Goal: Contribute content: Add original content to the website for others to see

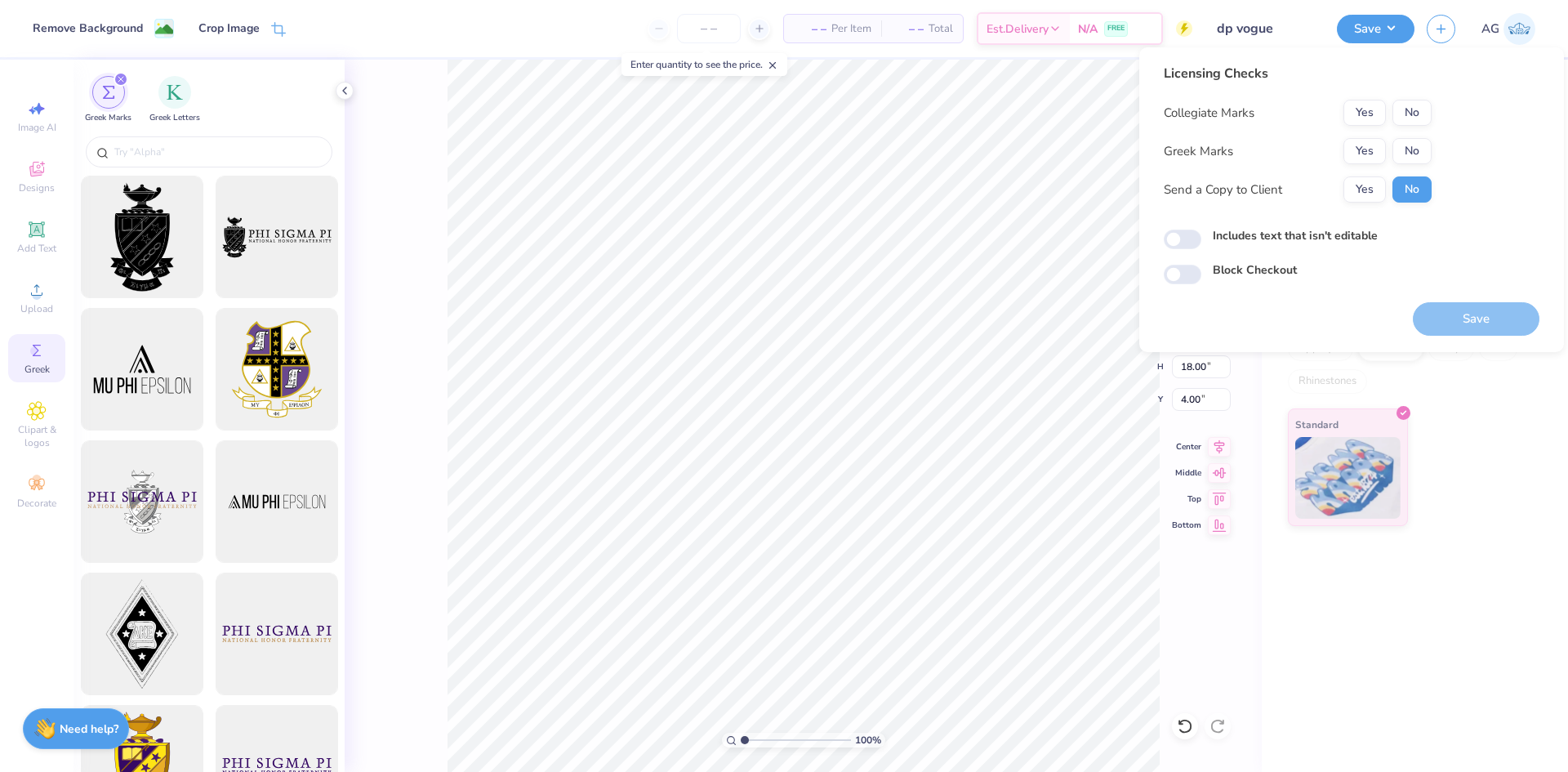
click at [1426, 128] on div "Collegiate Marks Yes No Greek Marks Yes No Send a Copy to Client Yes No" at bounding box center [1298, 151] width 268 height 103
click at [1404, 115] on button "No" at bounding box center [1412, 112] width 39 height 26
click at [1354, 153] on button "Yes" at bounding box center [1365, 151] width 43 height 26
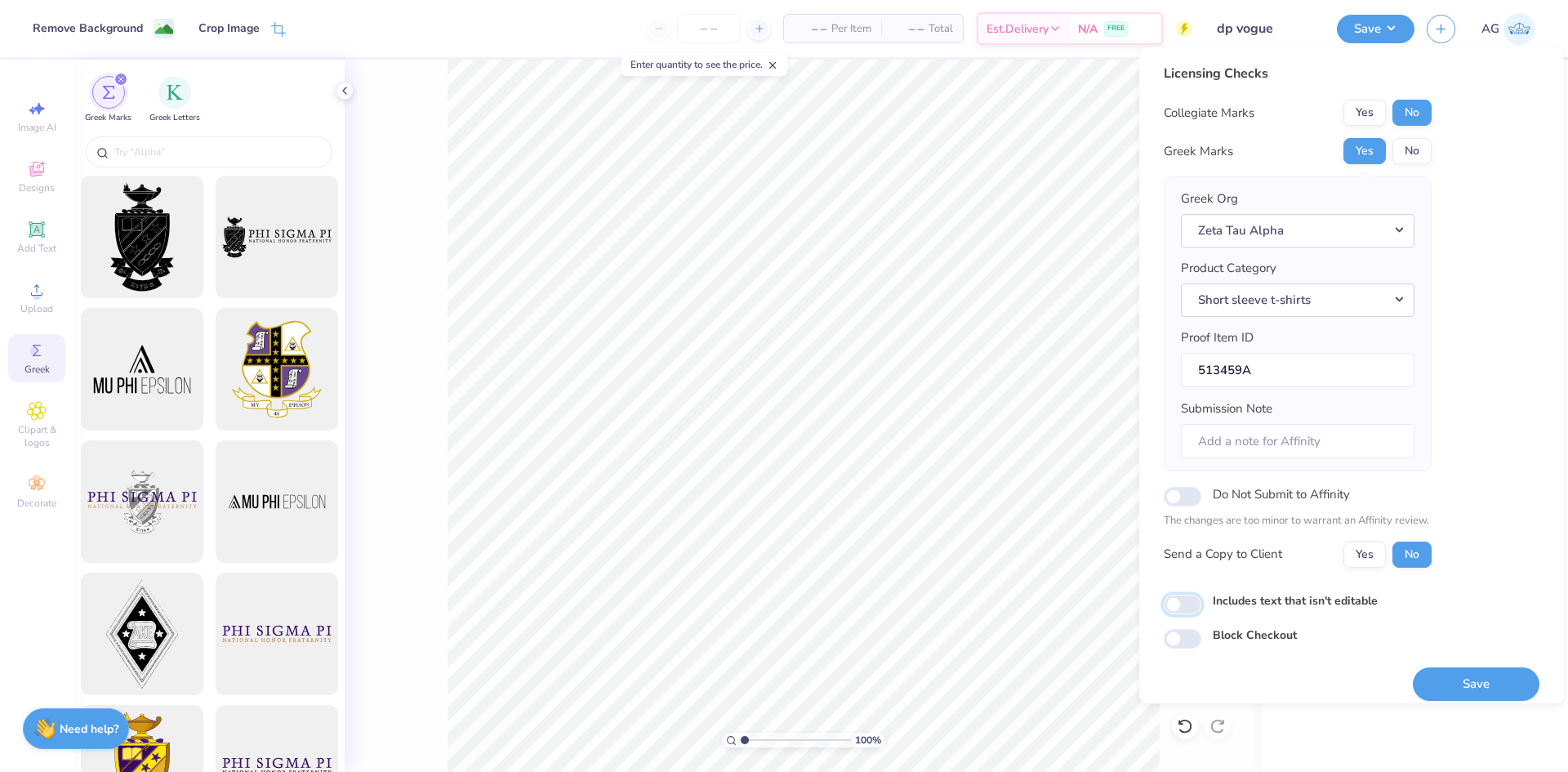
click at [1185, 617] on div "Licensing Checks Collegiate Marks Yes No Greek Marks Yes No Greek Org Zeta Tau …" at bounding box center [1352, 356] width 376 height 585
drag, startPoint x: 1487, startPoint y: 662, endPoint x: 1483, endPoint y: 691, distance: 29.3
click at [1487, 667] on div "Save" at bounding box center [1476, 674] width 127 height 52
click at [1171, 607] on input "Includes text that isn't editable" at bounding box center [1182, 604] width 37 height 20
checkbox input "true"
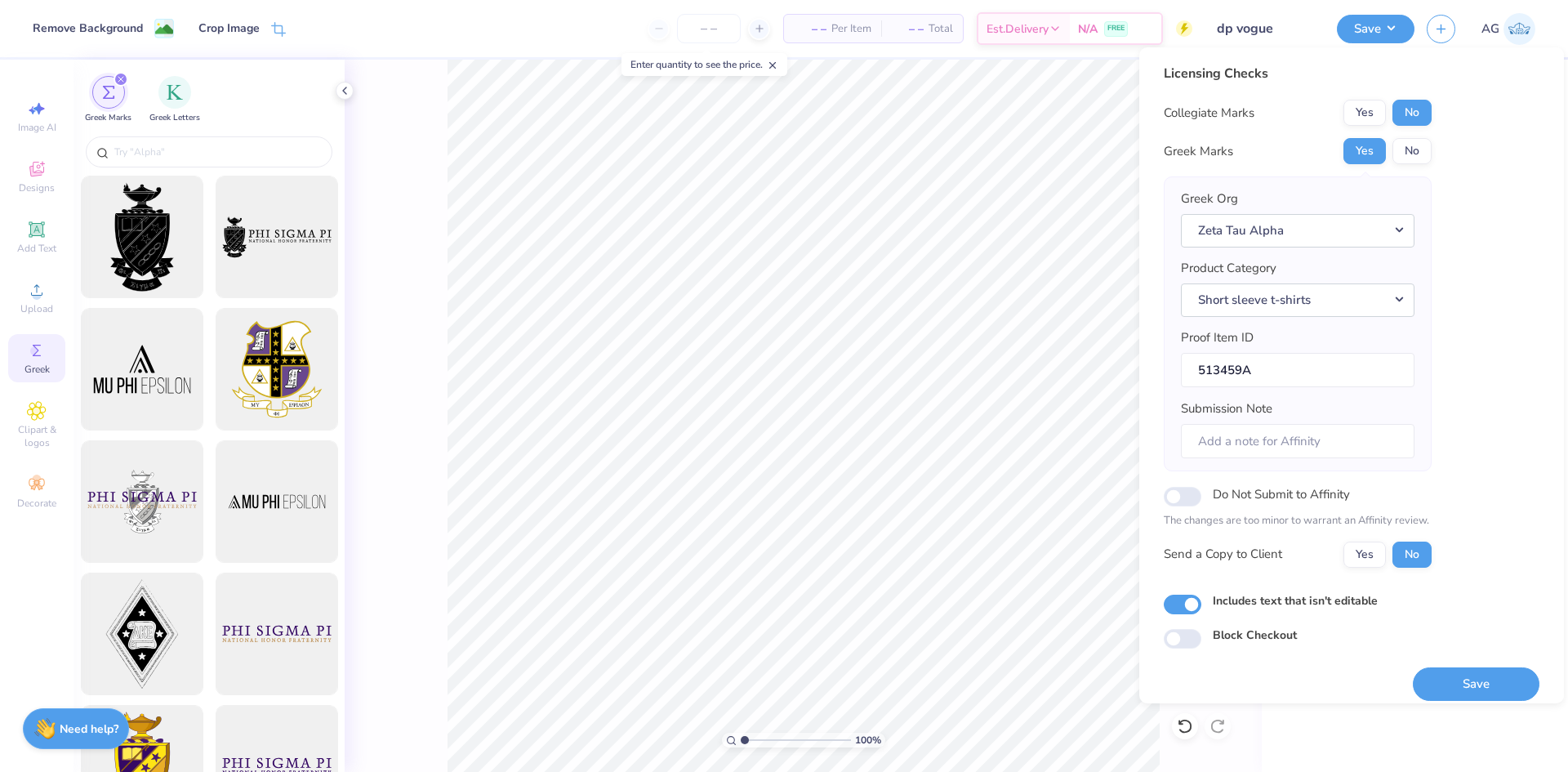
click at [1450, 665] on div "Save" at bounding box center [1476, 674] width 127 height 52
click at [1455, 679] on button "Save" at bounding box center [1476, 683] width 127 height 34
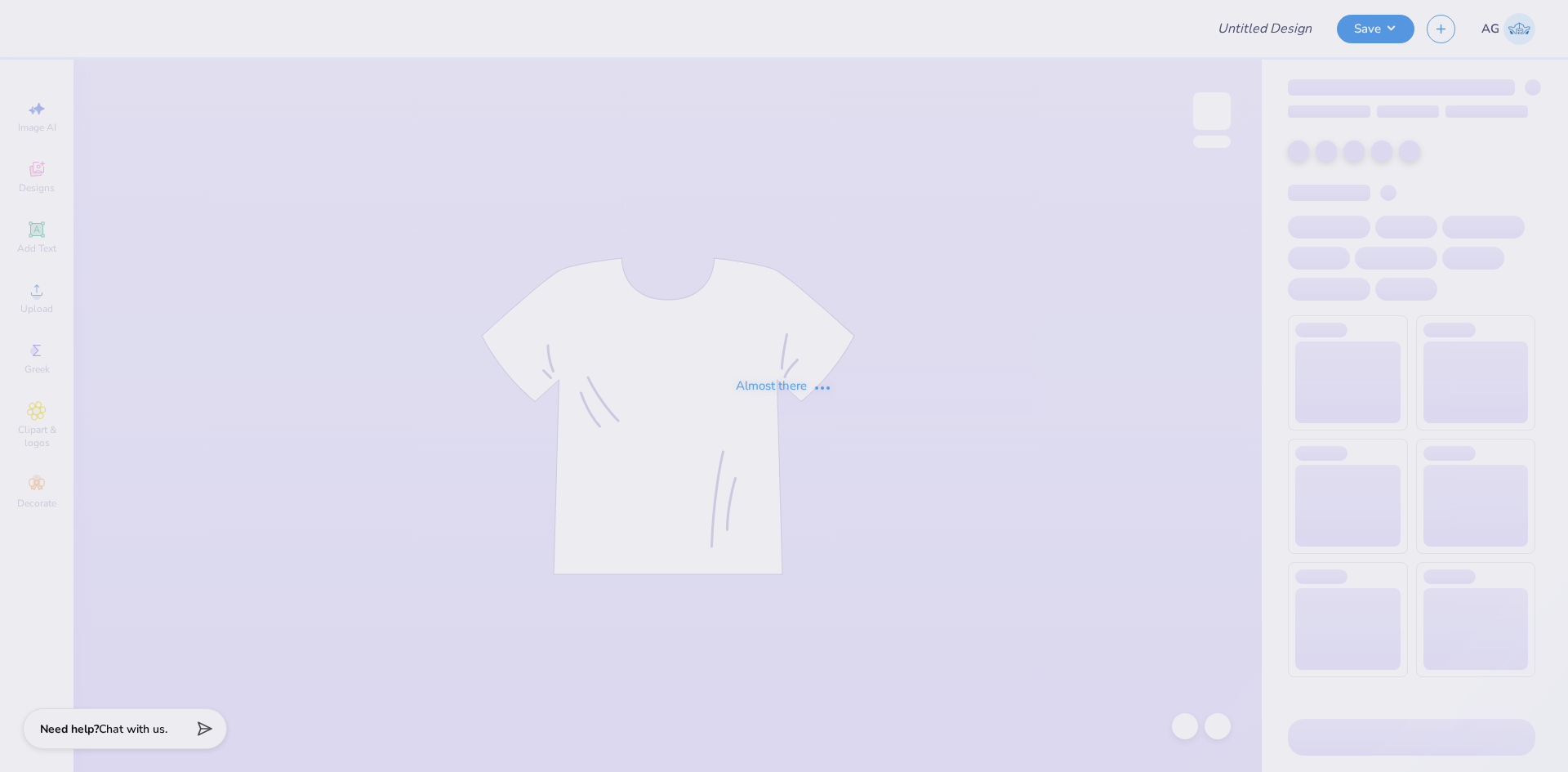
type input "dp sac"
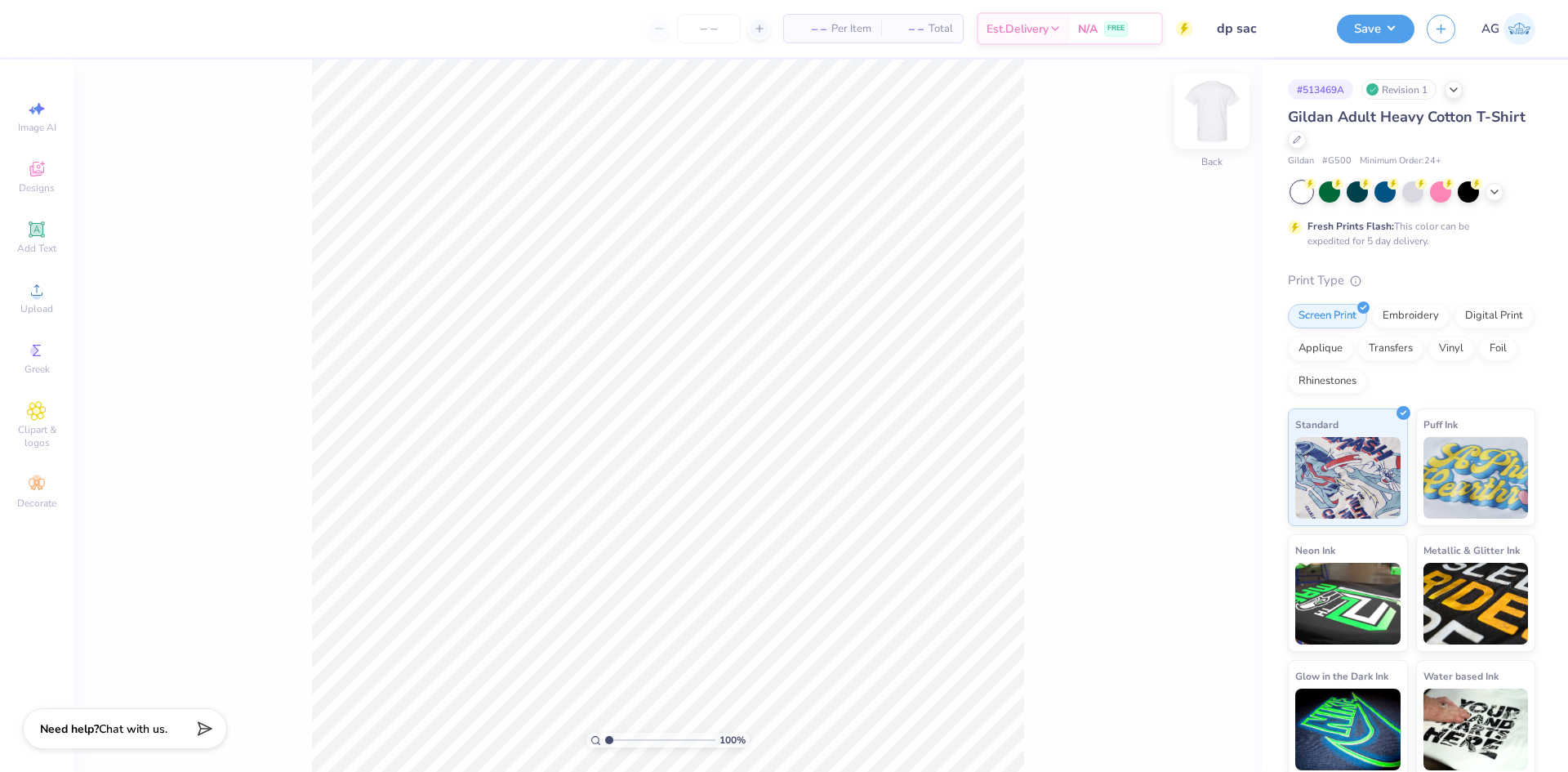
click at [1227, 111] on img at bounding box center [1212, 111] width 65 height 65
click at [44, 310] on span "Upload" at bounding box center [37, 308] width 33 height 13
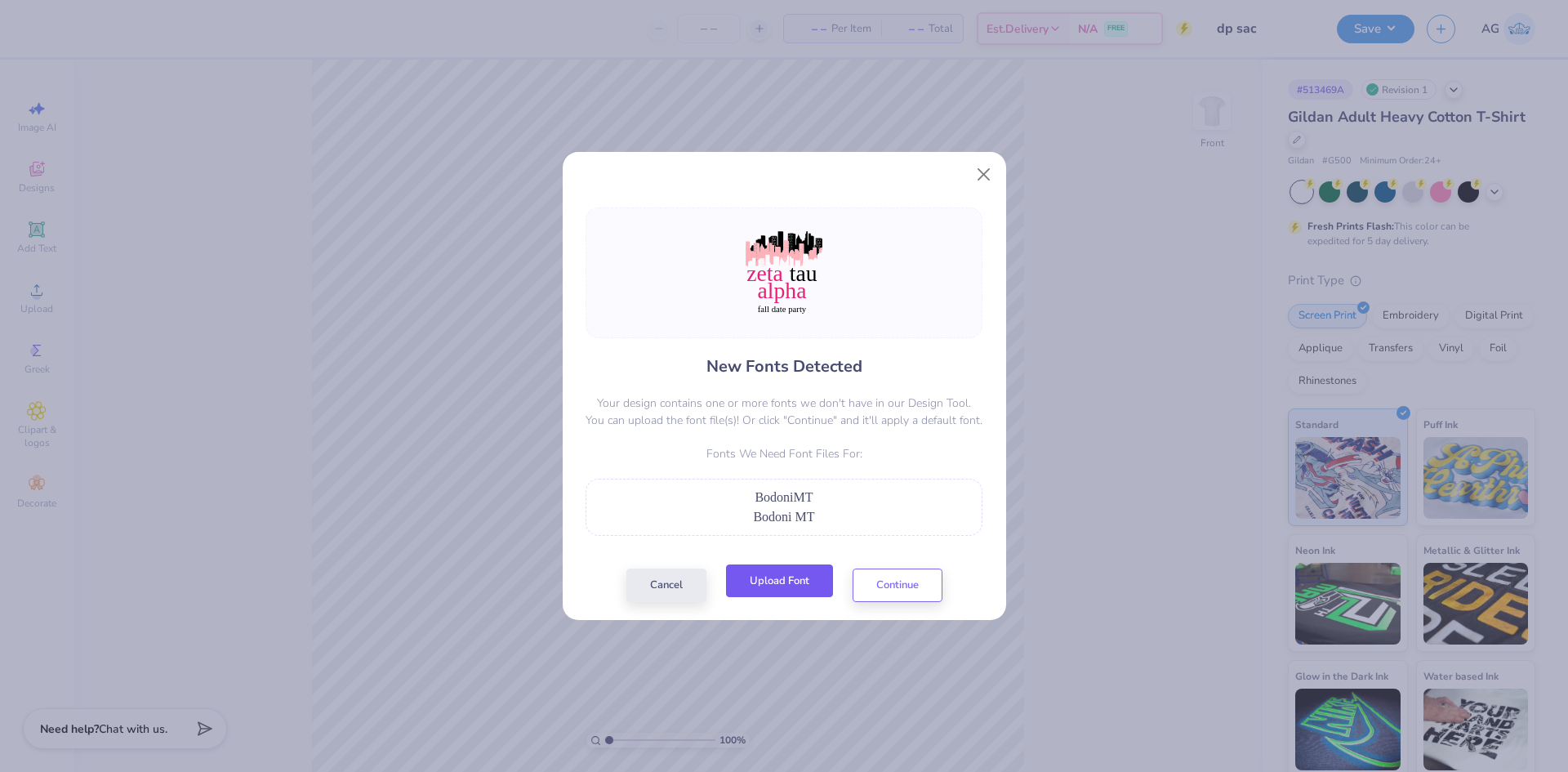
click at [749, 585] on button "Upload Font" at bounding box center [779, 581] width 107 height 34
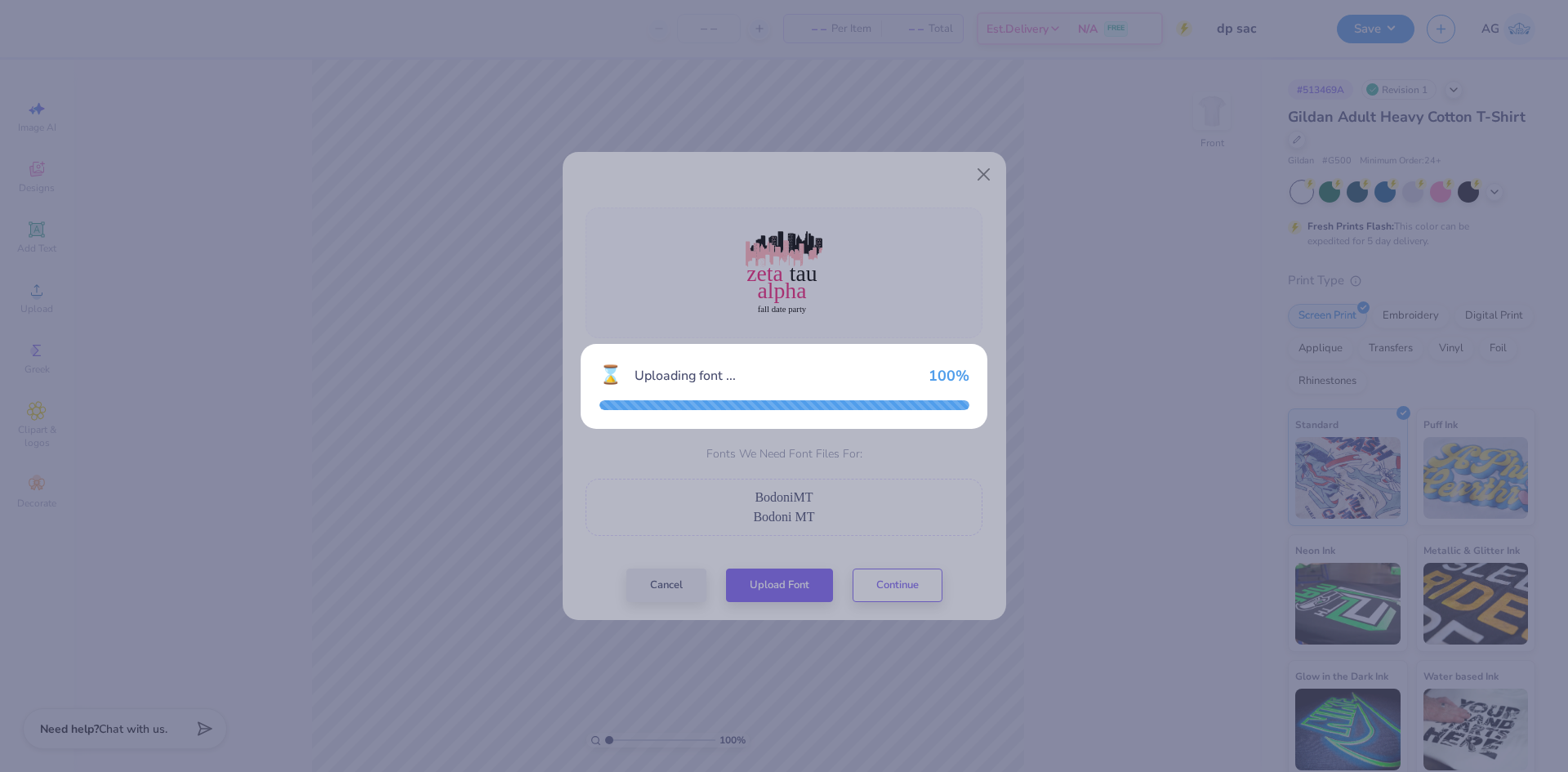
click at [803, 575] on div "⌛ Uploading font ... 100 %" at bounding box center [784, 386] width 1568 height 772
drag, startPoint x: 957, startPoint y: 140, endPoint x: 947, endPoint y: 157, distance: 19.7
click at [955, 142] on div "⌛ Uploading font ... 100 %" at bounding box center [784, 386] width 1568 height 772
drag, startPoint x: 904, startPoint y: 309, endPoint x: 896, endPoint y: 318, distance: 12.0
click at [903, 309] on div "⌛ Uploading font ... 100 %" at bounding box center [784, 386] width 1568 height 772
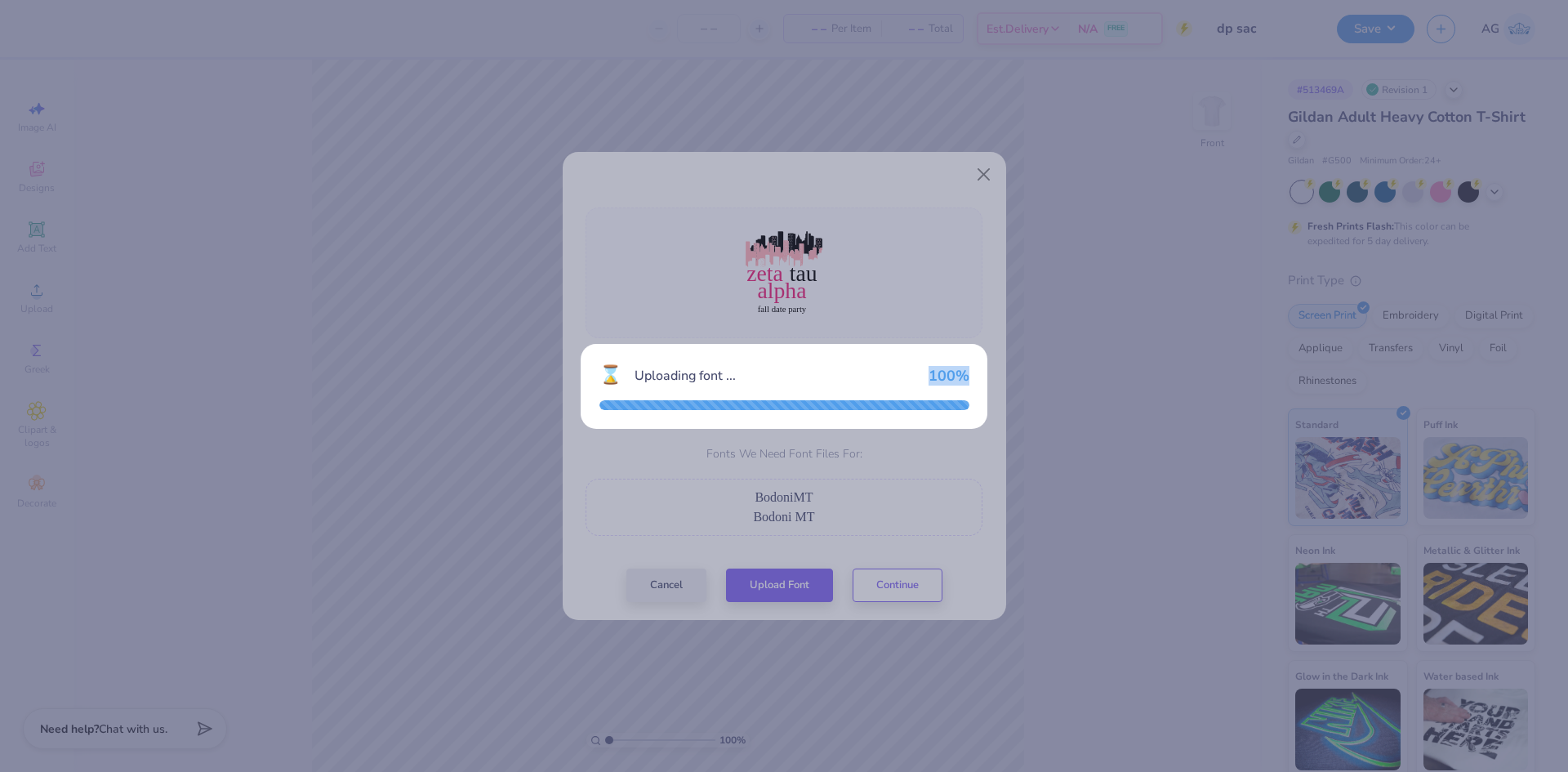
drag, startPoint x: 860, startPoint y: 475, endPoint x: 867, endPoint y: 525, distance: 50.5
click at [855, 492] on div "⌛ Uploading font ... 100 %" at bounding box center [784, 386] width 1568 height 772
click at [850, 535] on div "⌛ Uploading font ... 100 %" at bounding box center [784, 386] width 1568 height 772
drag, startPoint x: 852, startPoint y: 536, endPoint x: 861, endPoint y: 342, distance: 194.2
click at [849, 530] on div "⌛ Uploading font ... 100 %" at bounding box center [784, 386] width 1568 height 772
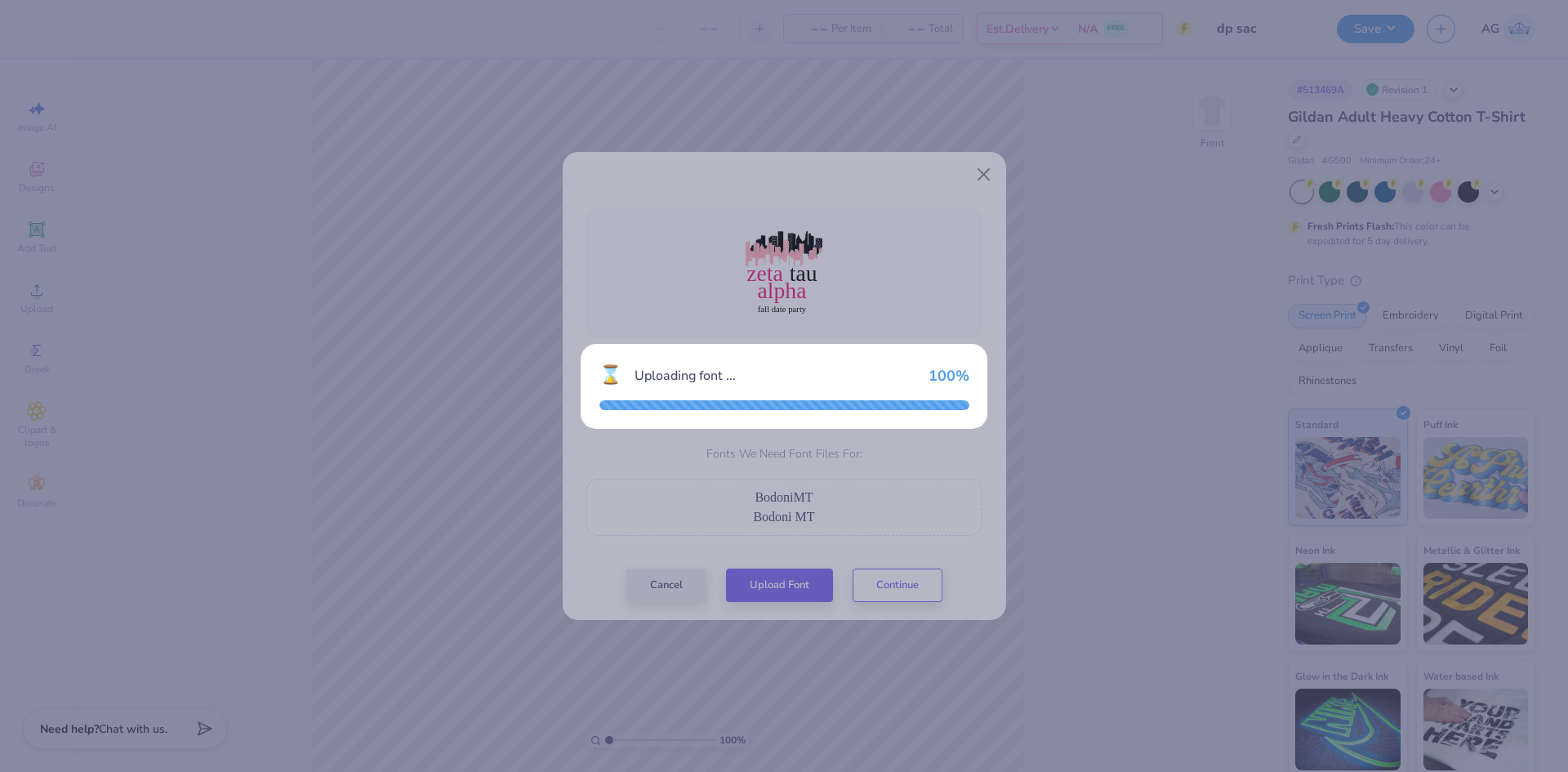
click at [860, 343] on div "⌛ Uploading font ... 100 %" at bounding box center [784, 386] width 408 height 86
click at [858, 570] on div "⌛ Uploading font ... 100 %" at bounding box center [784, 386] width 1568 height 772
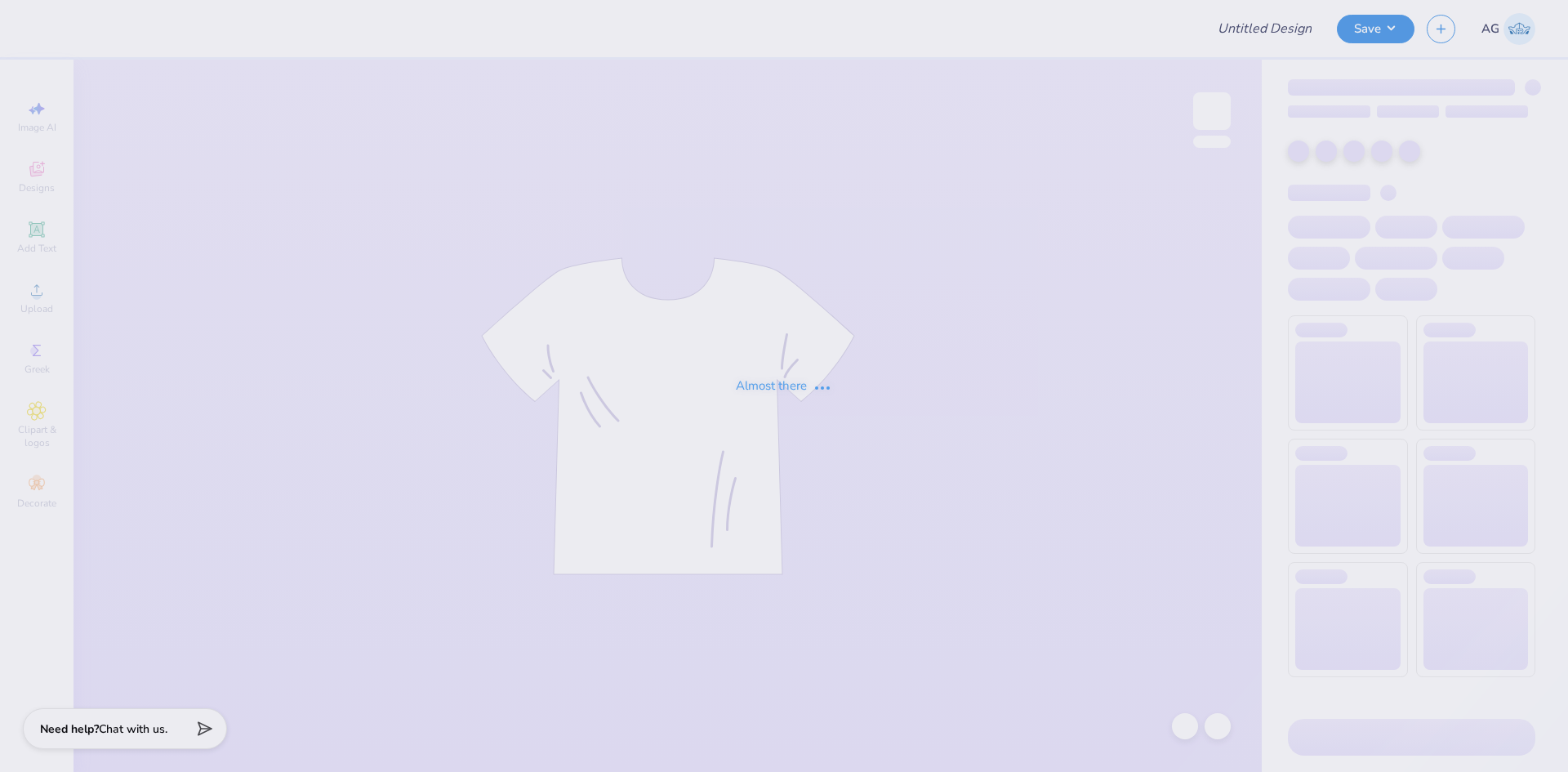
type input "dp sac"
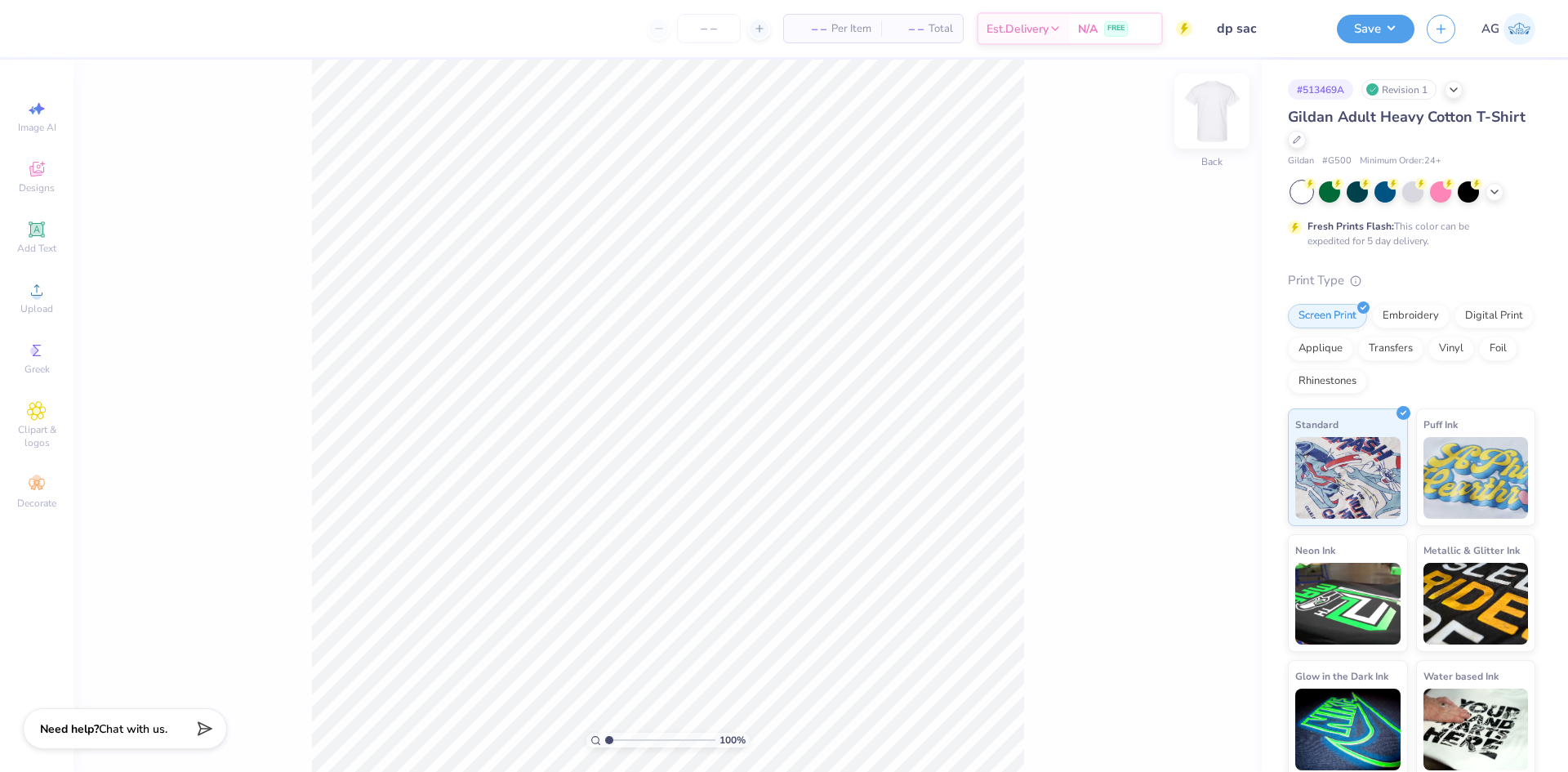
click at [1220, 112] on img at bounding box center [1212, 111] width 65 height 65
click at [64, 302] on div "Upload" at bounding box center [36, 298] width 57 height 48
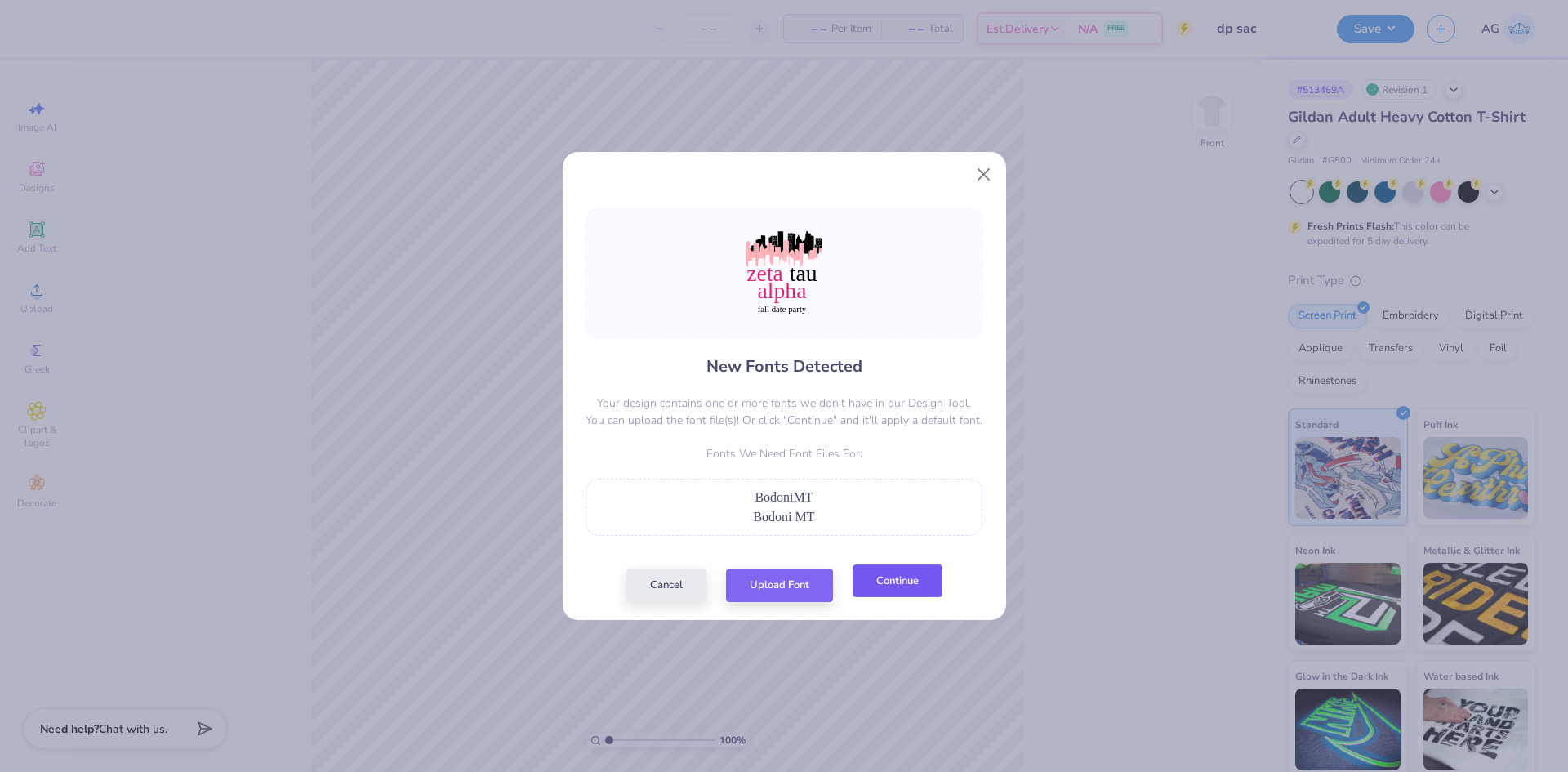
click at [879, 589] on button "Continue" at bounding box center [897, 581] width 90 height 34
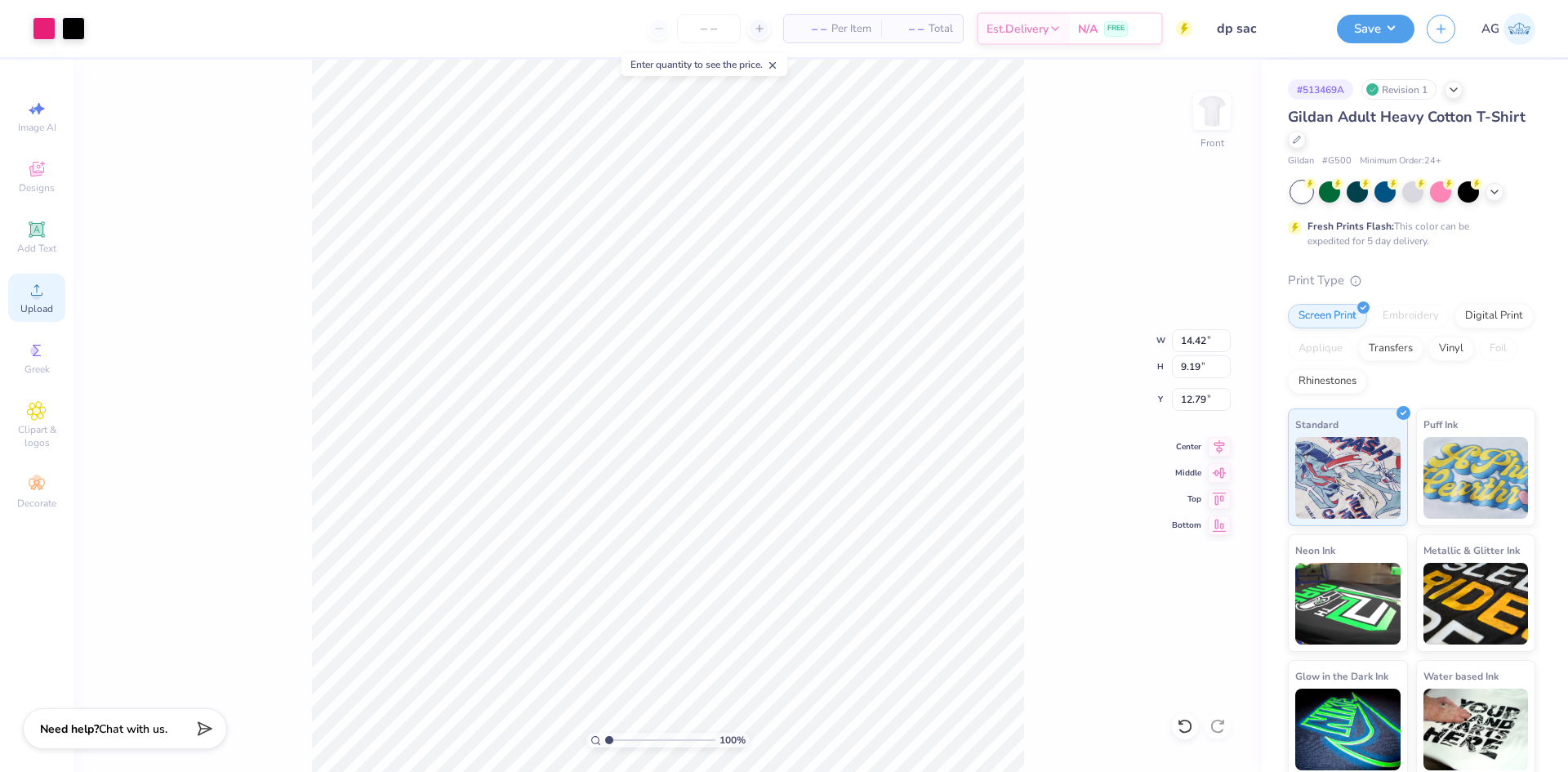
click at [45, 295] on icon at bounding box center [37, 290] width 20 height 20
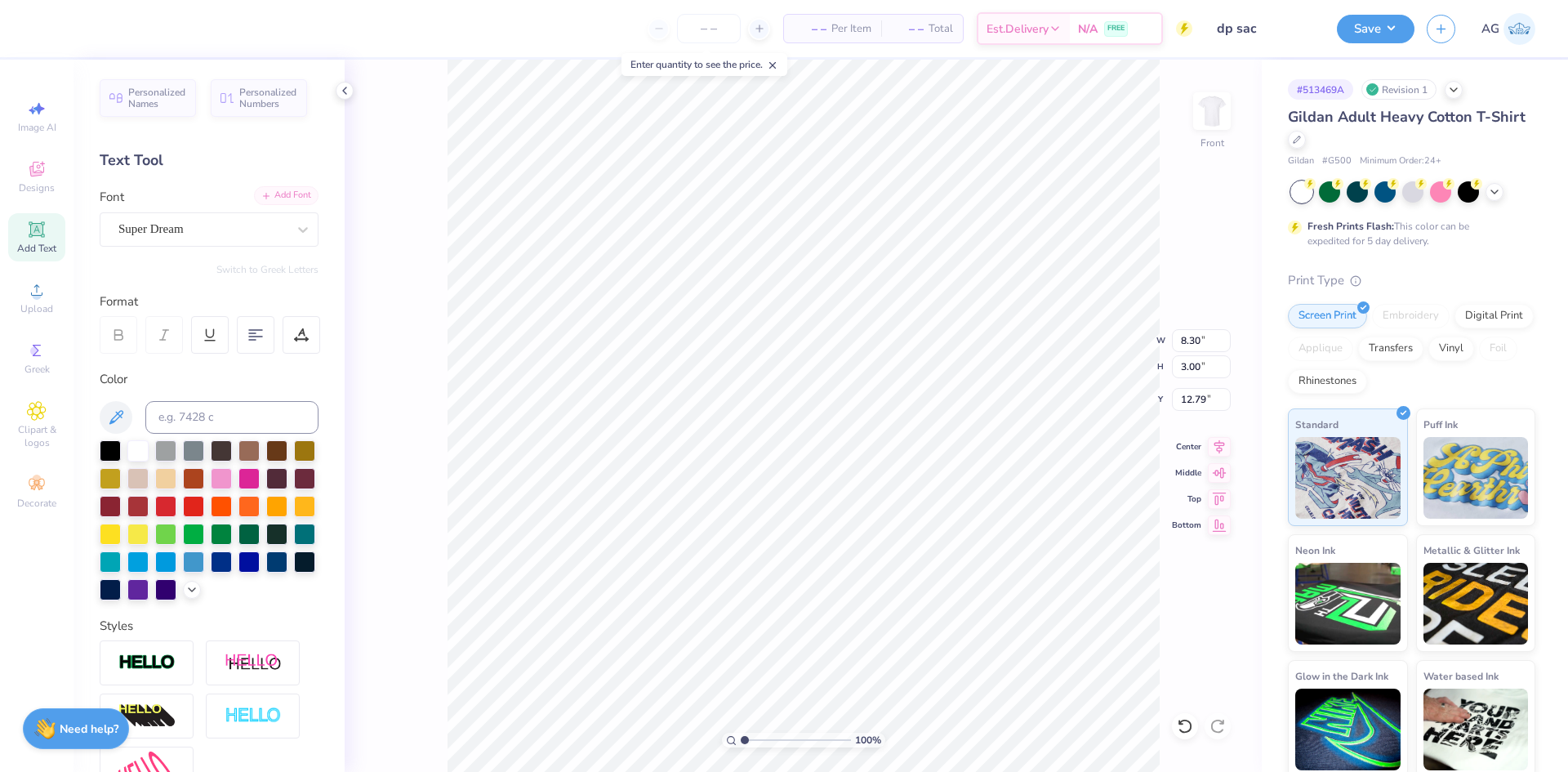
click at [261, 200] on icon at bounding box center [266, 196] width 10 height 10
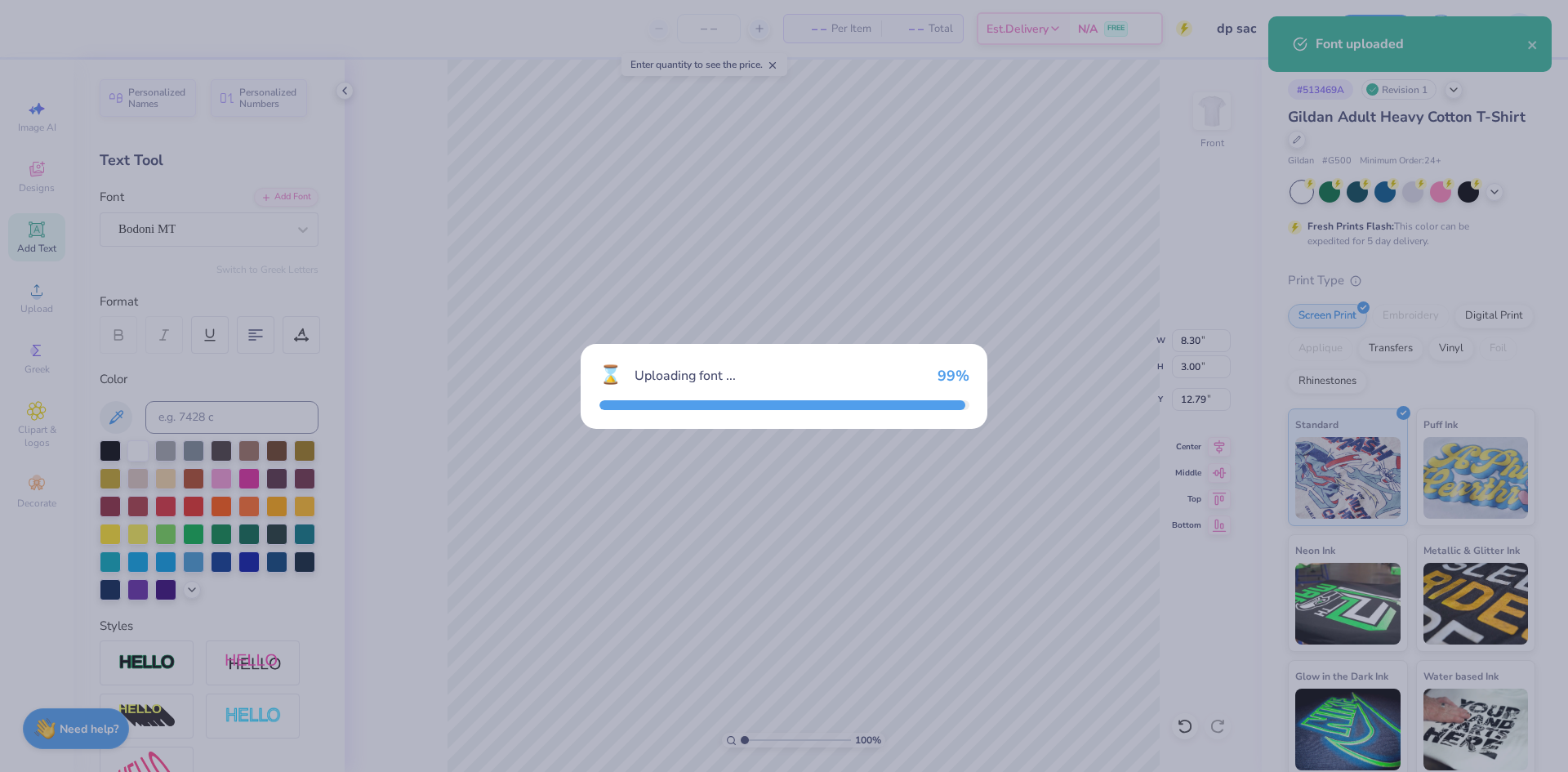
type input "7.04"
type input "2.15"
type input "13.52"
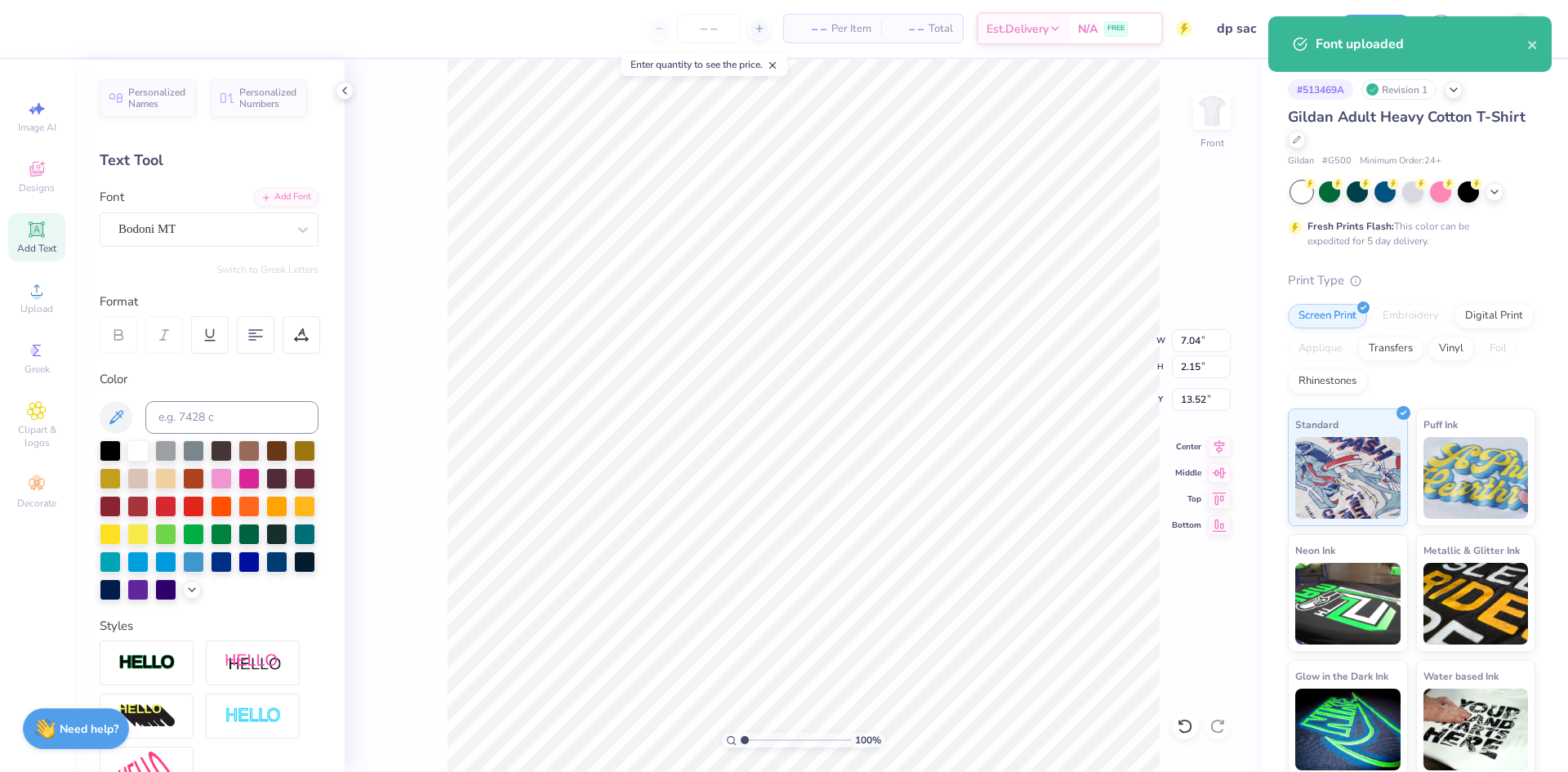
type input "6.43"
type input "3.00"
type input "12.79"
click at [256, 237] on div "Super Dream" at bounding box center [202, 230] width 172 height 25
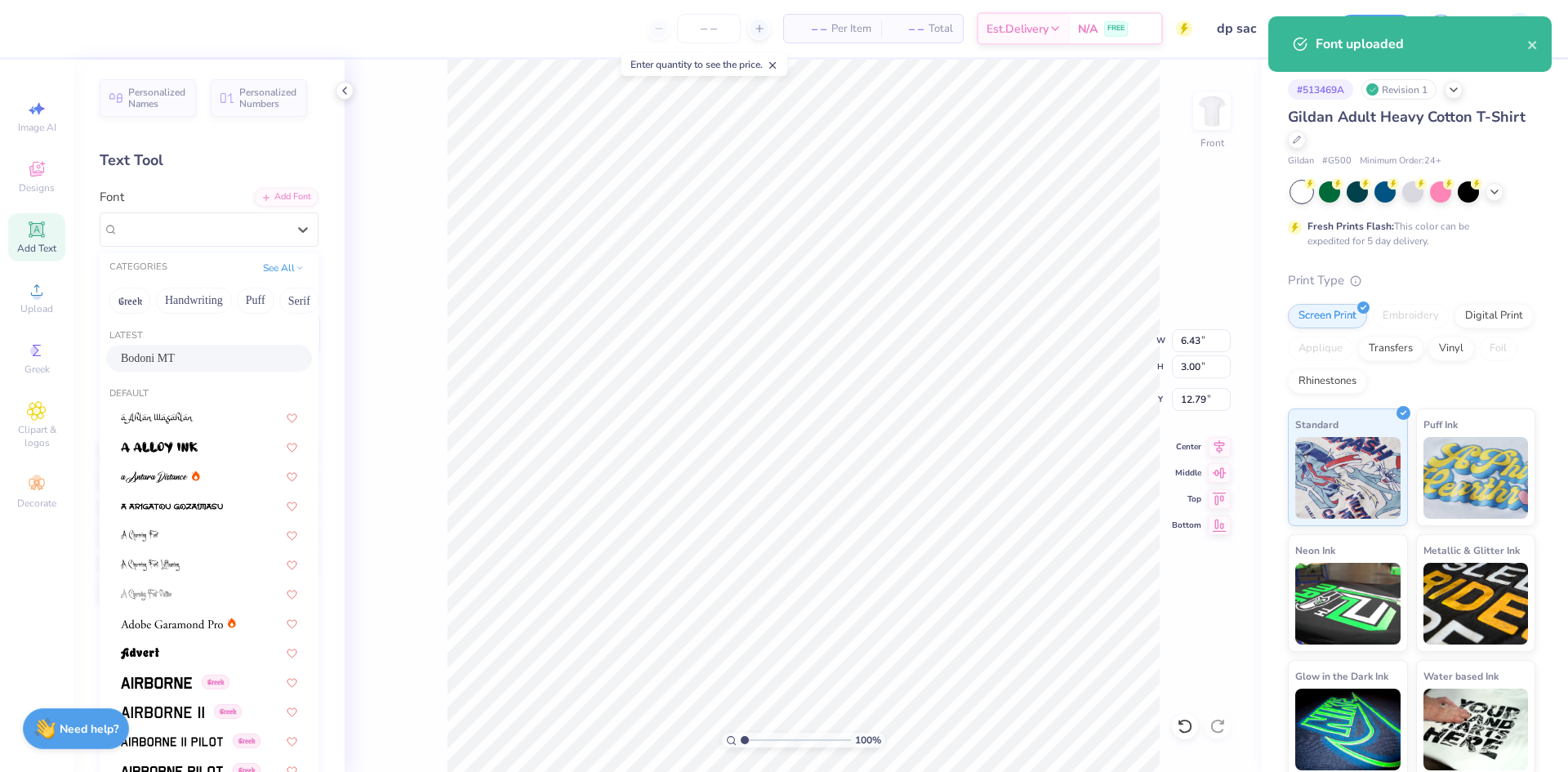
click at [173, 372] on div "Latest Bodoni MT" at bounding box center [209, 352] width 219 height 59
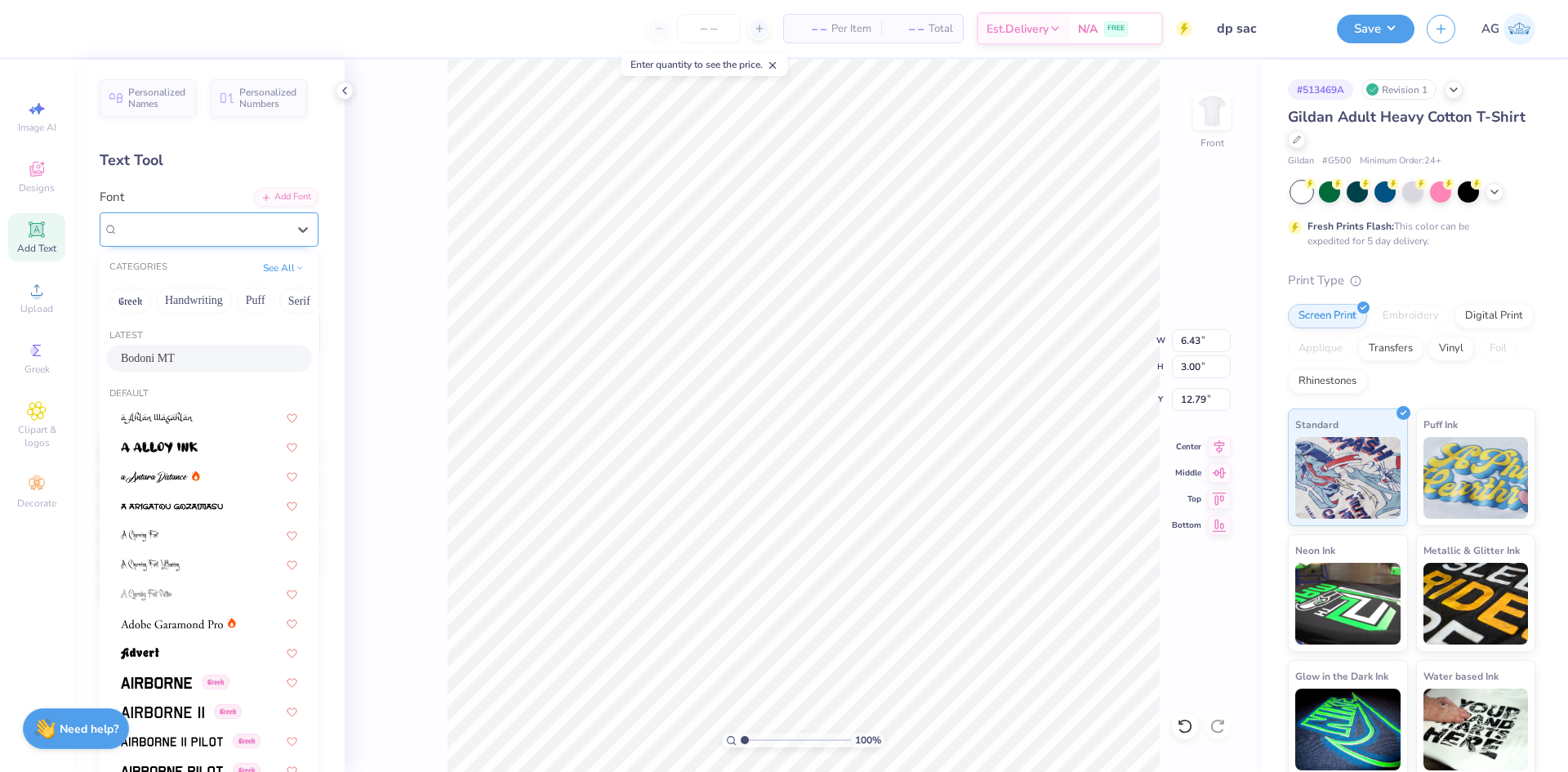
click at [183, 235] on span "Super Dream" at bounding box center [152, 229] width 65 height 19
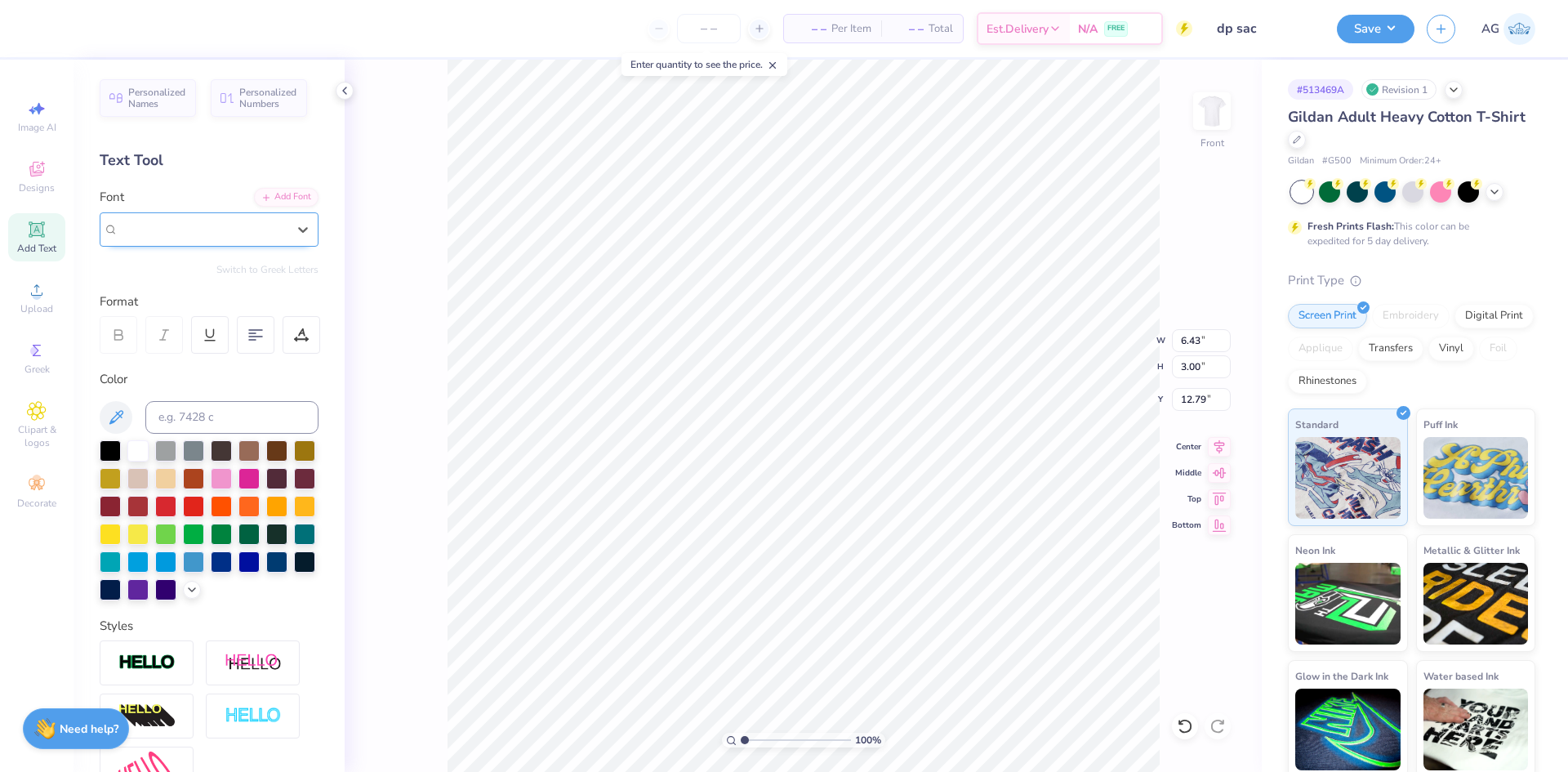
click at [184, 236] on span "Super Dream" at bounding box center [152, 229] width 65 height 19
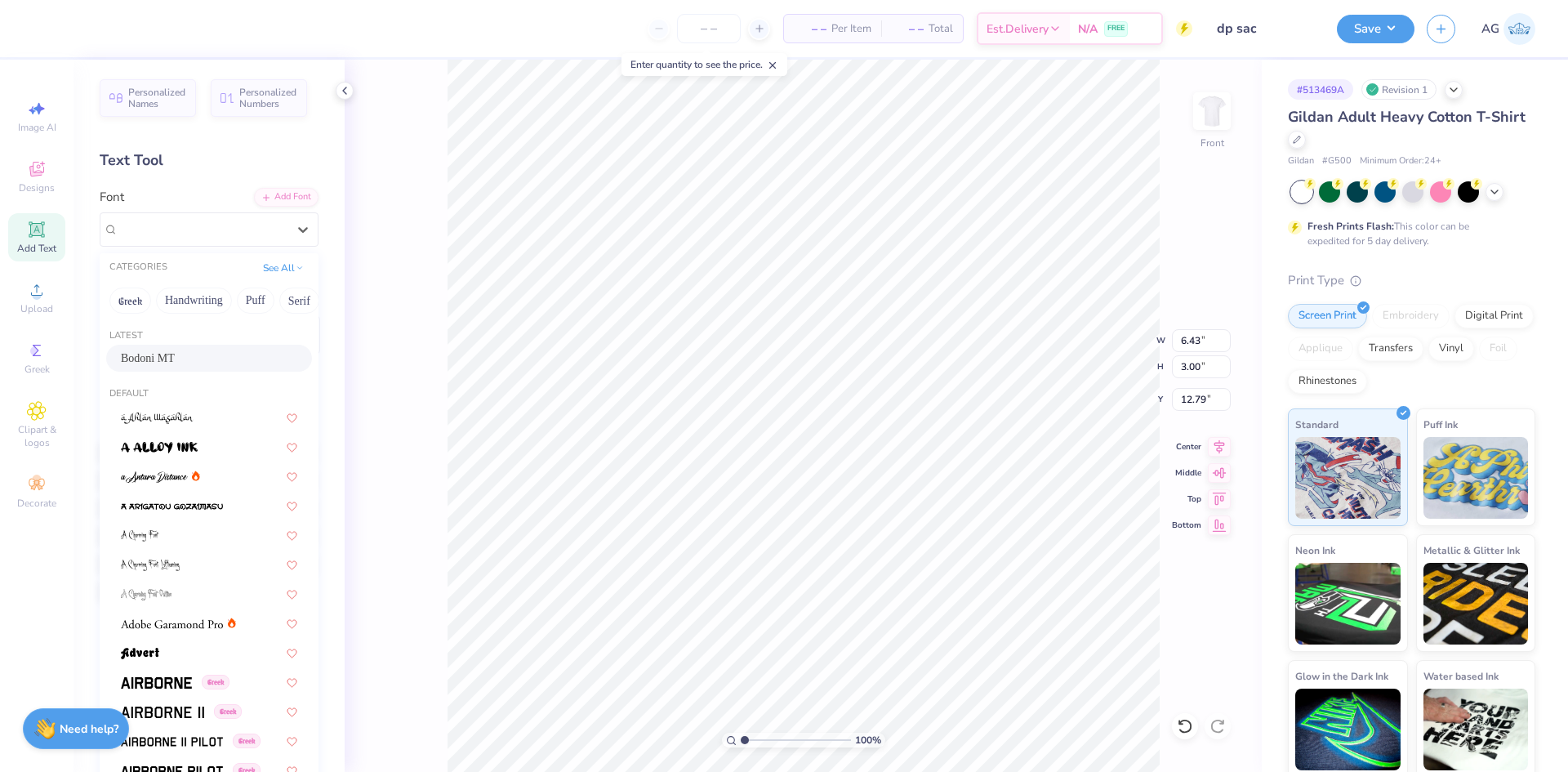
click at [190, 355] on div "Bodoni MT" at bounding box center [209, 357] width 176 height 17
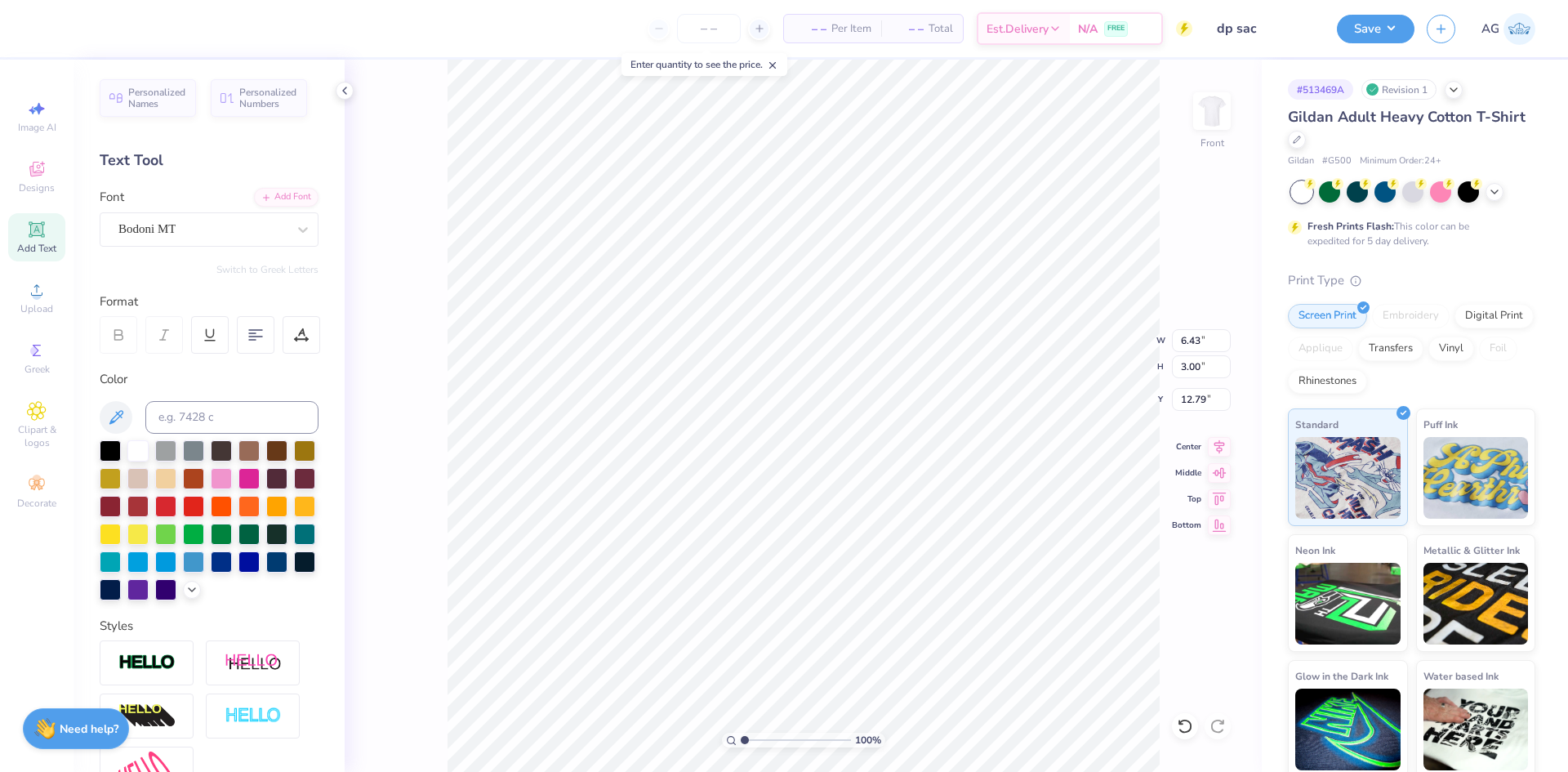
type input "5.74"
type input "2.15"
type input "13.52"
type input "10.31"
type input "3.92"
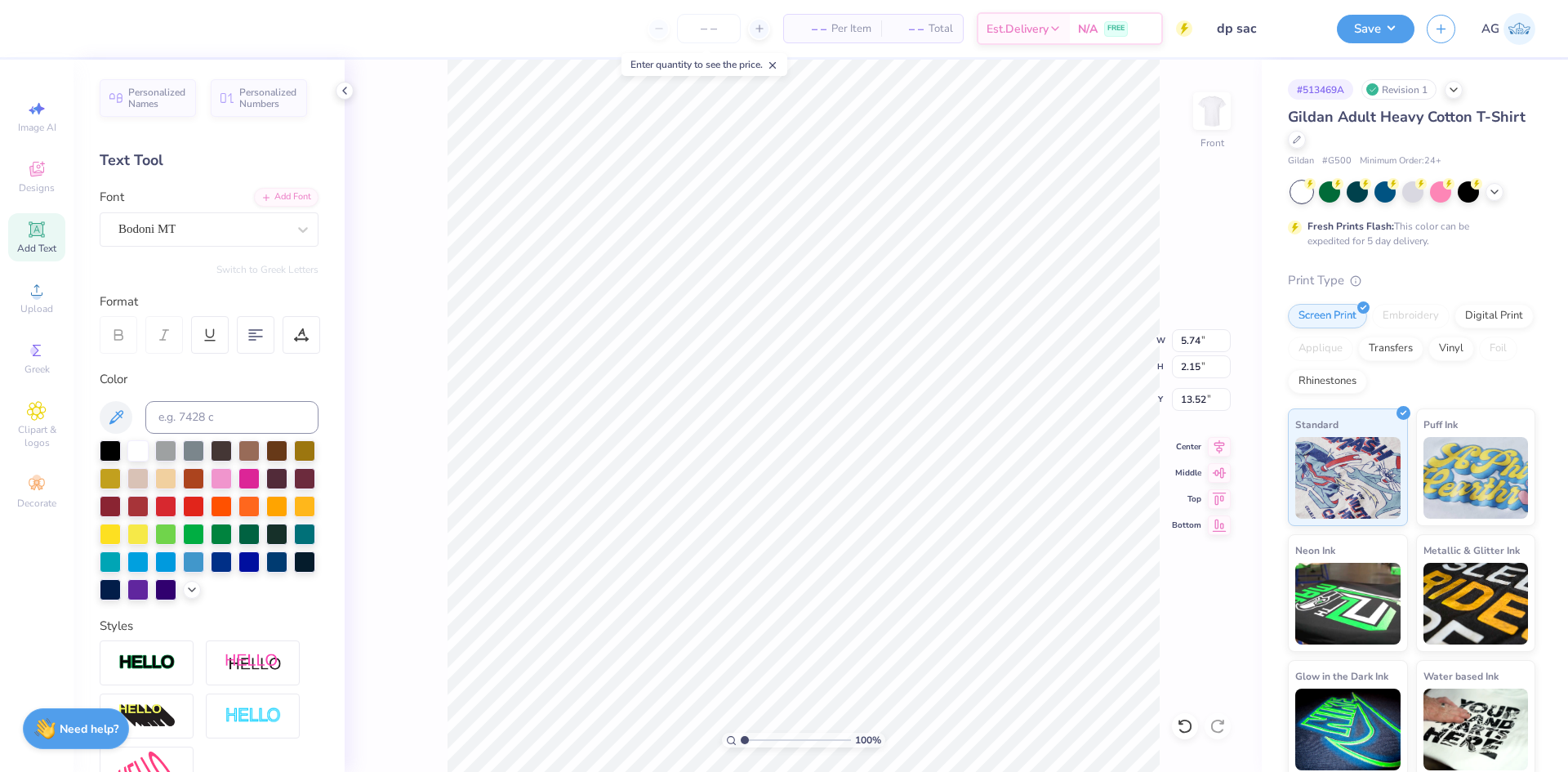
type input "16.02"
click at [155, 227] on div "Super Dream" at bounding box center [202, 230] width 172 height 25
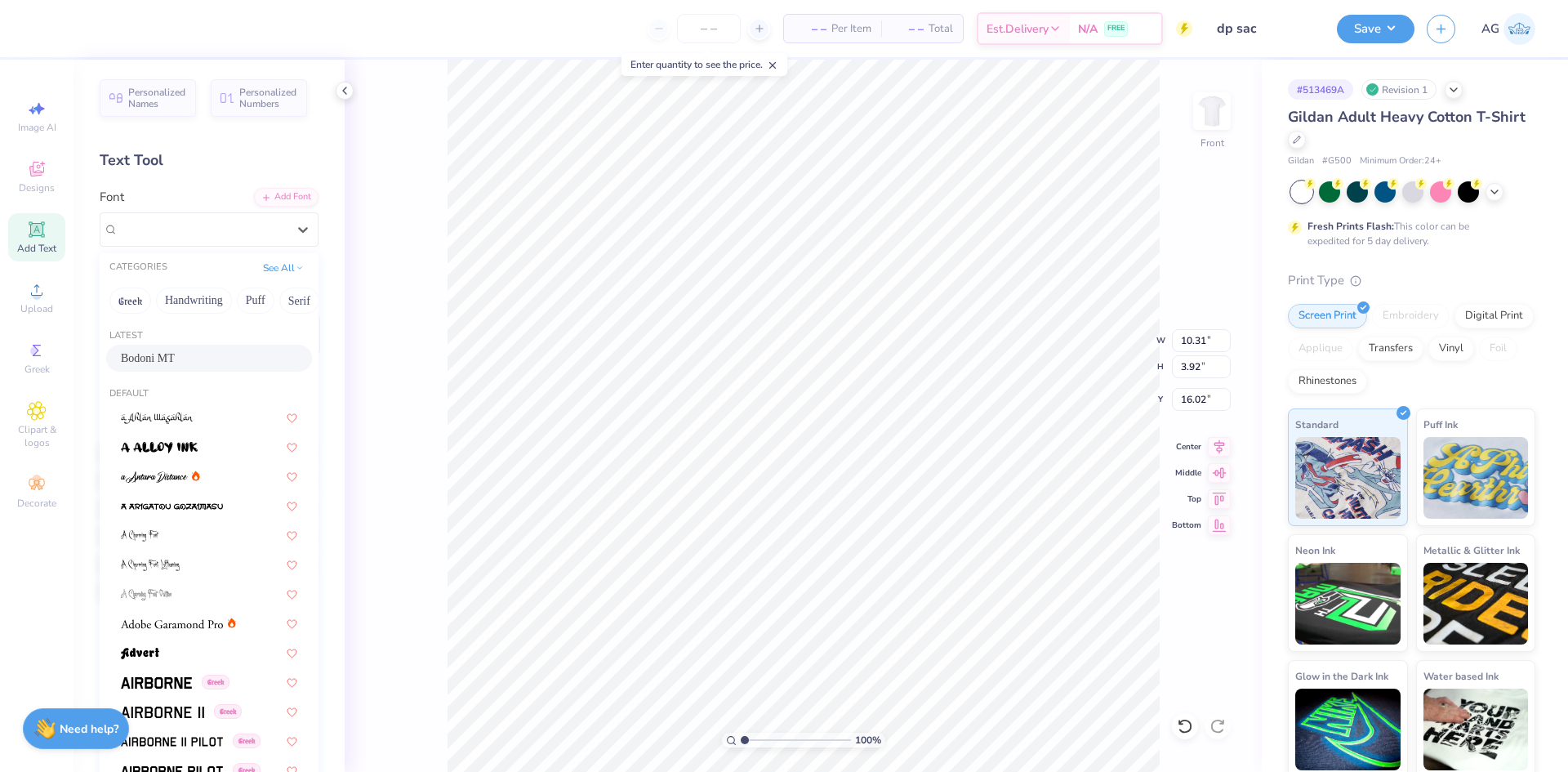
click at [184, 352] on div "Bodoni MT" at bounding box center [209, 357] width 176 height 17
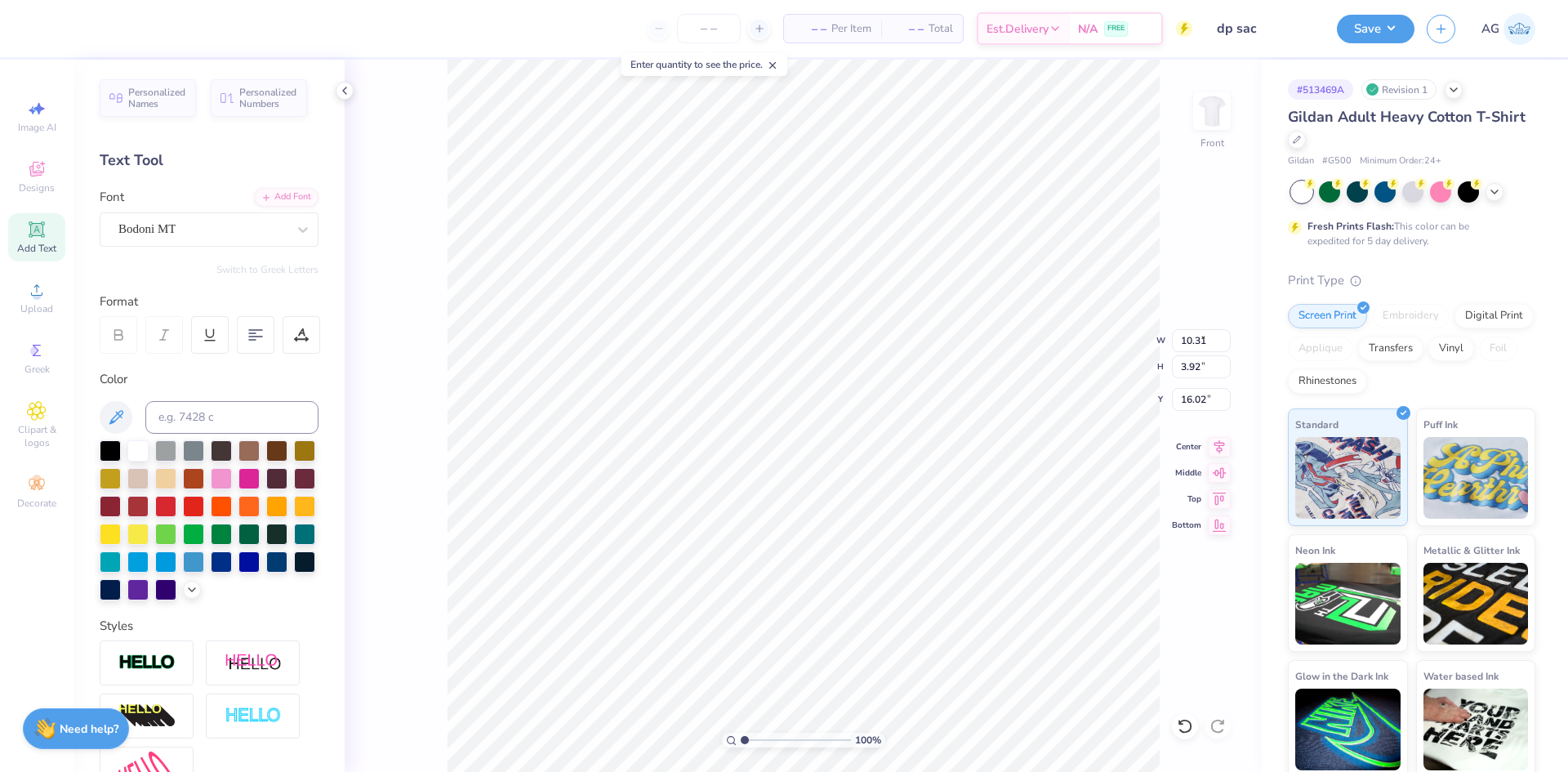
type input "9.58"
type input "3.88"
type input "15.88"
type input "11.08"
type input "1.55"
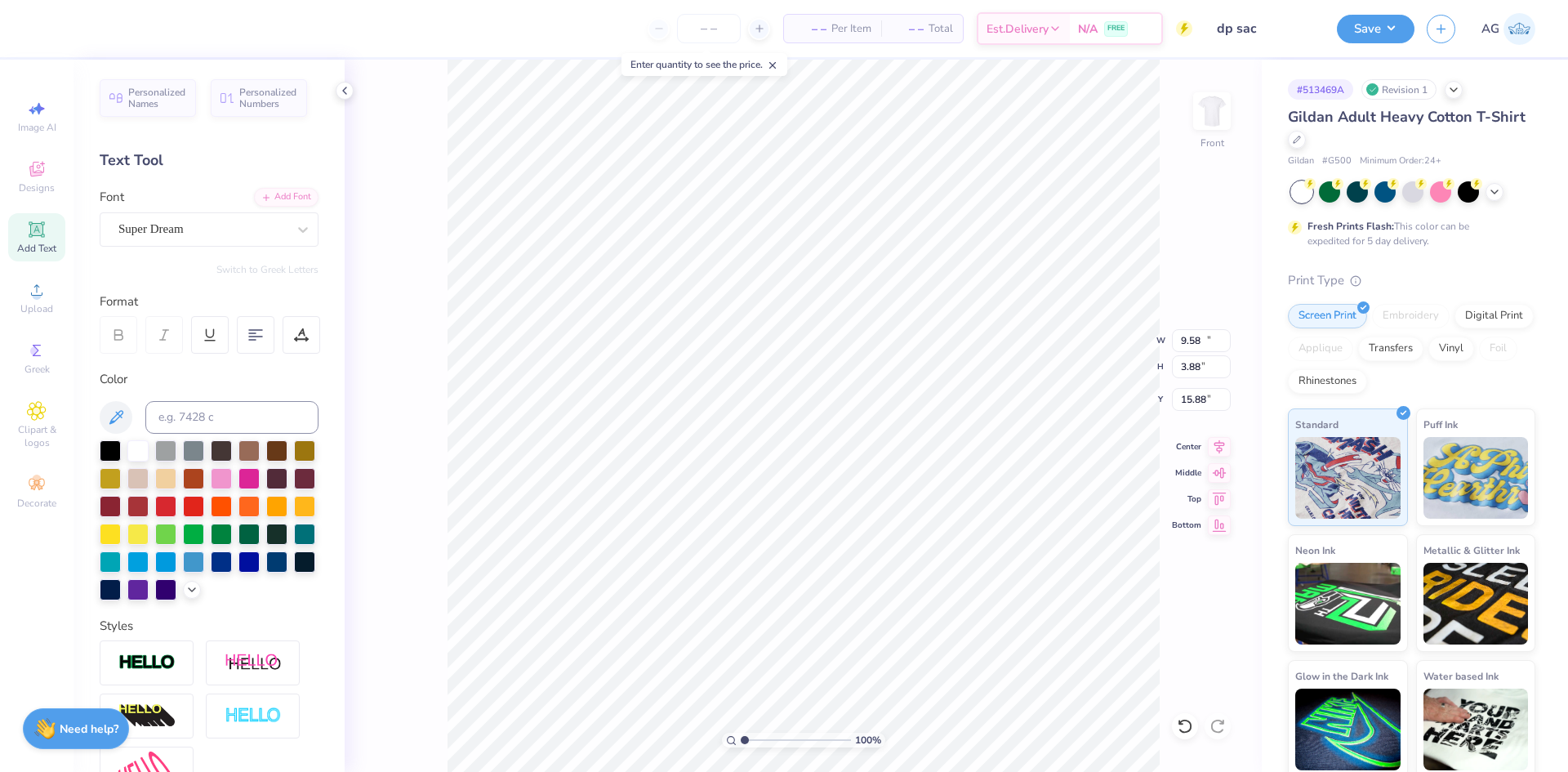
type input "20.44"
click at [191, 239] on div at bounding box center [202, 229] width 168 height 22
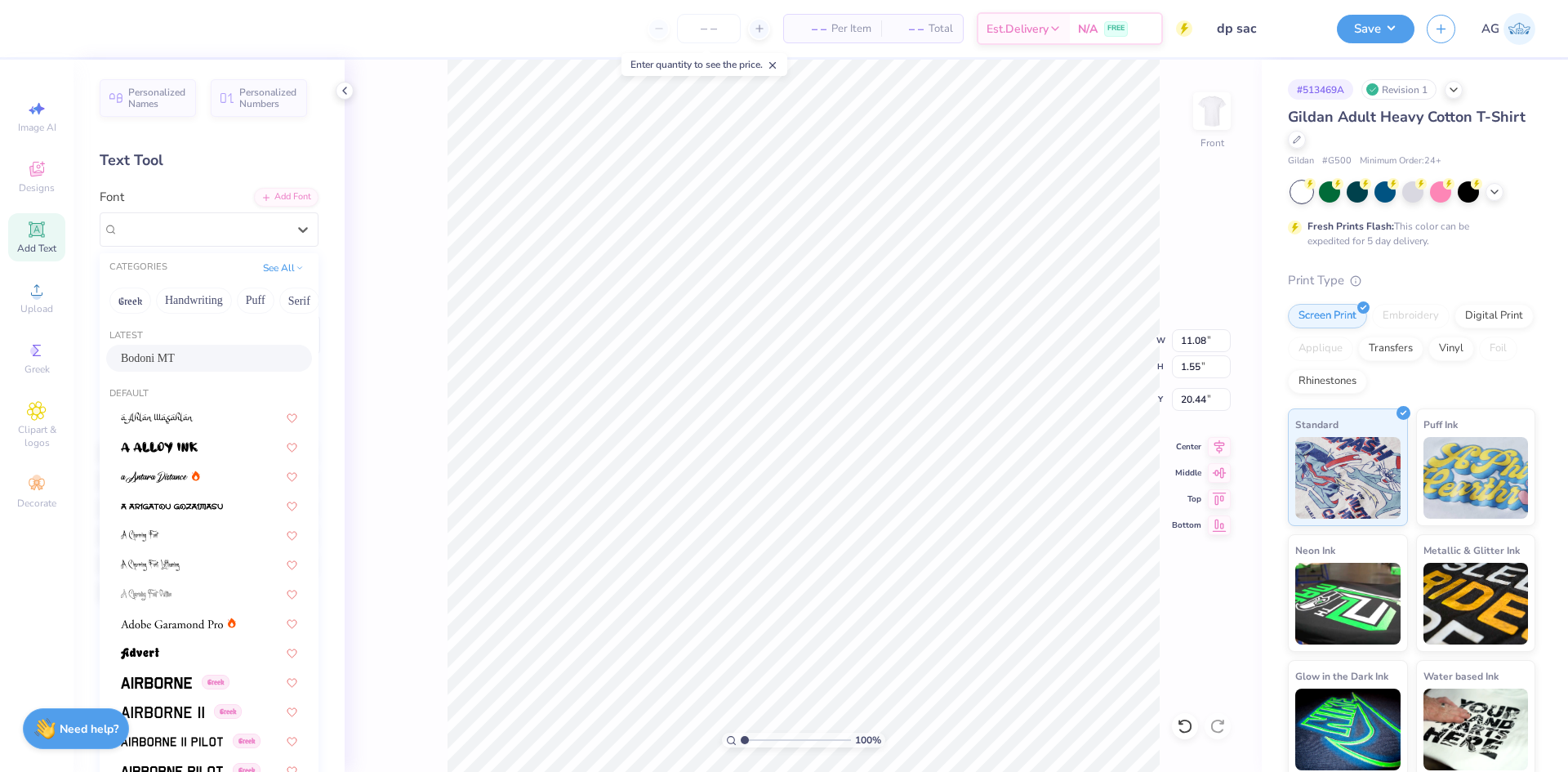
click at [208, 364] on div "Bodoni MT" at bounding box center [209, 357] width 176 height 17
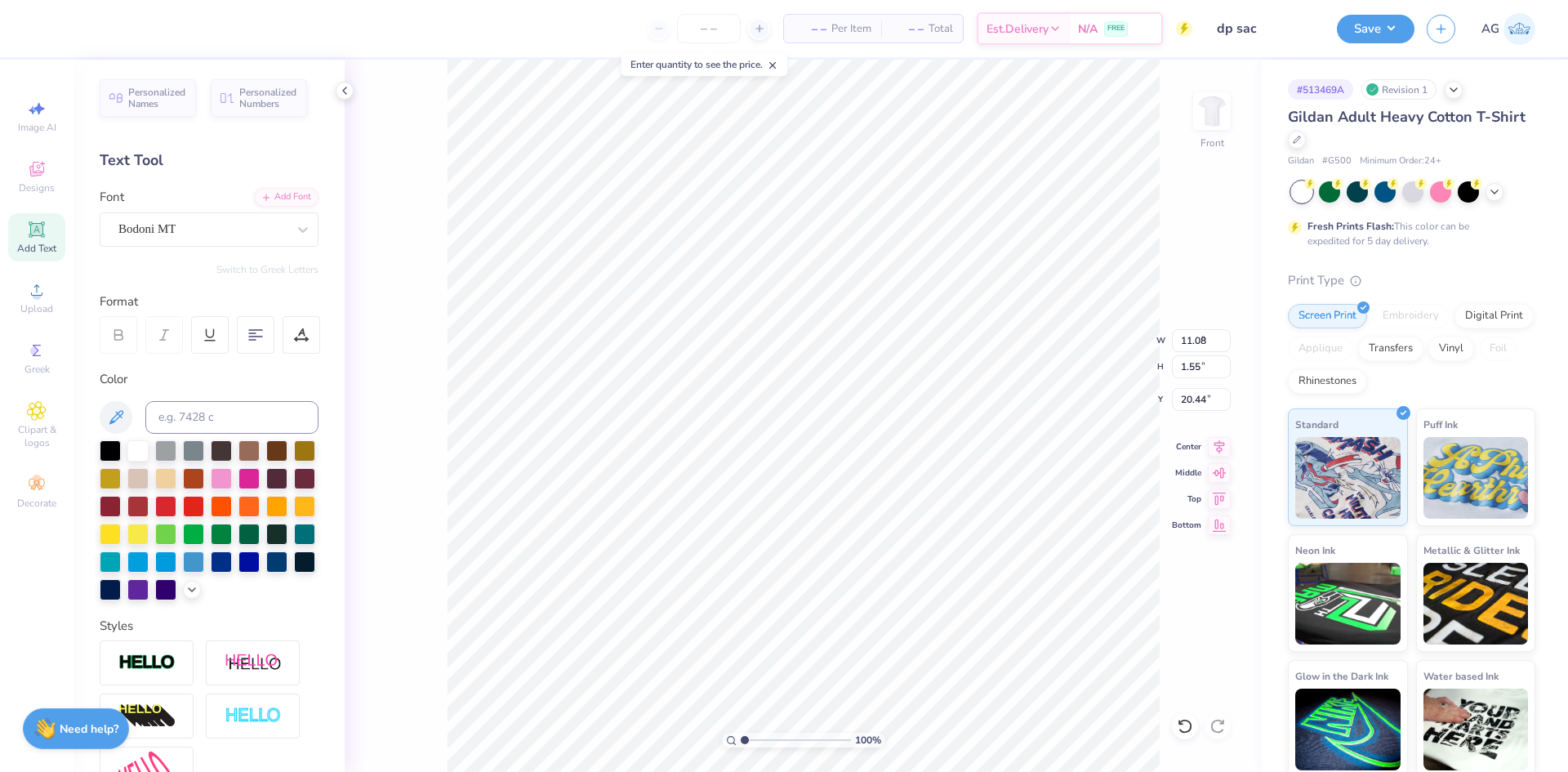
type input "9.78"
type input "1.51"
type input "20.40"
type input "20.00"
type input "5.63"
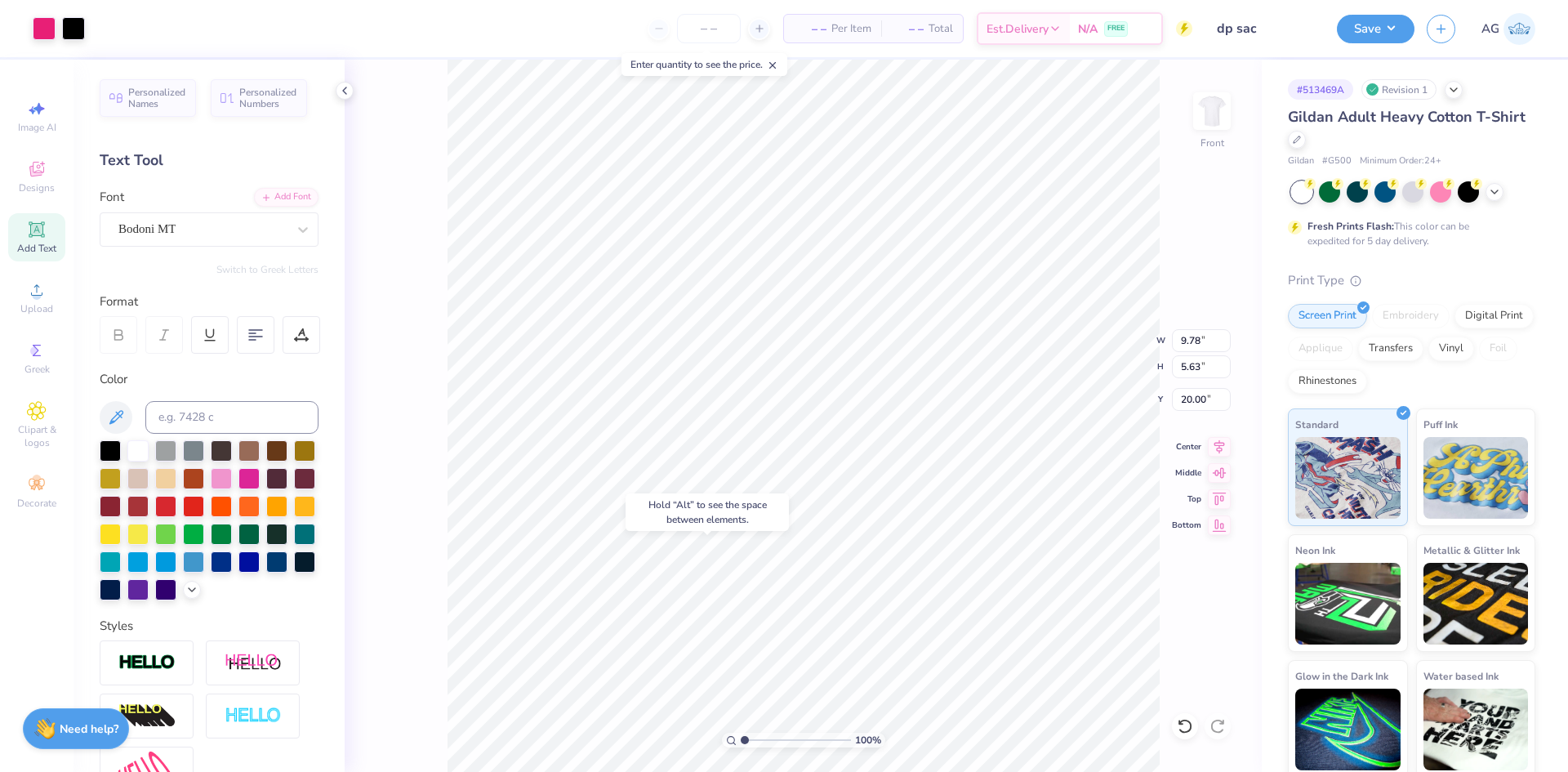
type input "15.88"
type input "7.04"
type input "2.15"
type input "13.52"
click at [291, 336] on div at bounding box center [300, 334] width 37 height 37
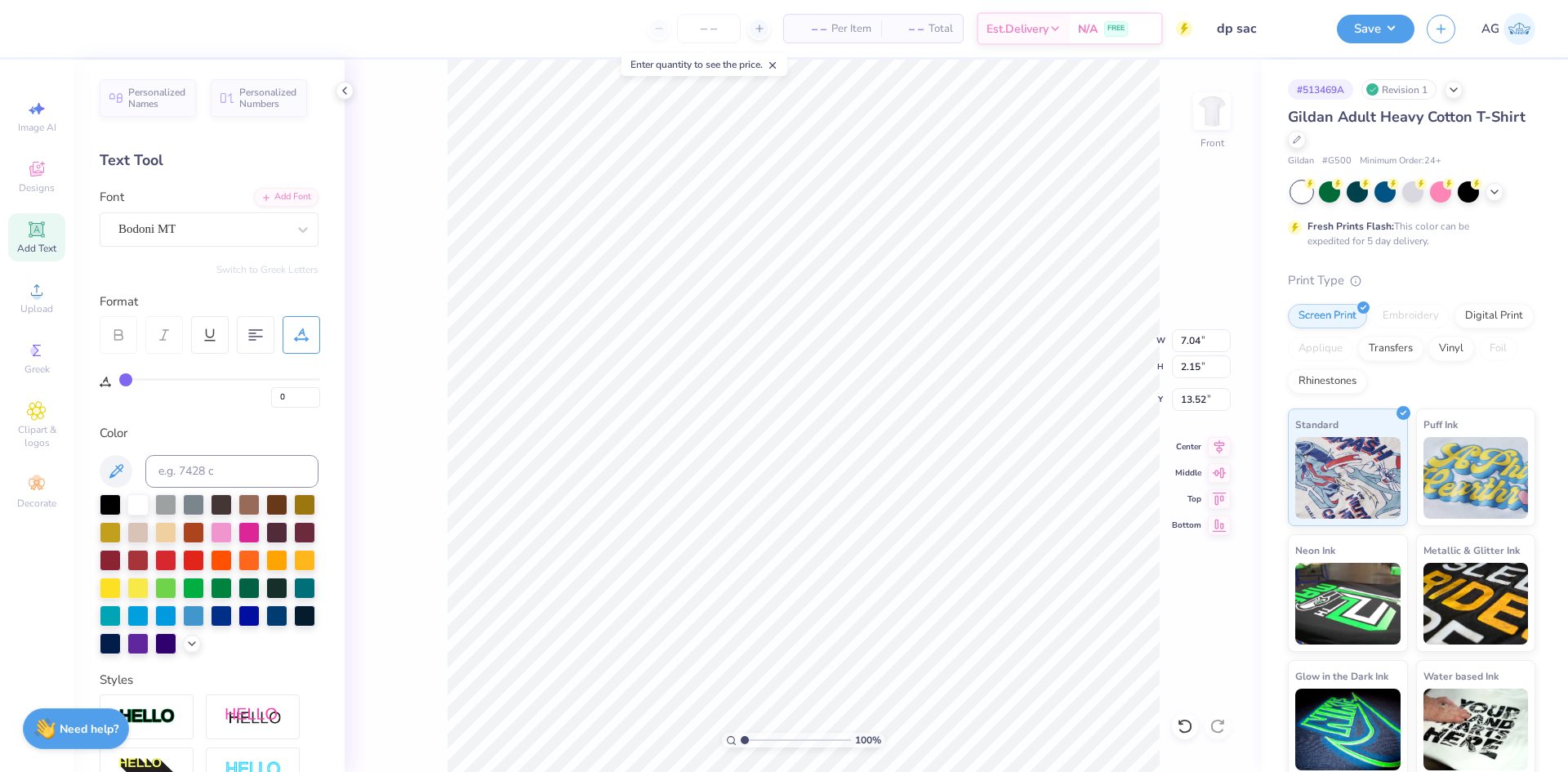
type input "1"
type input "2"
type input "3"
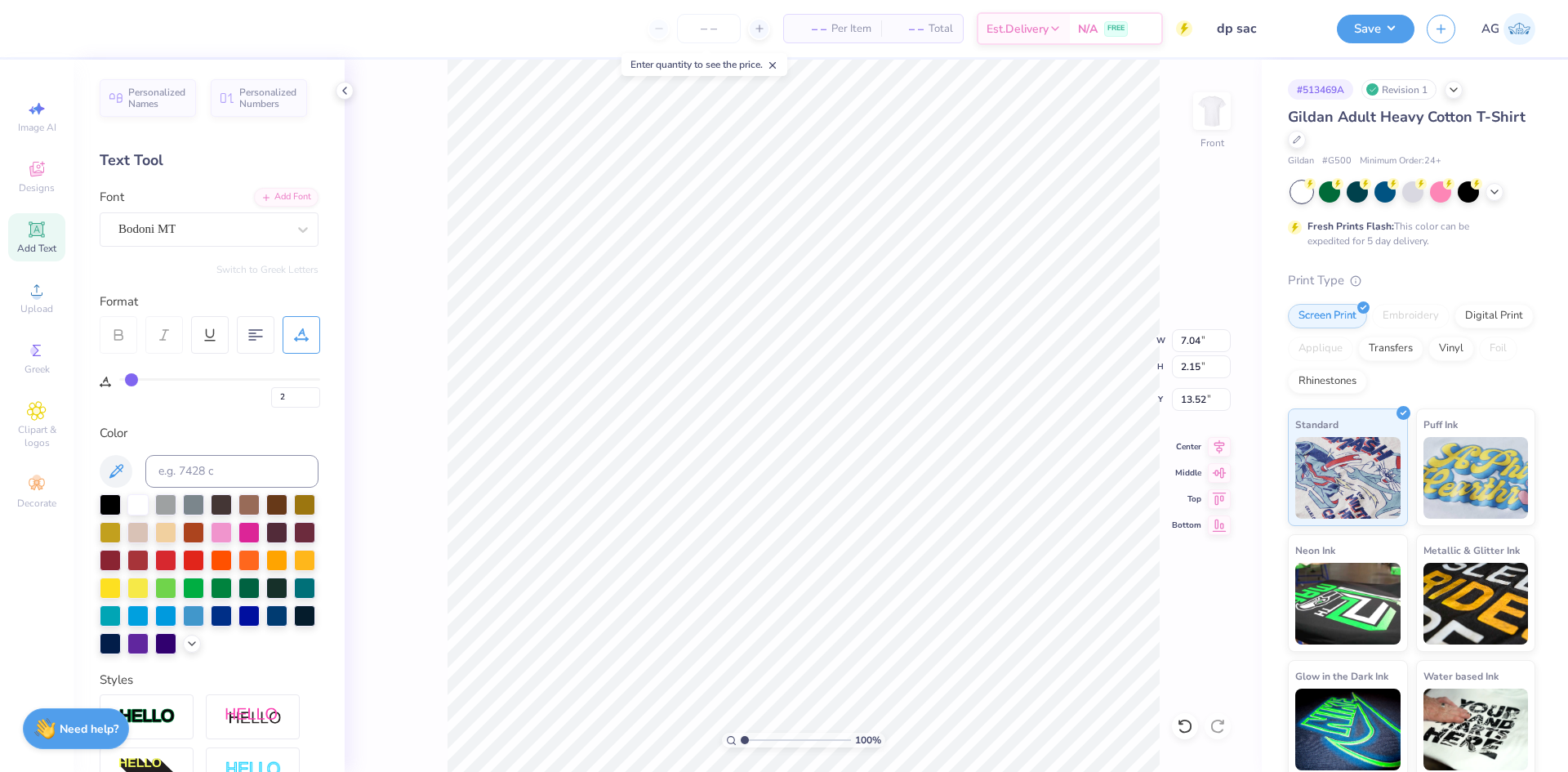
type input "3"
type input "4"
type input "5"
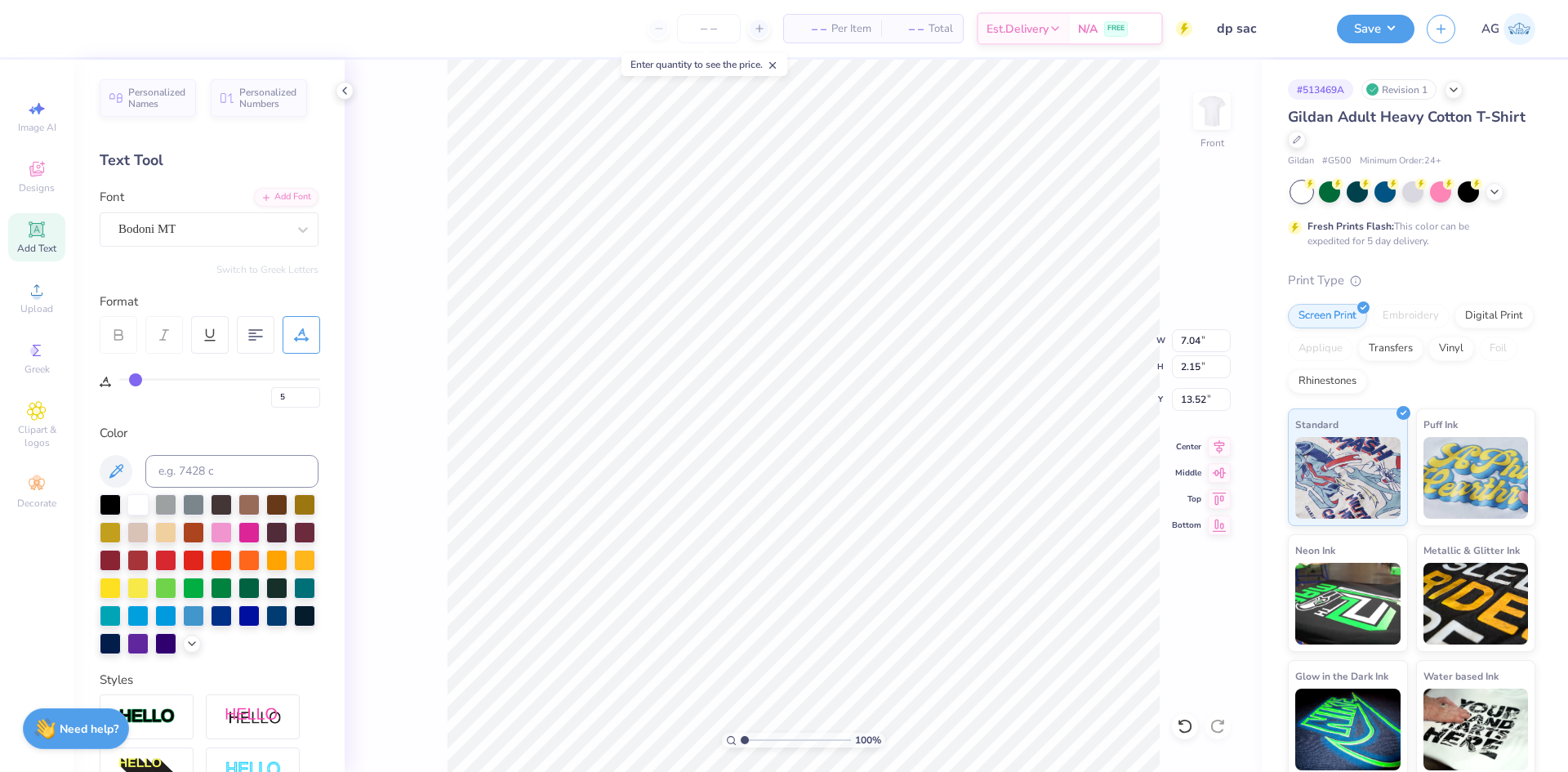
type input "6"
type input "9"
drag, startPoint x: 127, startPoint y: 377, endPoint x: 142, endPoint y: 377, distance: 15.0
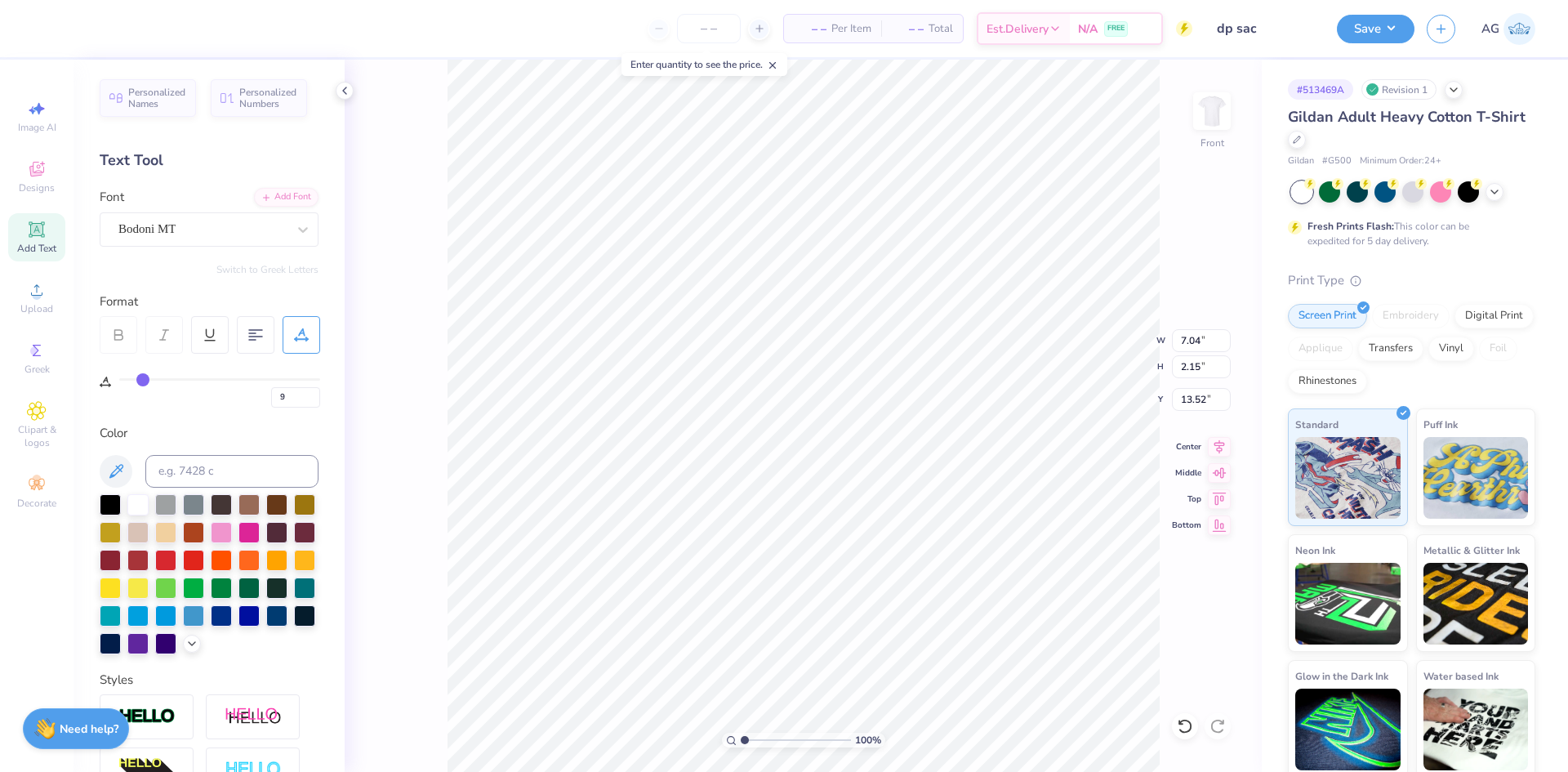
type input "9"
click at [142, 378] on input "range" at bounding box center [219, 379] width 201 height 3
type input "8.19"
type input "8"
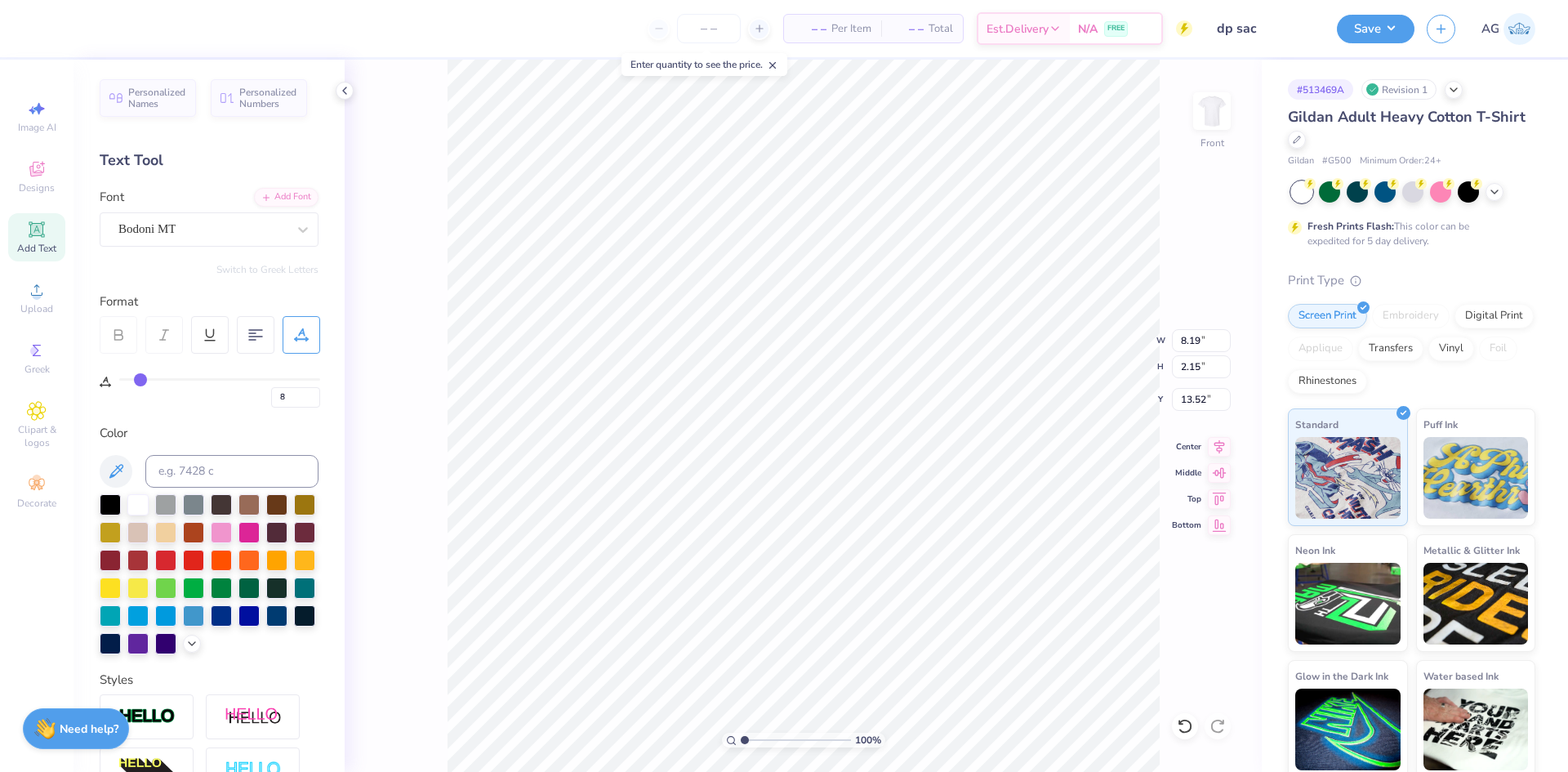
type input "7"
type input "6"
type input "5"
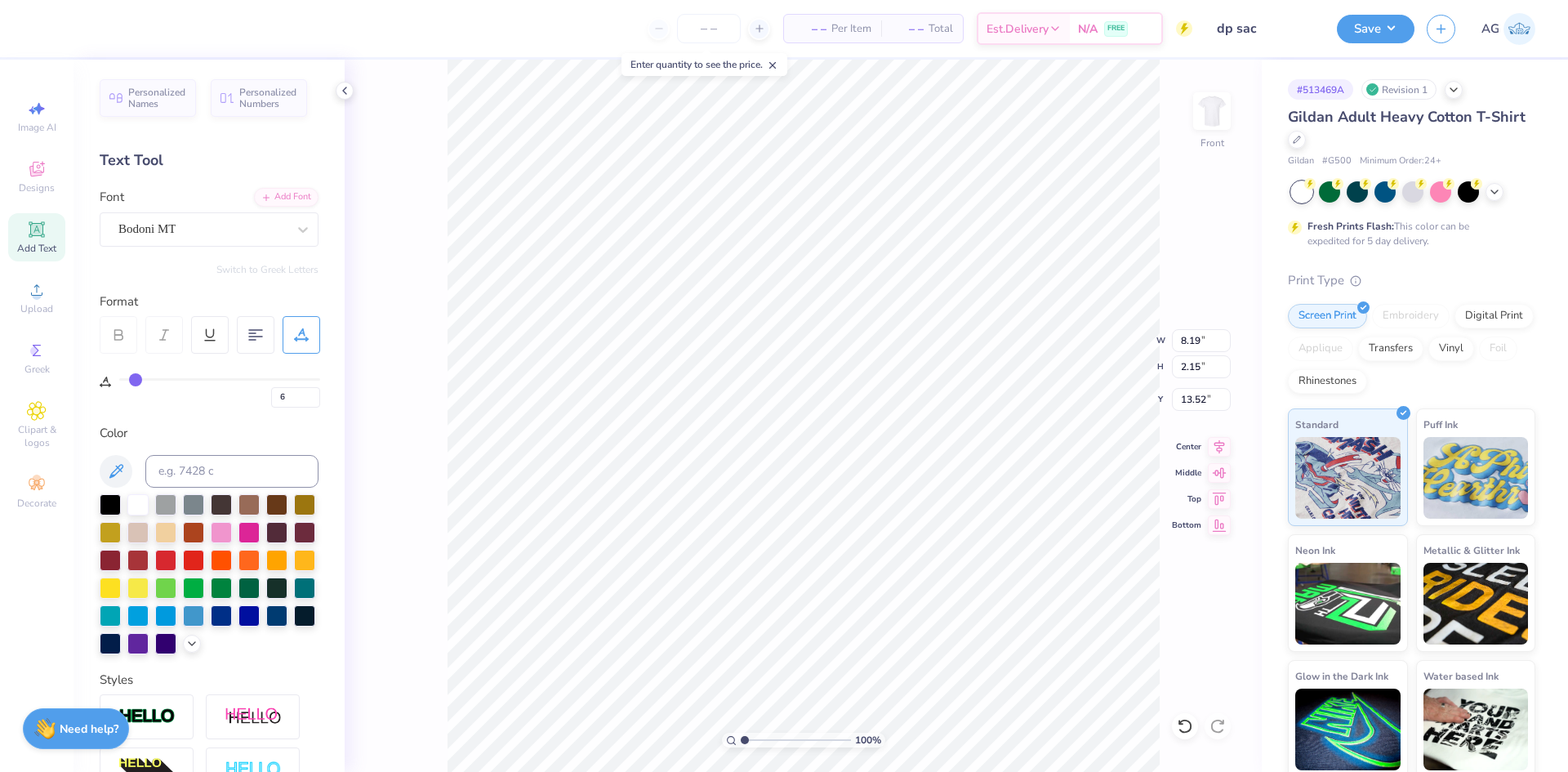
type input "5"
type input "3"
type input "2"
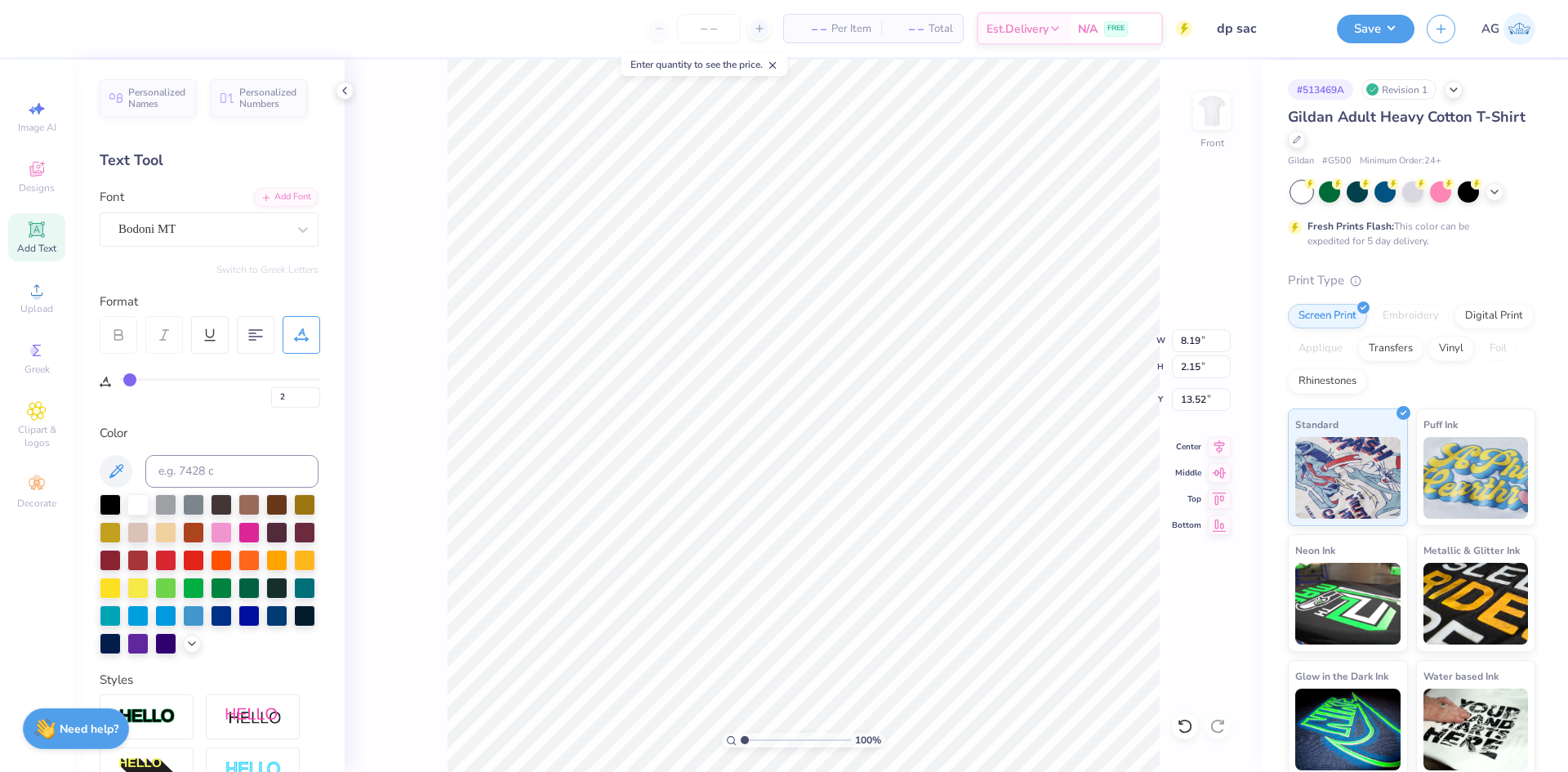
type input "0"
drag, startPoint x: 142, startPoint y: 377, endPoint x: 44, endPoint y: 379, distance: 98.0
type input "0"
click at [119, 379] on input "range" at bounding box center [219, 379] width 201 height 3
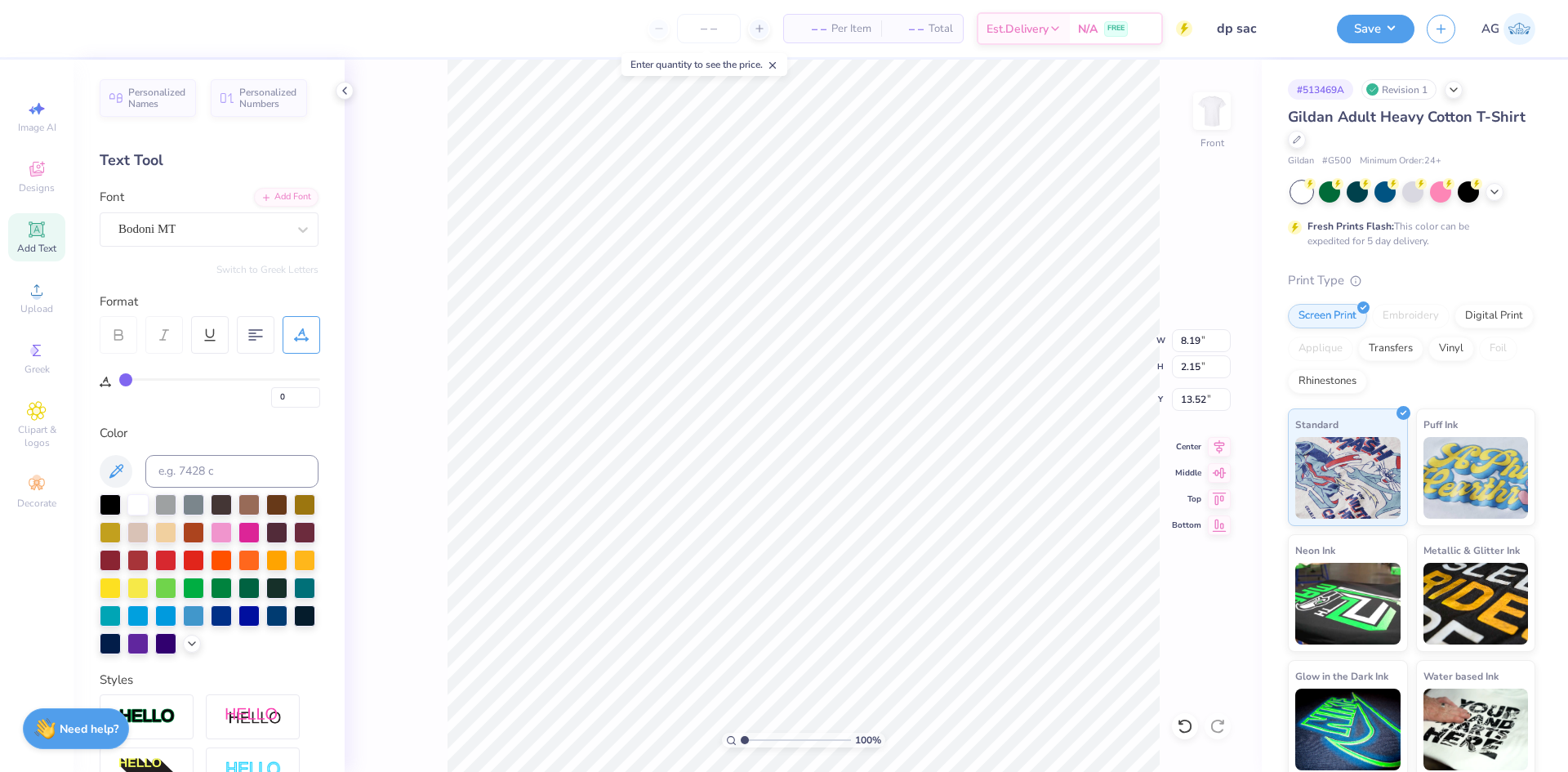
type input "7.04"
type input "15.91"
type input "9.78"
type input "1.51"
type input "20.00"
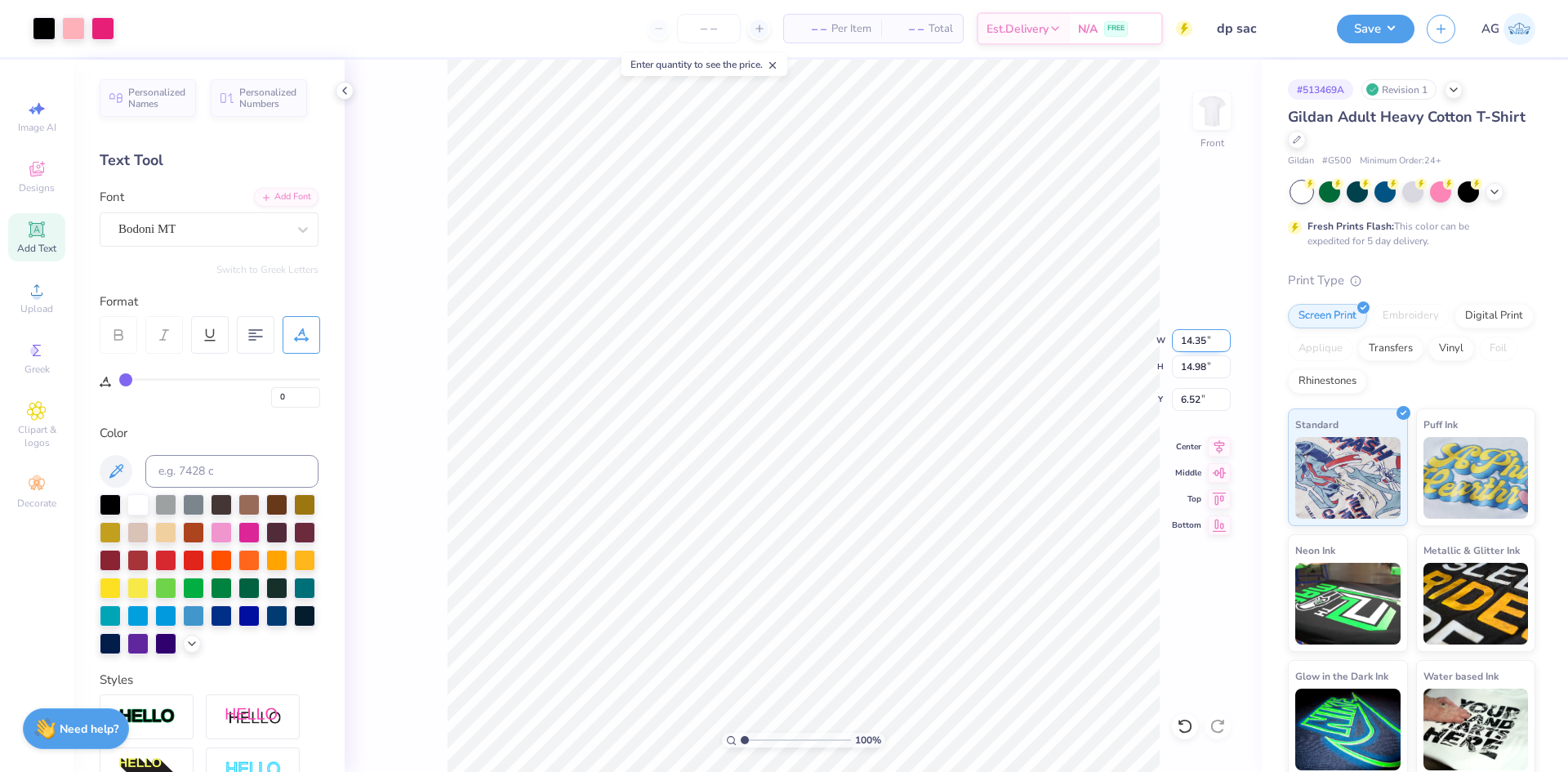
click at [1198, 345] on input "14.35" at bounding box center [1201, 340] width 59 height 23
type input "10.00"
type input "10.44"
click at [1194, 394] on input "8.79" at bounding box center [1201, 399] width 59 height 23
type input "3.00"
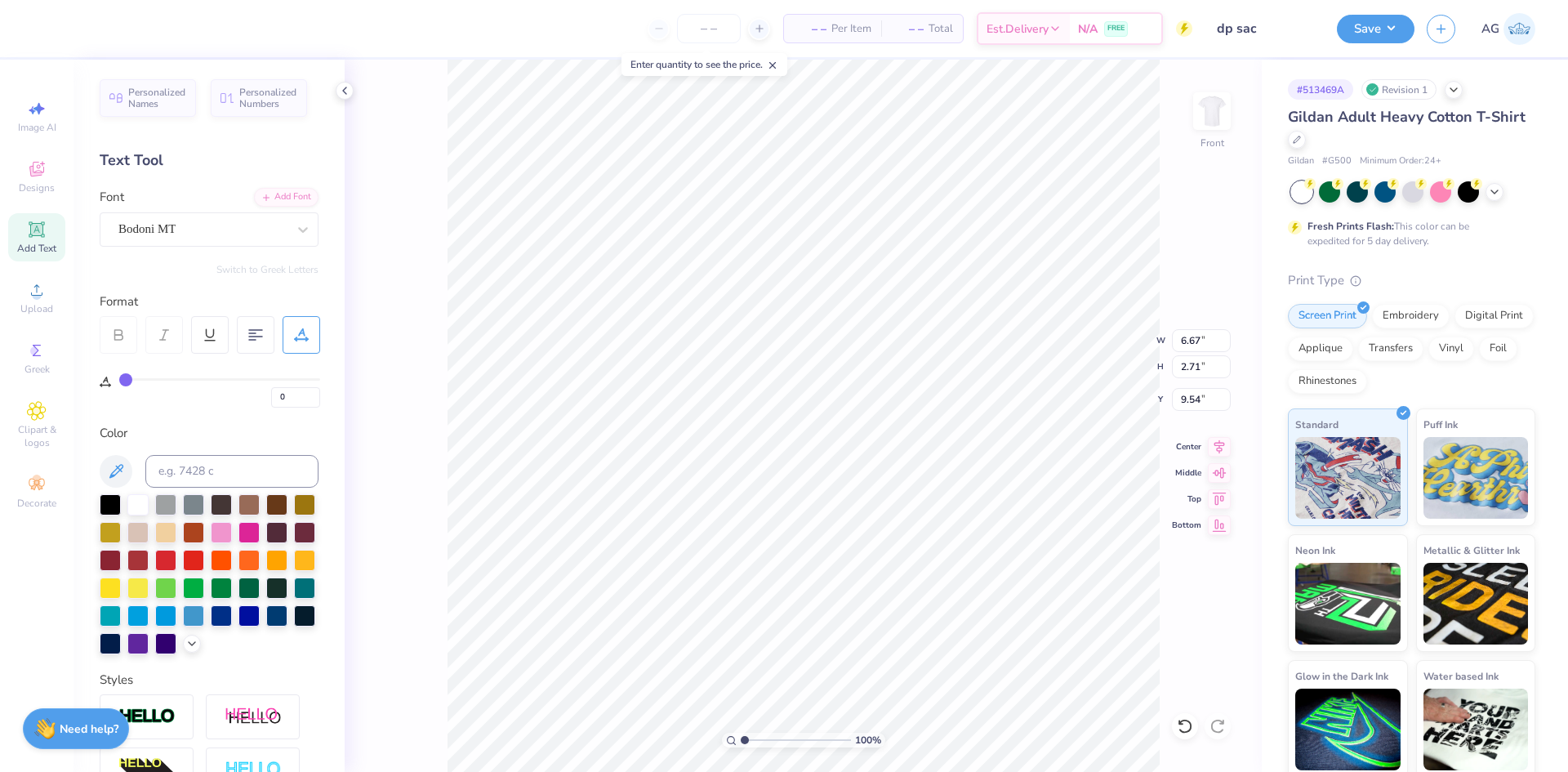
type input "8.03"
type input "4.38"
type input "7.87"
type input "9.41"
click at [1187, 725] on icon at bounding box center [1185, 726] width 16 height 16
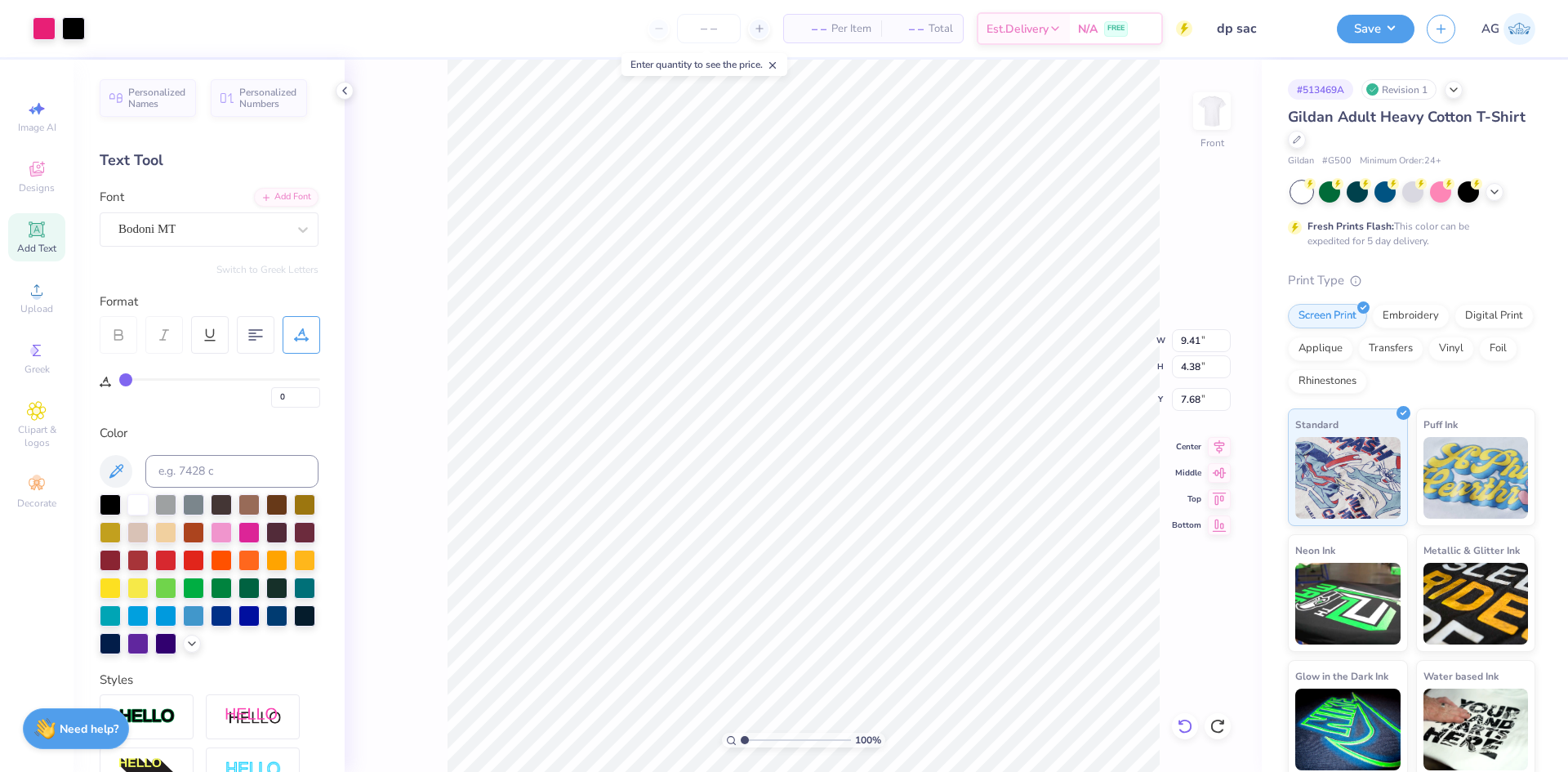
type input "7.87"
type input "6.66"
type input "3.10"
type input "7.44"
type input "3.46"
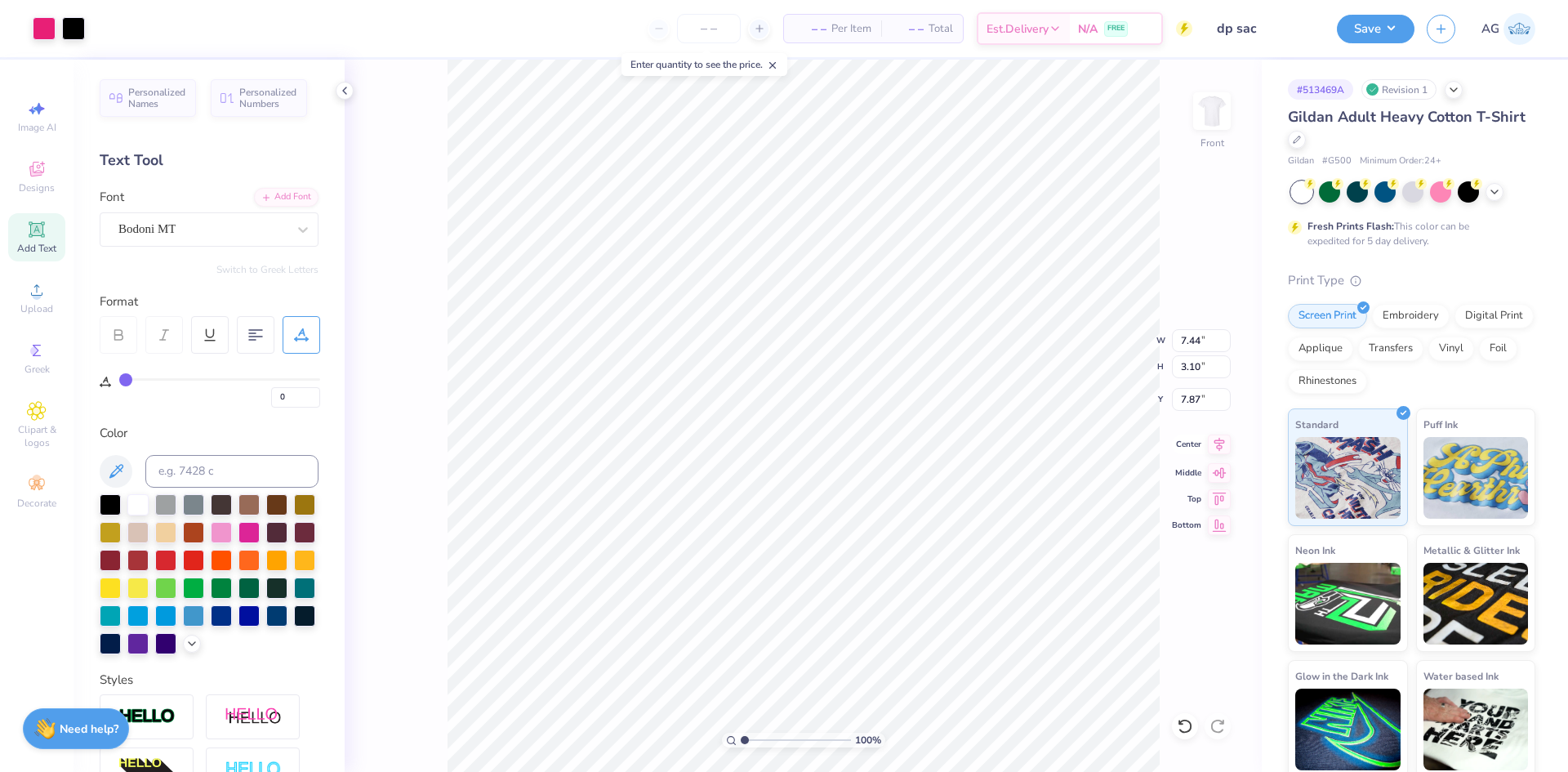
type input "7.88"
click at [1211, 451] on icon at bounding box center [1219, 445] width 23 height 20
type input "4.90"
type input "0.76"
type input "11.76"
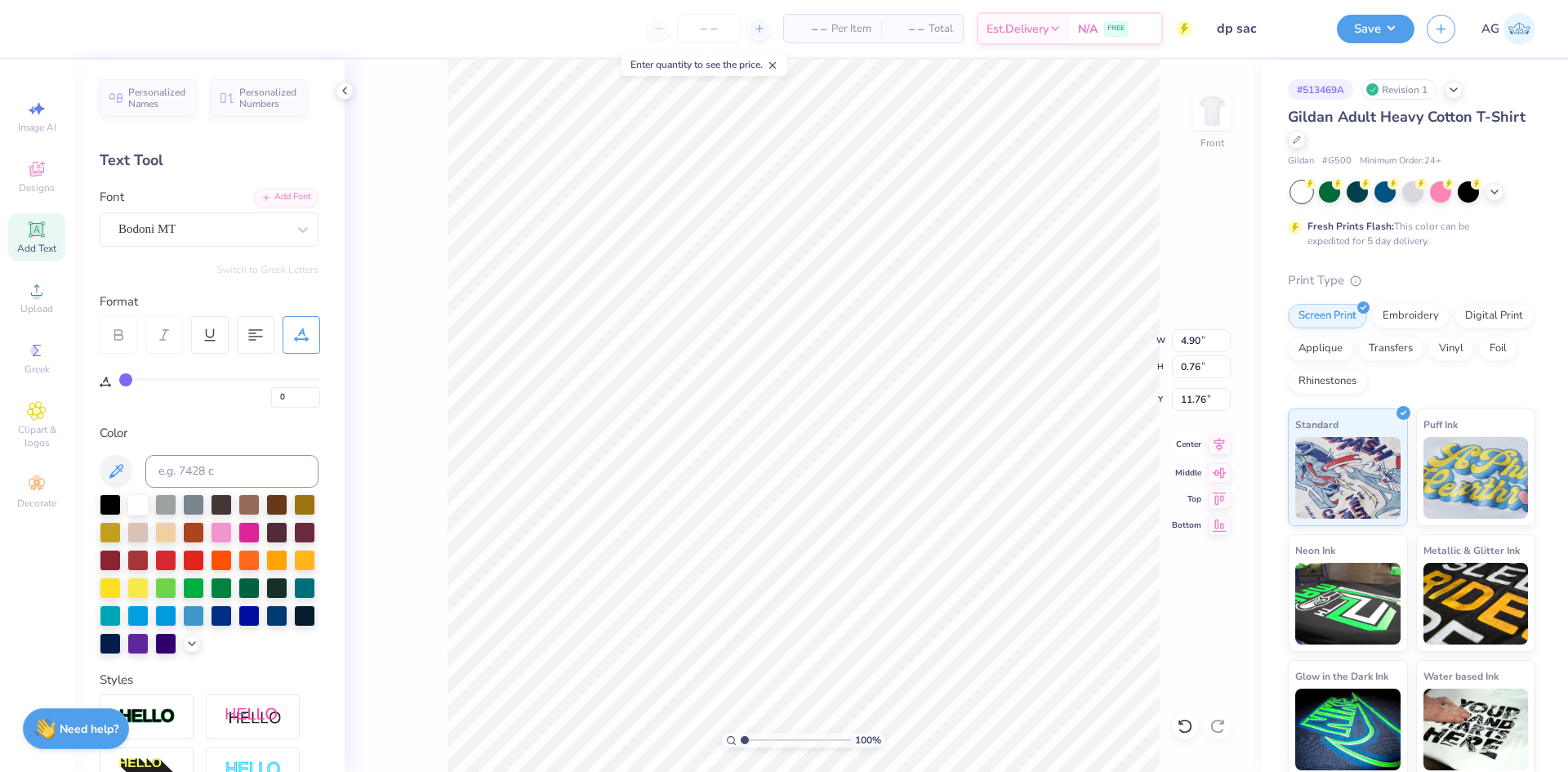
click at [1220, 452] on icon at bounding box center [1219, 445] width 23 height 20
type input "11.54"
type input "7.44"
type input "3.46"
type input "7.88"
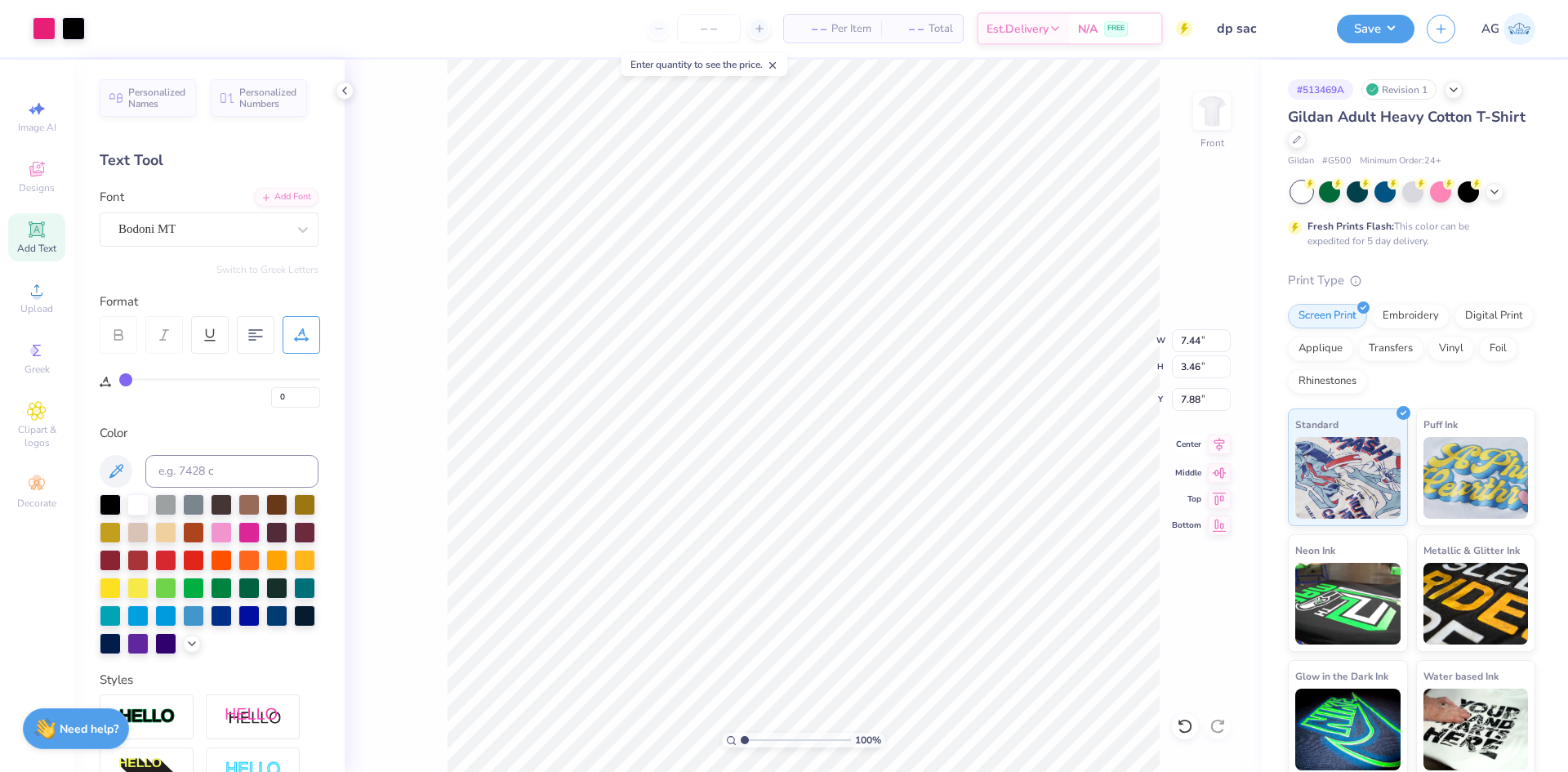
click at [1220, 449] on icon at bounding box center [1219, 445] width 23 height 20
click at [1197, 338] on input "10.00" at bounding box center [1201, 340] width 59 height 23
type input "11.00"
type input "10.23"
click at [1175, 396] on input "2.53" at bounding box center [1201, 399] width 59 height 23
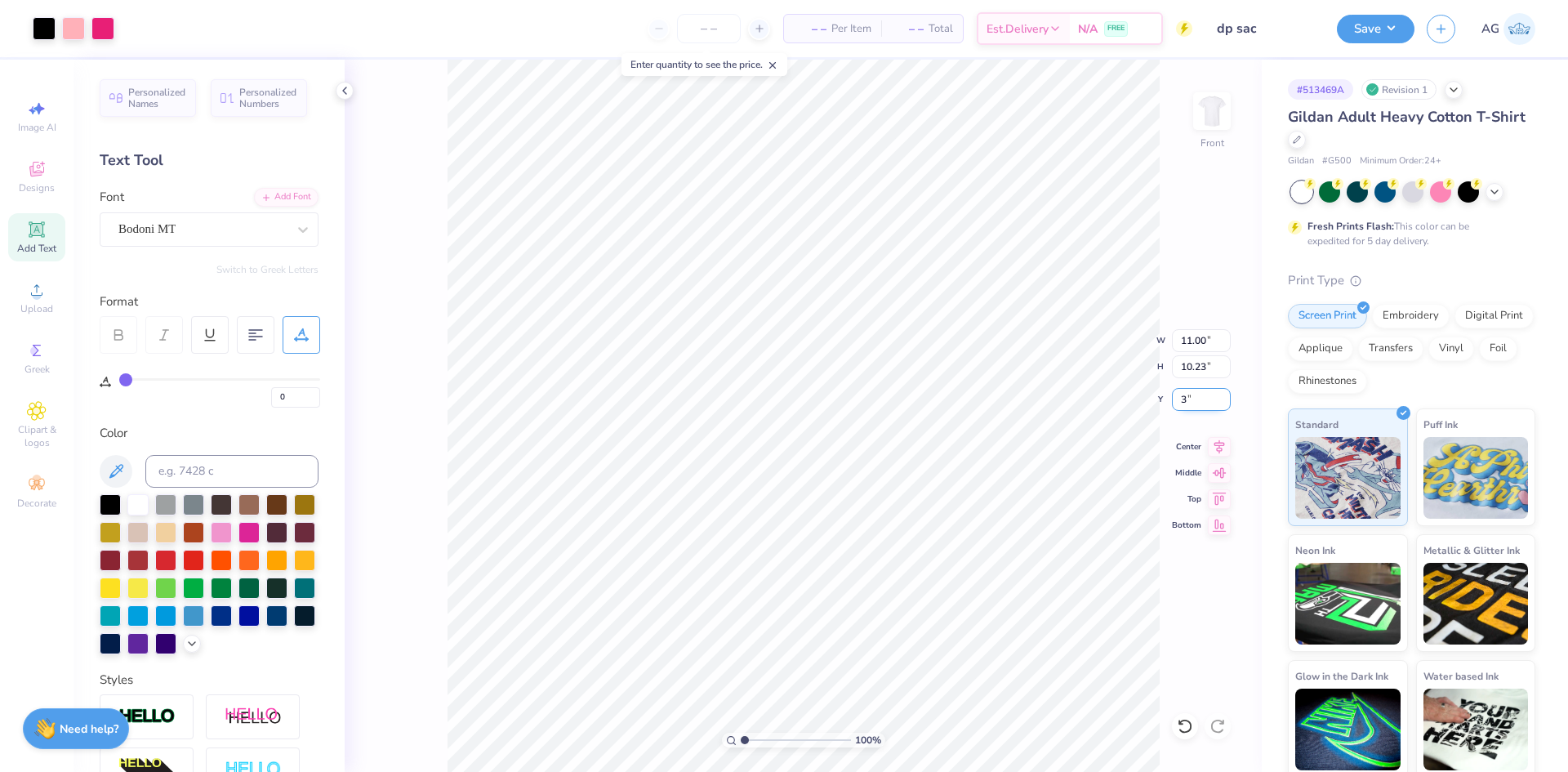
type input "3.00"
drag, startPoint x: 1200, startPoint y: 444, endPoint x: 1237, endPoint y: 432, distance: 38.9
click at [1200, 443] on span "Center" at bounding box center [1187, 446] width 29 height 12
click at [1211, 446] on icon at bounding box center [1219, 447] width 23 height 20
click at [1352, 29] on button "Save" at bounding box center [1377, 27] width 78 height 29
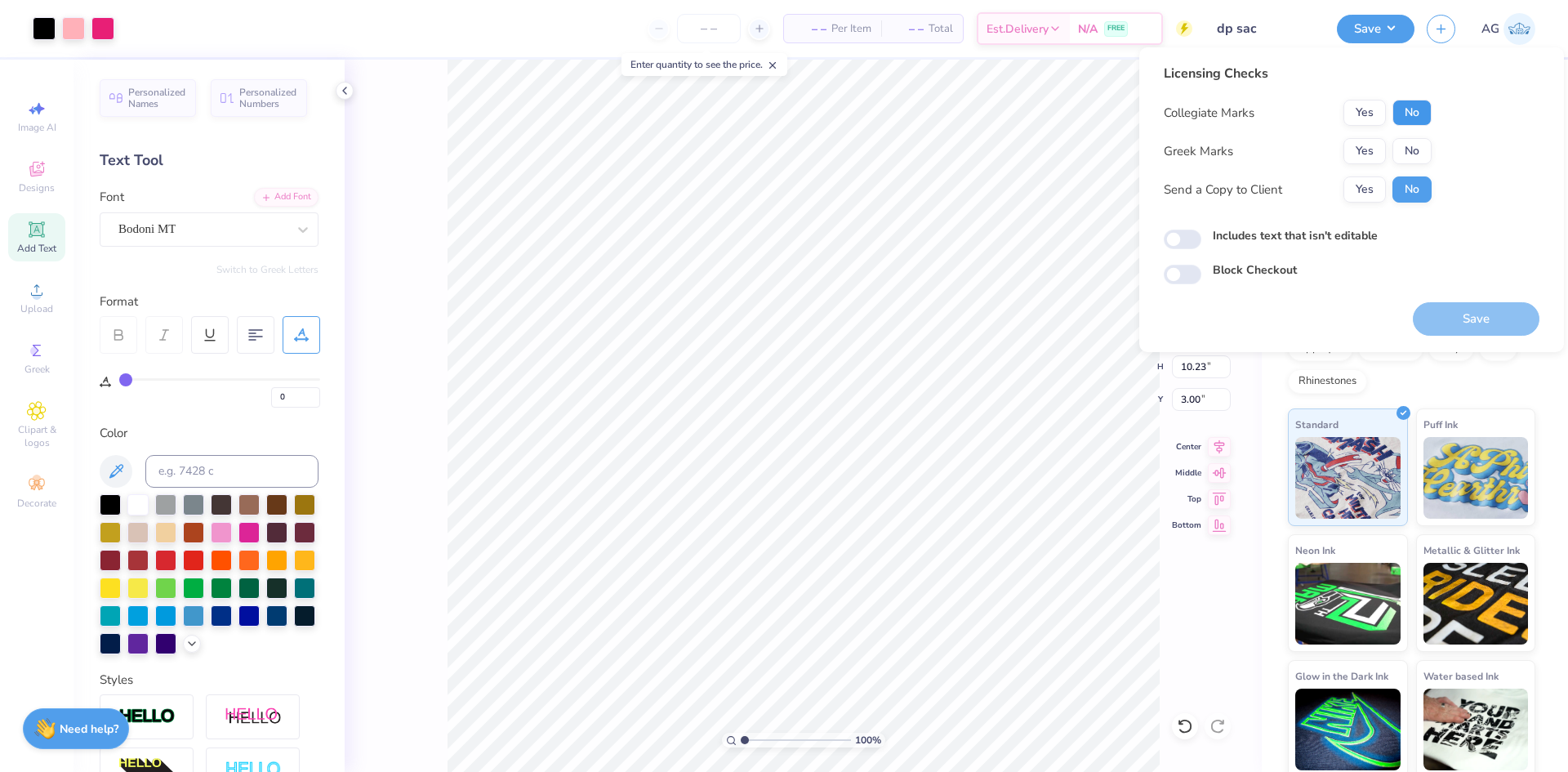
click at [1423, 116] on button "No" at bounding box center [1412, 112] width 39 height 26
click at [1165, 253] on div "Licensing Checks Collegiate Marks Yes No Greek Marks Yes No Send a Copy to Clie…" at bounding box center [1352, 173] width 376 height 220
click at [1178, 241] on input "Includes text that isn't editable" at bounding box center [1182, 239] width 37 height 20
checkbox input "true"
click at [1449, 298] on div "Save" at bounding box center [1476, 309] width 127 height 52
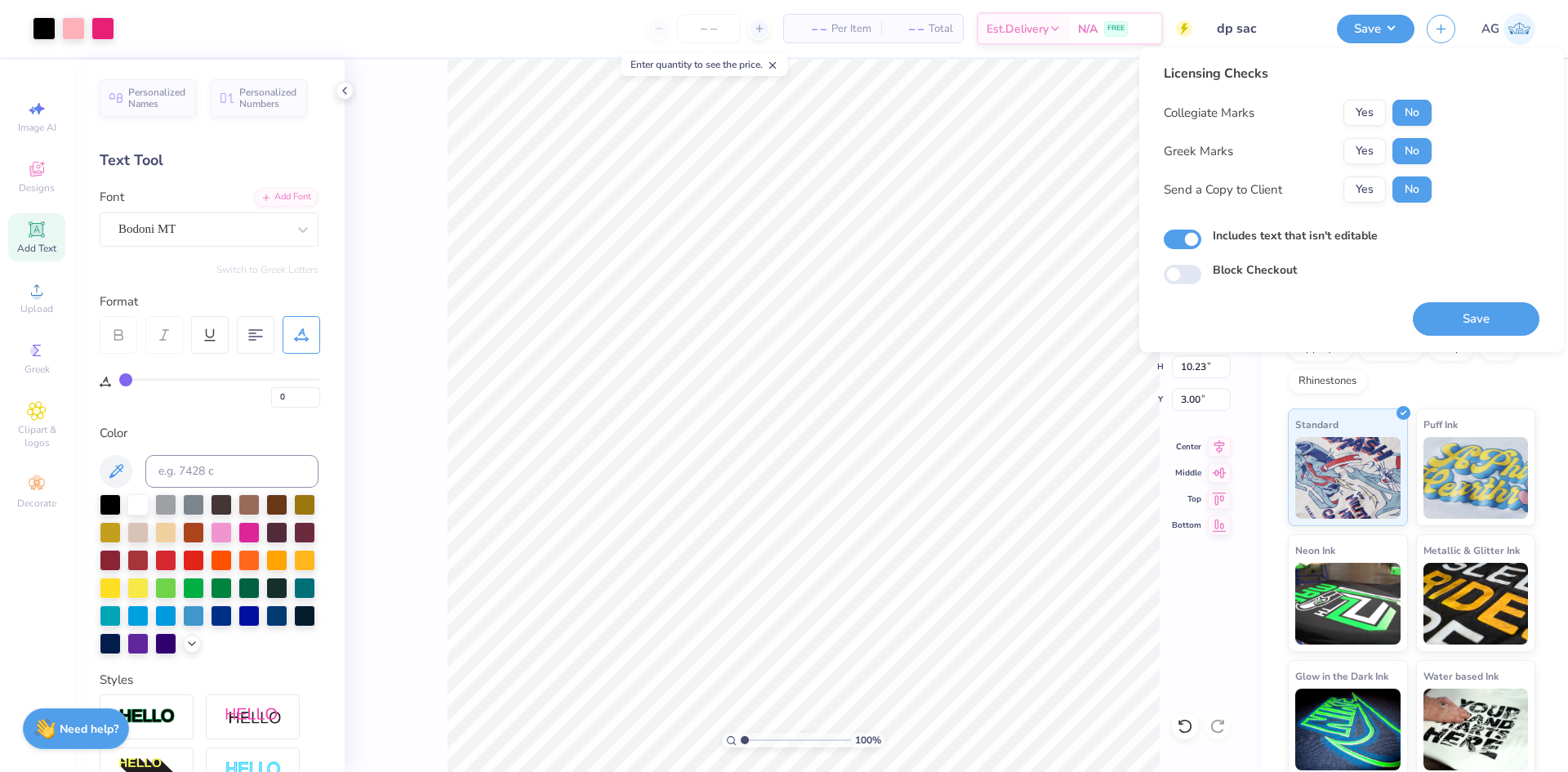
drag, startPoint x: 1451, startPoint y: 315, endPoint x: 95, endPoint y: 208, distance: 1360.2
click at [1452, 315] on button "Save" at bounding box center [1476, 318] width 127 height 34
click at [1376, 158] on button "Yes" at bounding box center [1365, 151] width 43 height 26
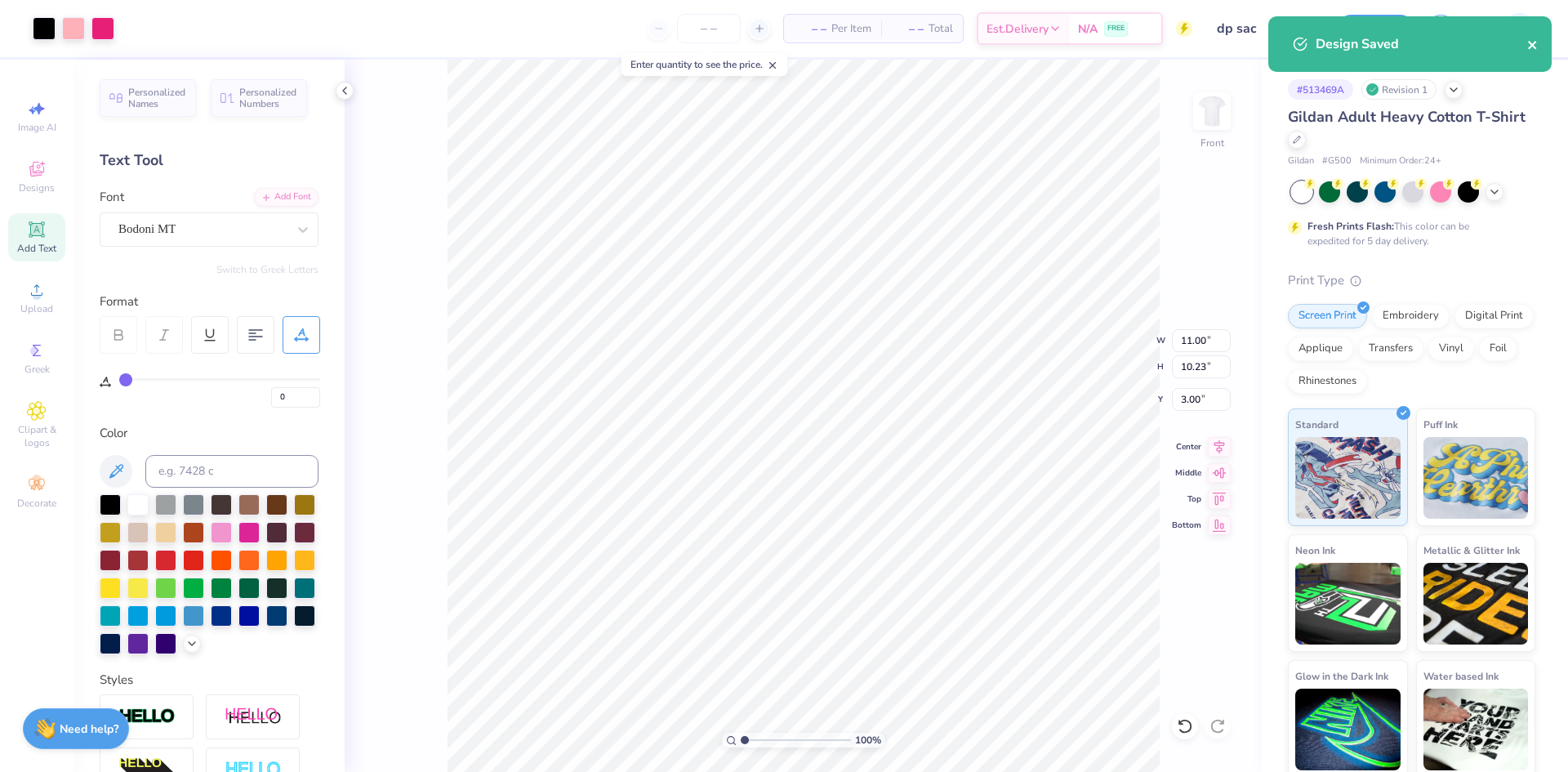
click at [1528, 35] on button "close" at bounding box center [1533, 44] width 12 height 20
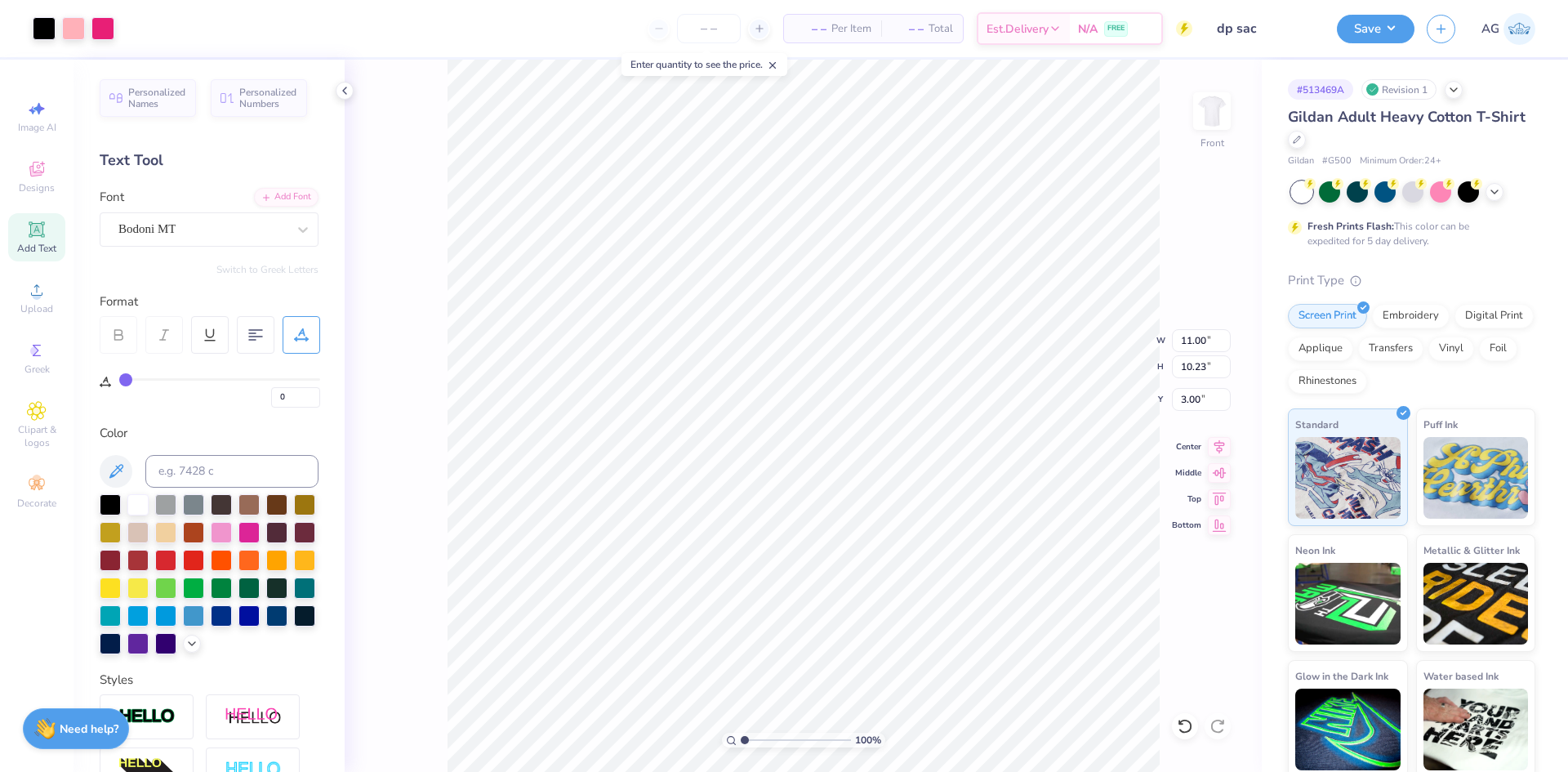
click at [1392, 27] on div "Design Saved" at bounding box center [1410, 50] width 290 height 74
click at [1380, 42] on div "Save" at bounding box center [1377, 29] width 78 height 29
click at [1380, 44] on div "Save AG" at bounding box center [1453, 28] width 231 height 57
click at [1383, 33] on button "Save" at bounding box center [1377, 27] width 78 height 29
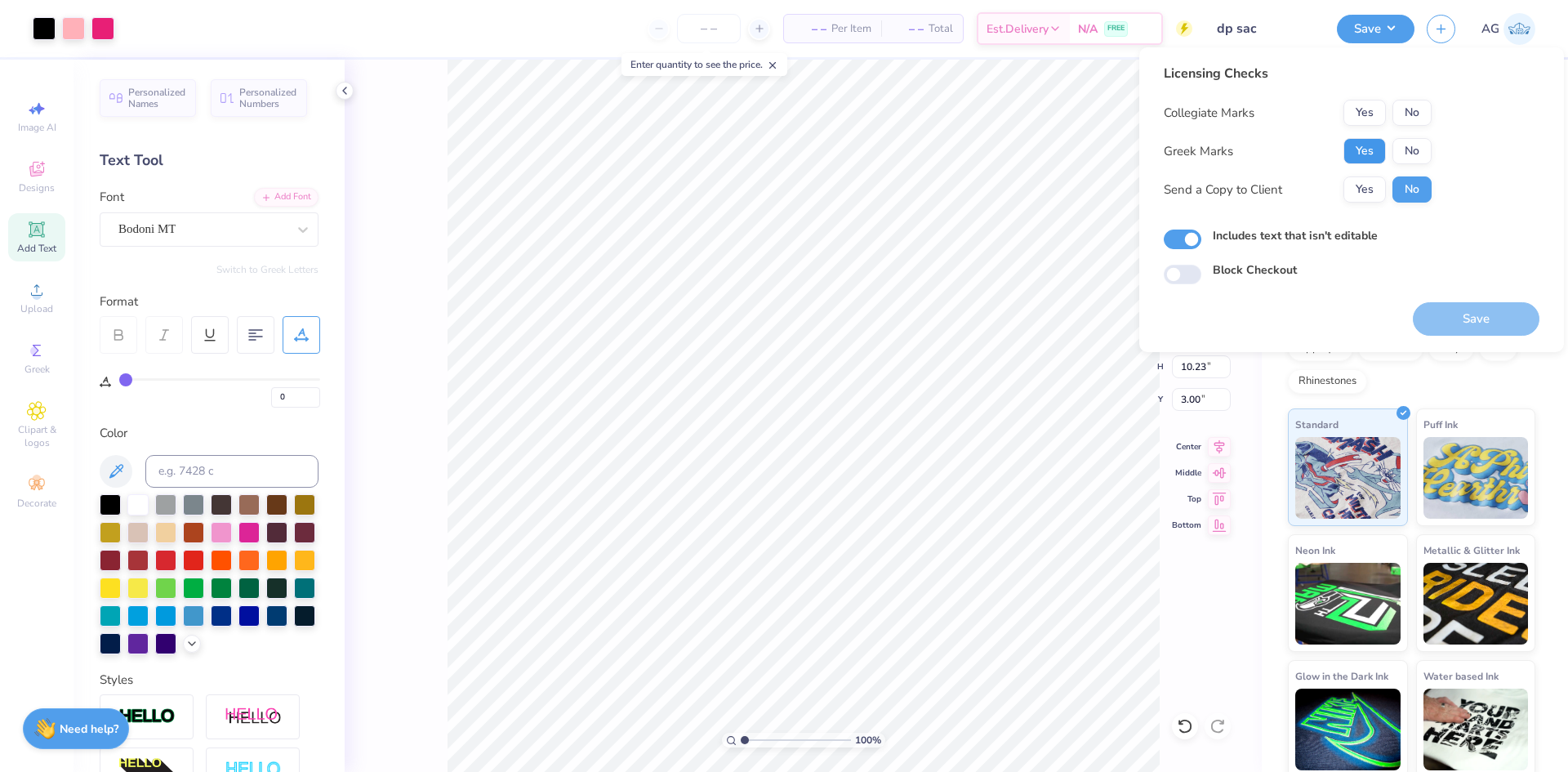
click at [1367, 158] on button "Yes" at bounding box center [1365, 151] width 43 height 26
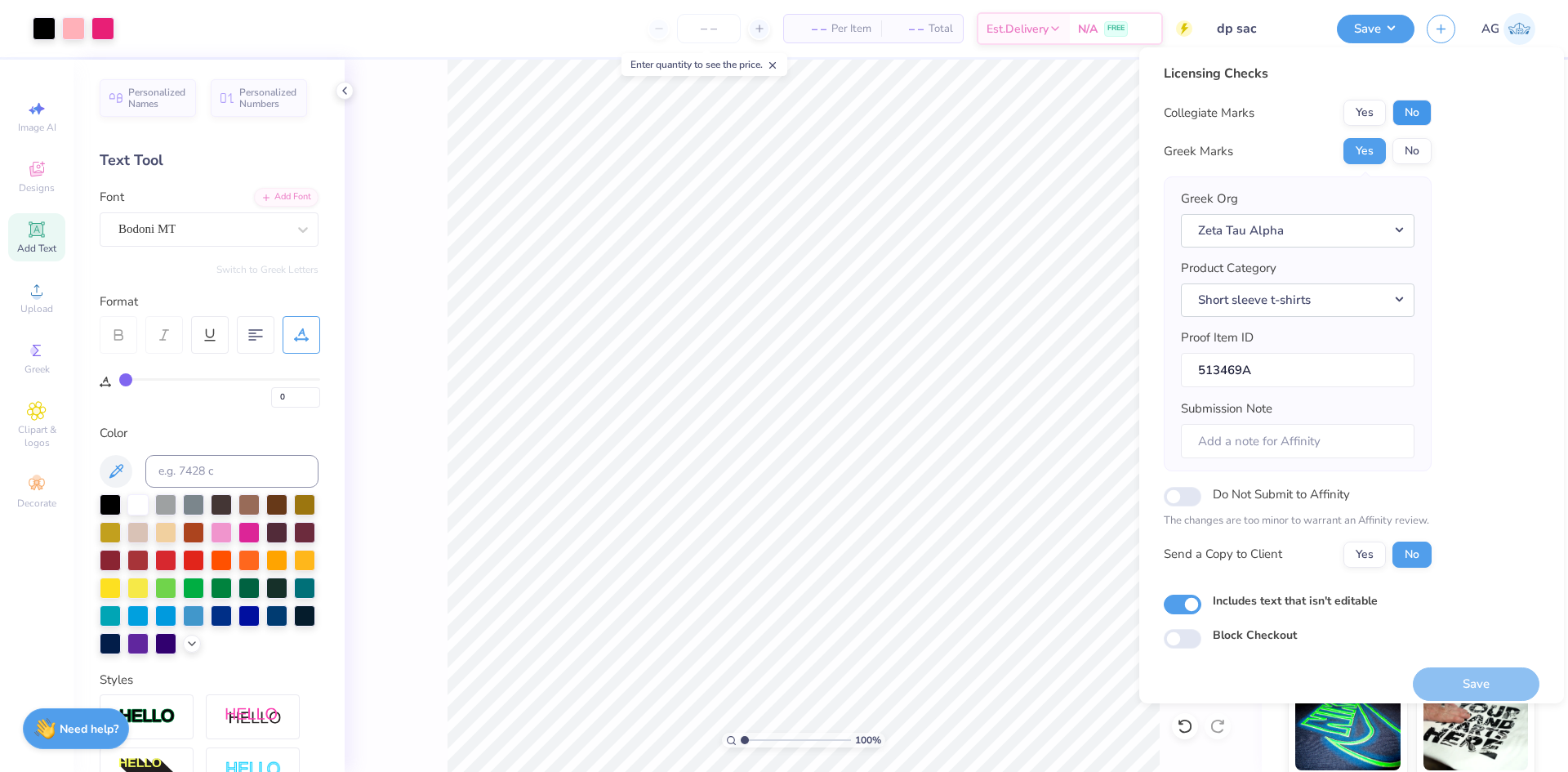
click at [1416, 109] on button "No" at bounding box center [1412, 112] width 39 height 26
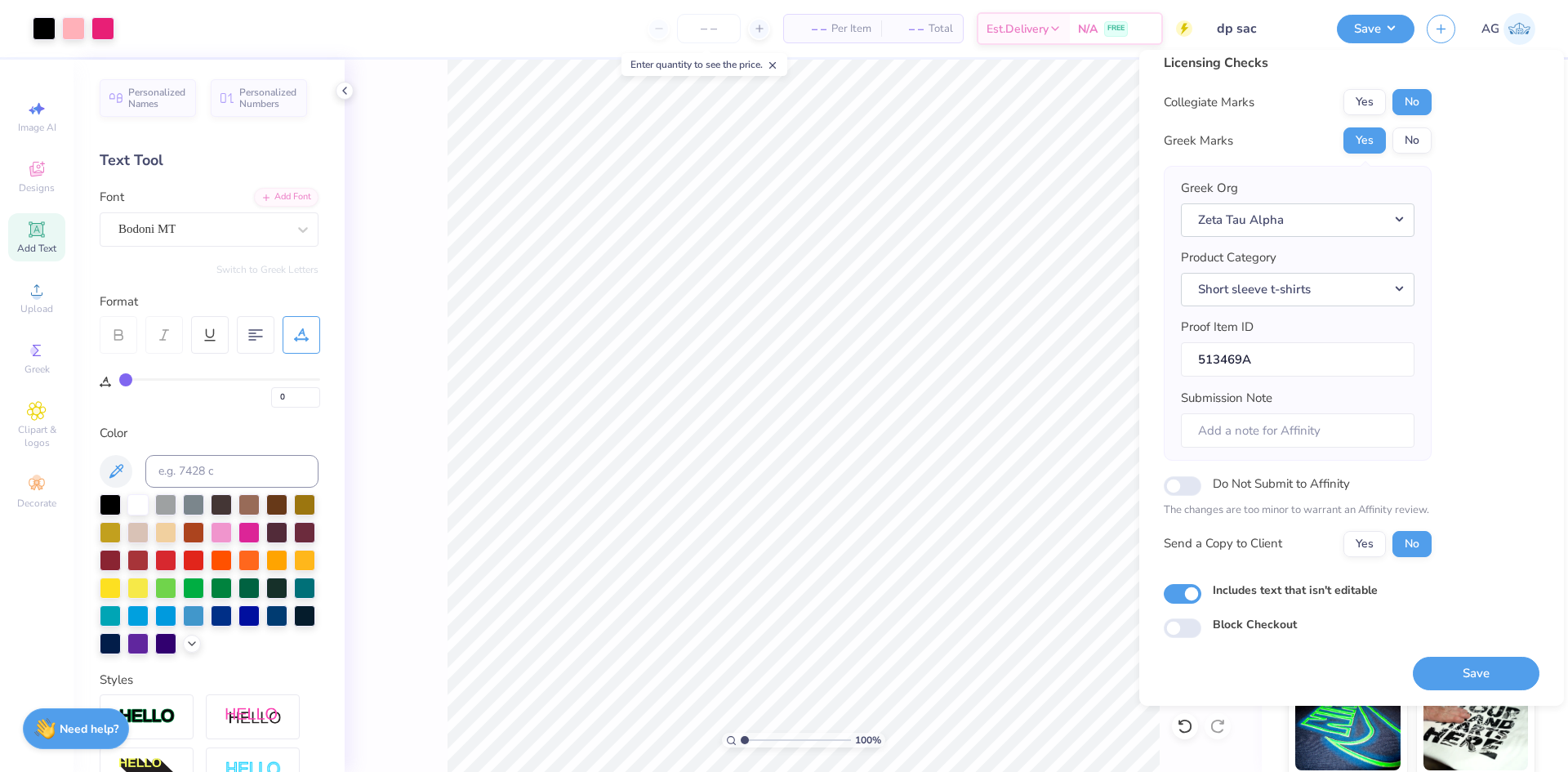
drag, startPoint x: 1482, startPoint y: 669, endPoint x: 1481, endPoint y: 659, distance: 10.0
click at [1481, 669] on button "Save" at bounding box center [1476, 673] width 127 height 34
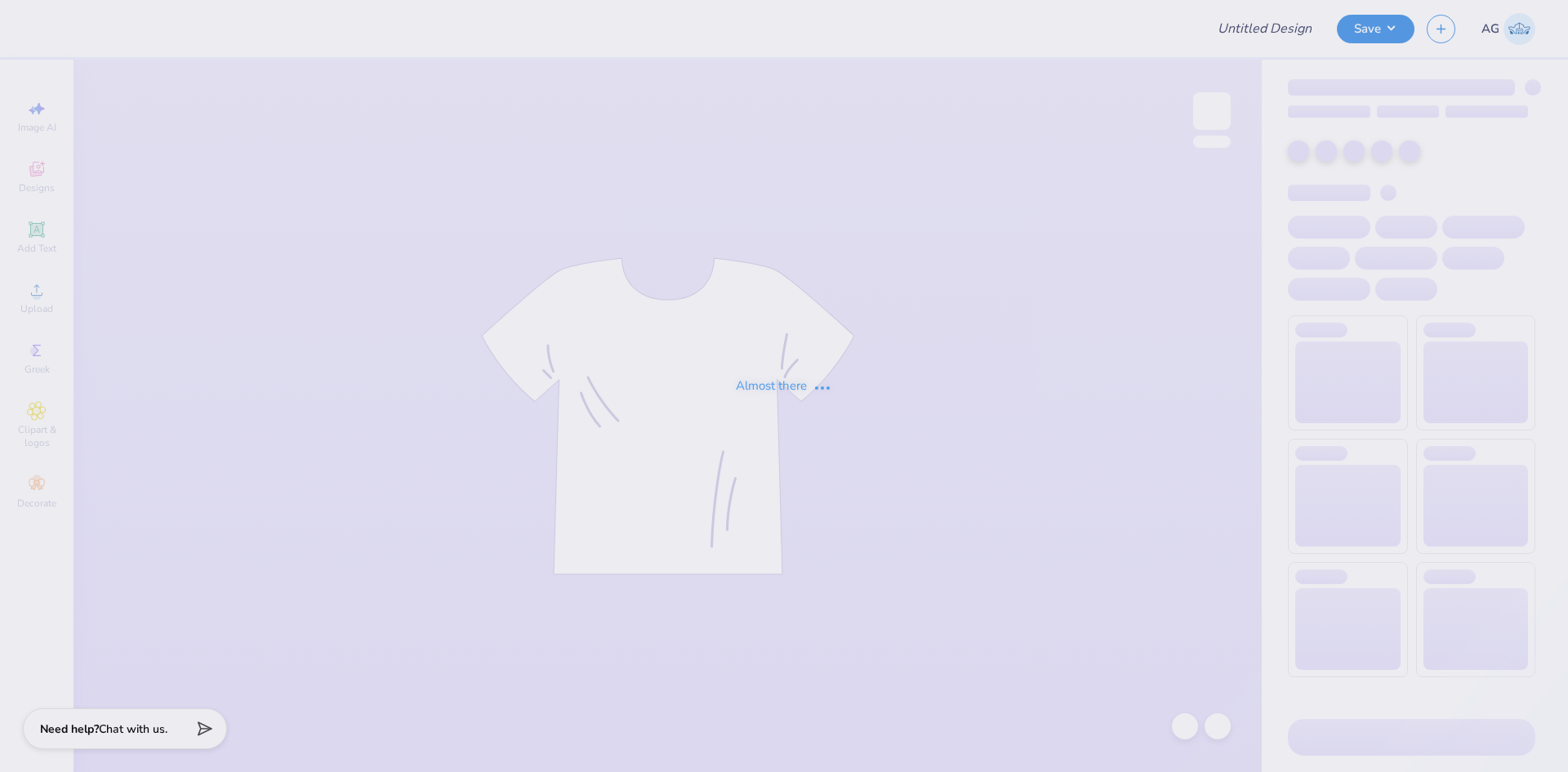
type input "SLS Homecoming Shirts"
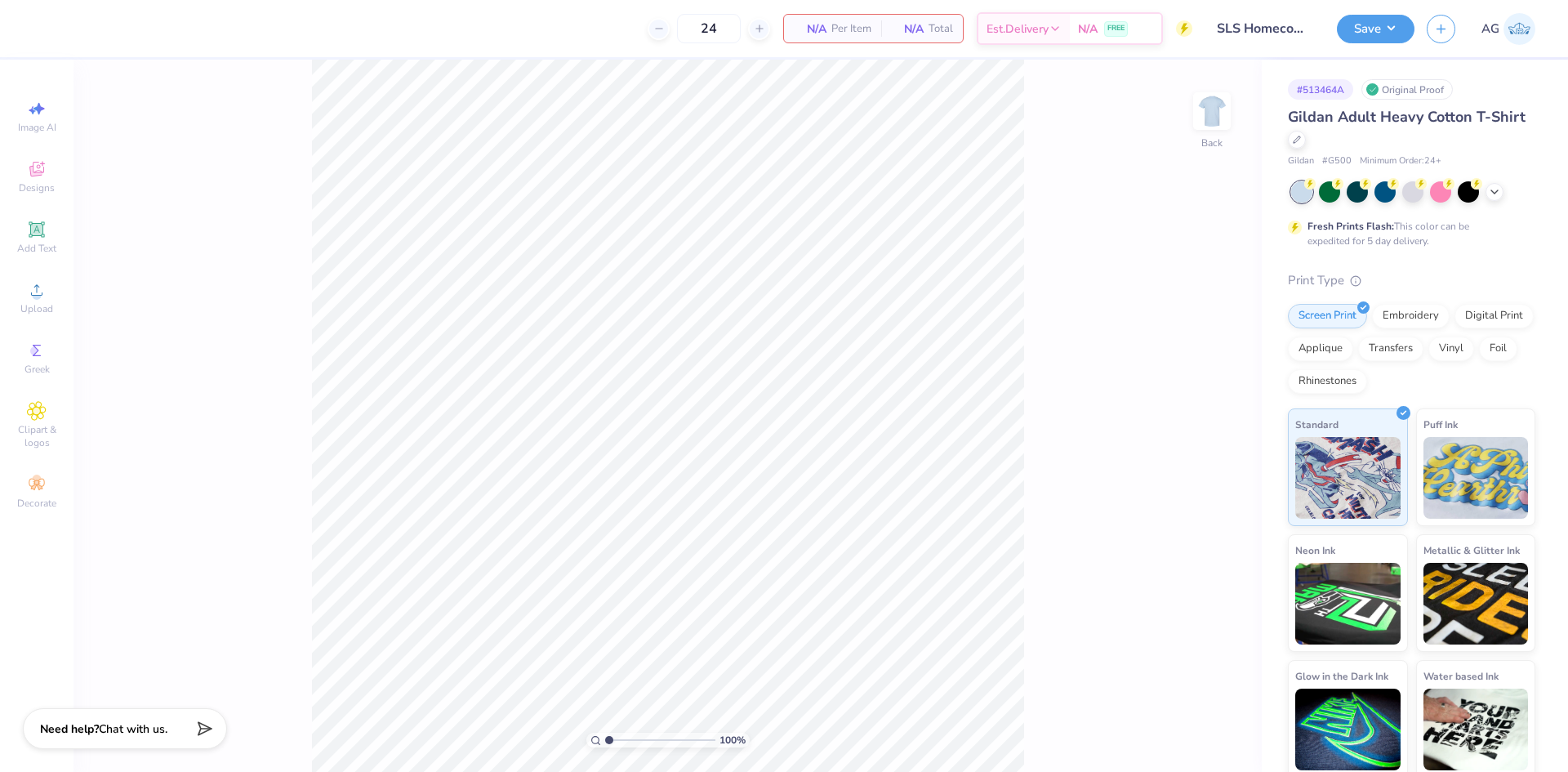
click at [1327, 95] on div "# 513464A" at bounding box center [1321, 89] width 65 height 21
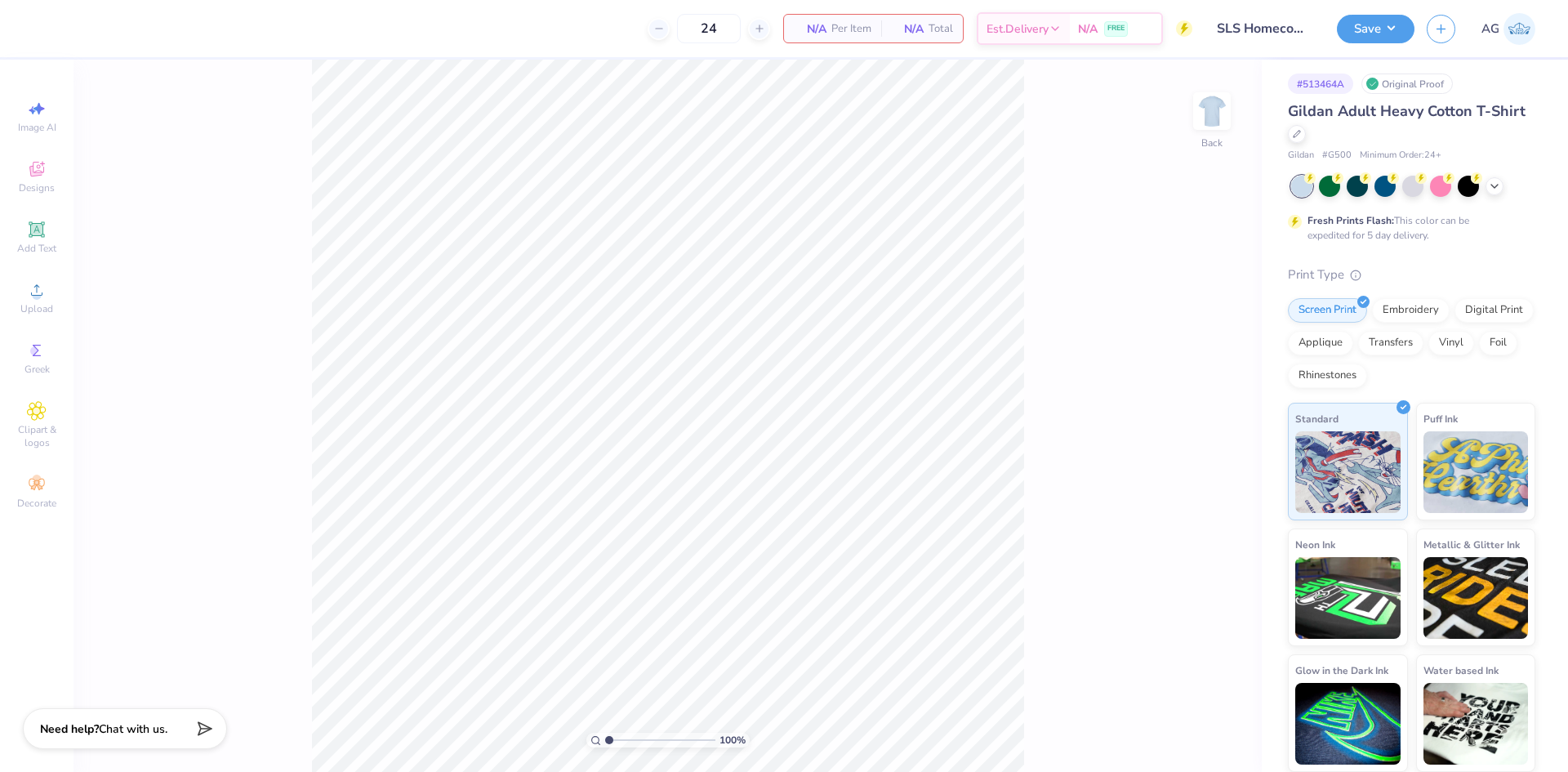
click at [44, 325] on div "Image AI Designs Add Text Upload Greek Clipart & logos Decorate" at bounding box center [36, 304] width 57 height 424
click at [44, 315] on span "Upload" at bounding box center [37, 308] width 33 height 13
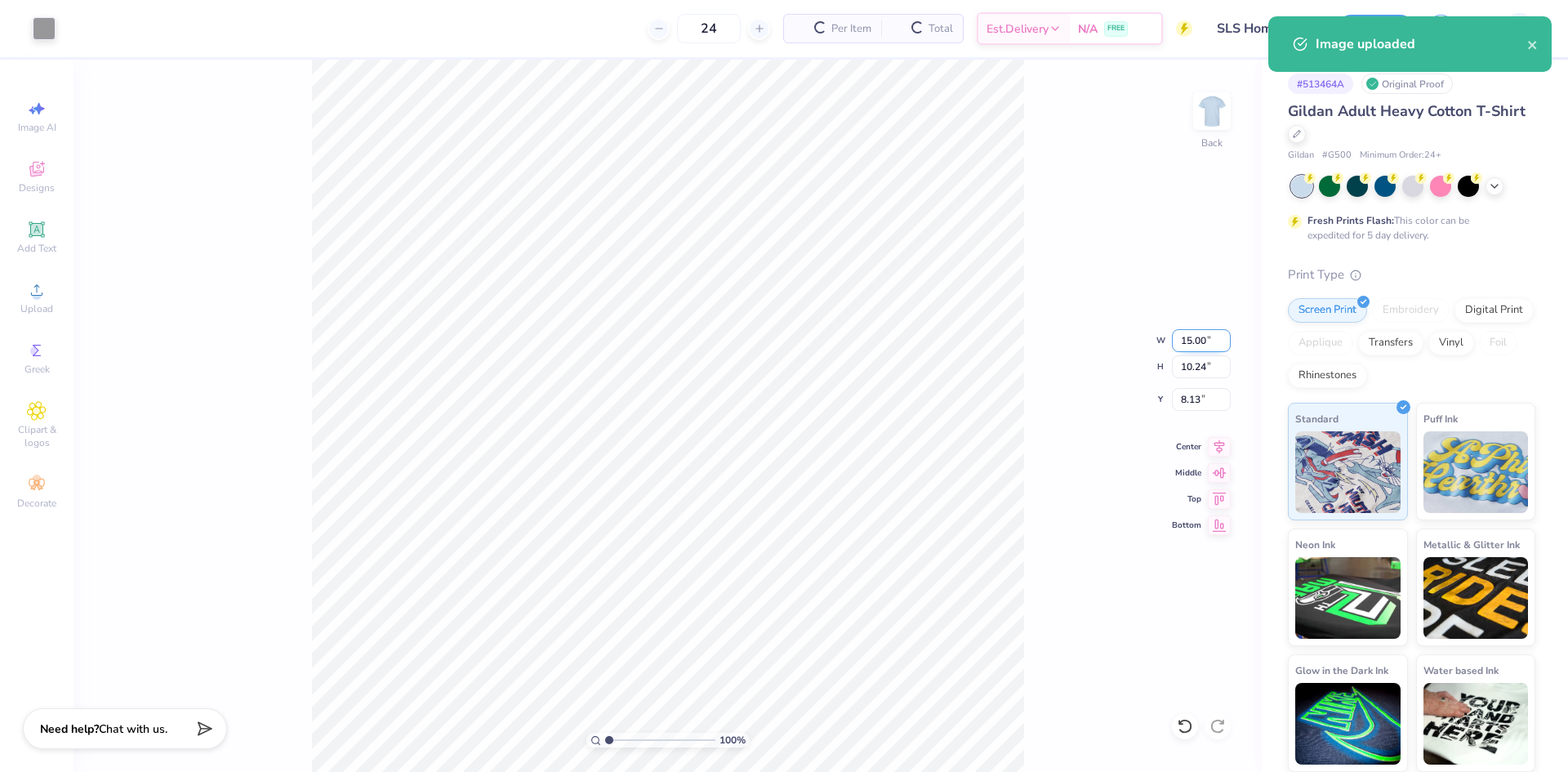
click at [1177, 343] on input "15.00" at bounding box center [1201, 340] width 59 height 23
type input "3.50"
type input "2.39"
click at [1196, 403] on input "6.18" at bounding box center [1201, 399] width 59 height 23
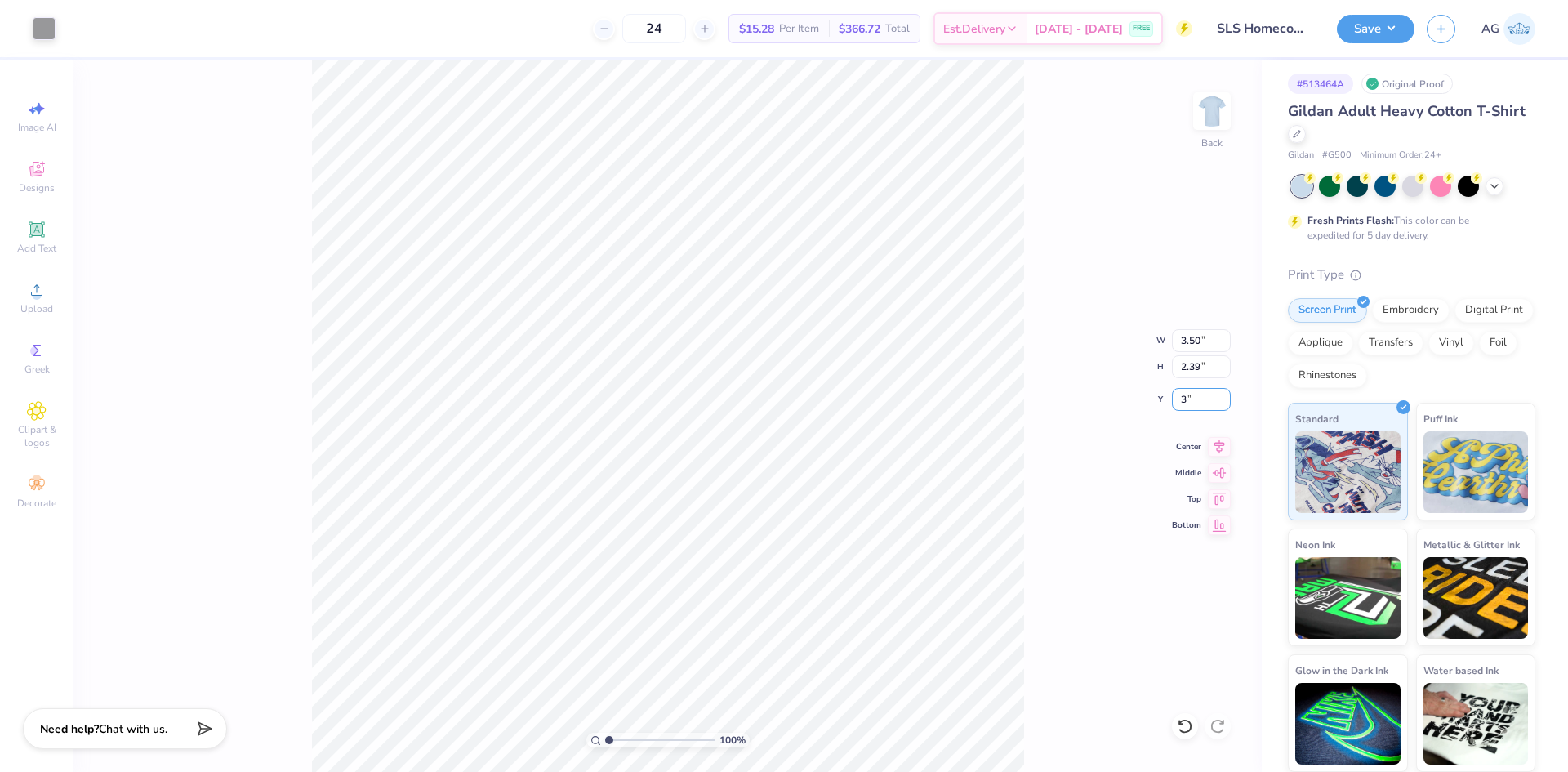
type input "3.00"
click at [1191, 127] on div "100 % Back" at bounding box center [668, 415] width 1189 height 712
click at [1207, 113] on img at bounding box center [1212, 111] width 65 height 65
click at [27, 297] on icon at bounding box center [37, 290] width 20 height 20
drag, startPoint x: 608, startPoint y: 742, endPoint x: 634, endPoint y: 740, distance: 26.1
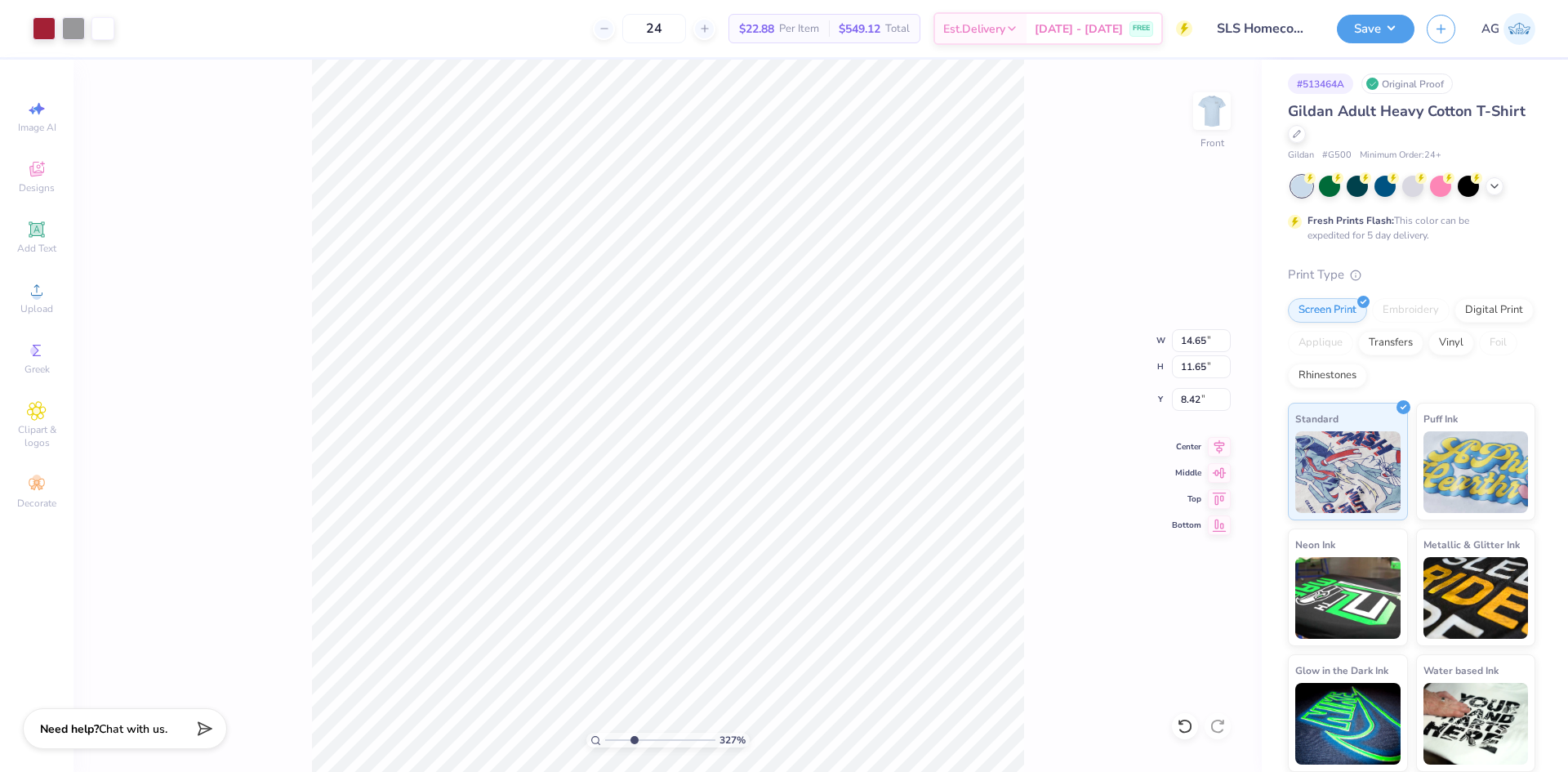
click at [634, 740] on input "range" at bounding box center [661, 739] width 111 height 15
drag, startPoint x: 634, startPoint y: 740, endPoint x: 573, endPoint y: 740, distance: 61.0
type input "1"
click at [605, 740] on input "range" at bounding box center [661, 739] width 111 height 15
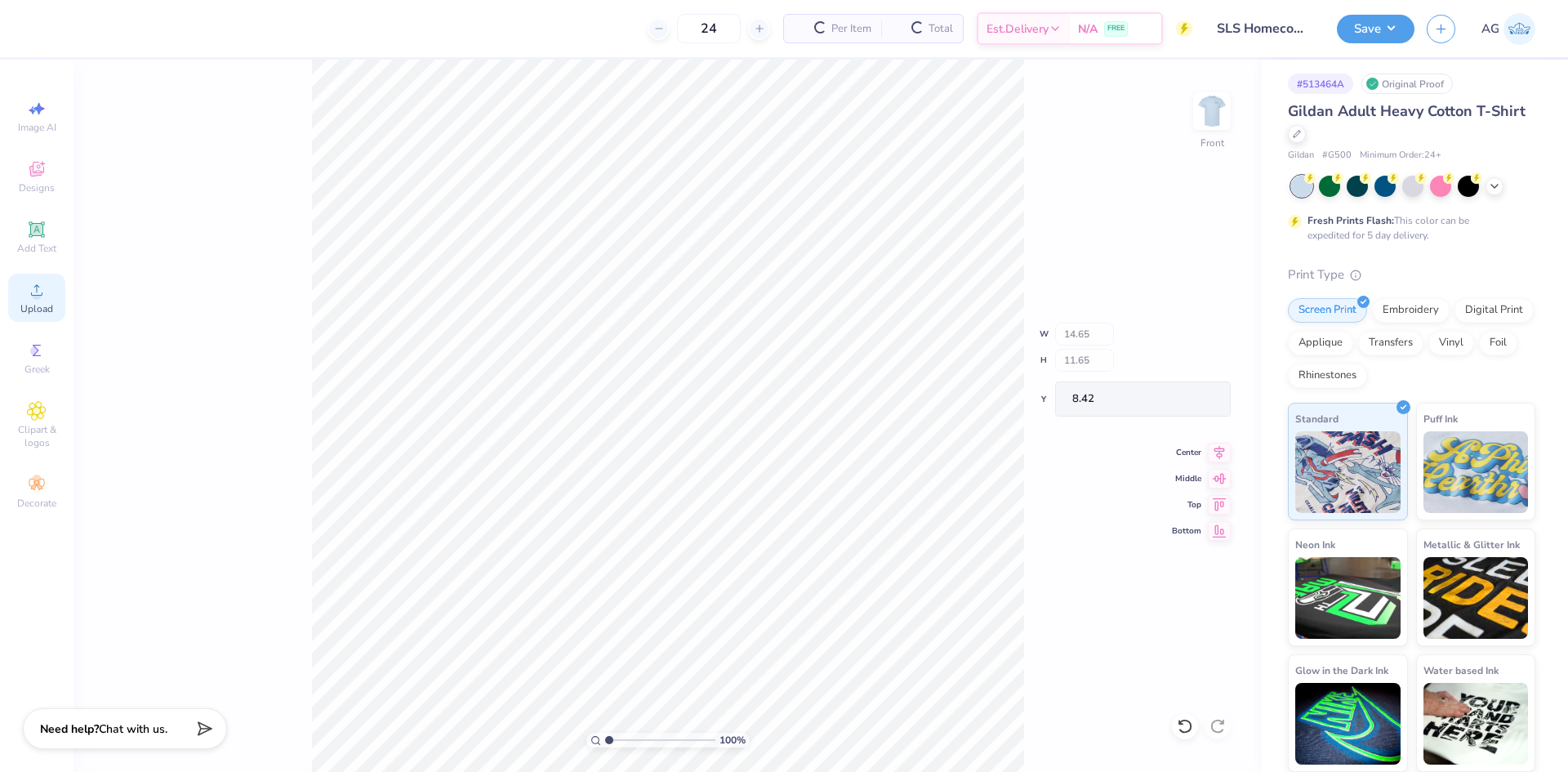
click at [54, 299] on div "Upload" at bounding box center [36, 298] width 57 height 48
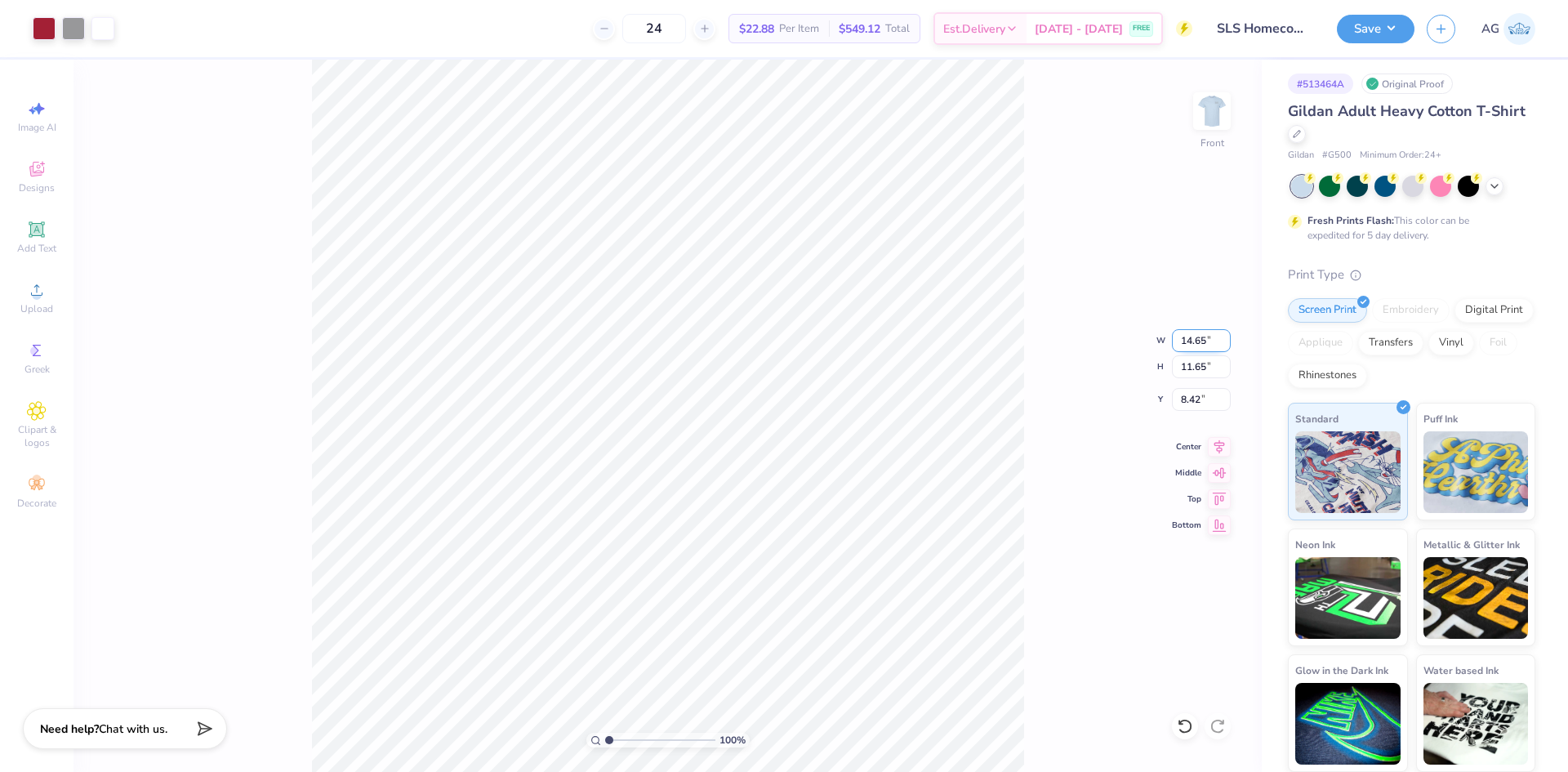
click at [1181, 339] on input "14.65" at bounding box center [1201, 340] width 59 height 23
click at [1210, 406] on input "8.42" at bounding box center [1201, 399] width 59 height 23
type input "12.50"
type input "9.95"
type input "3.00"
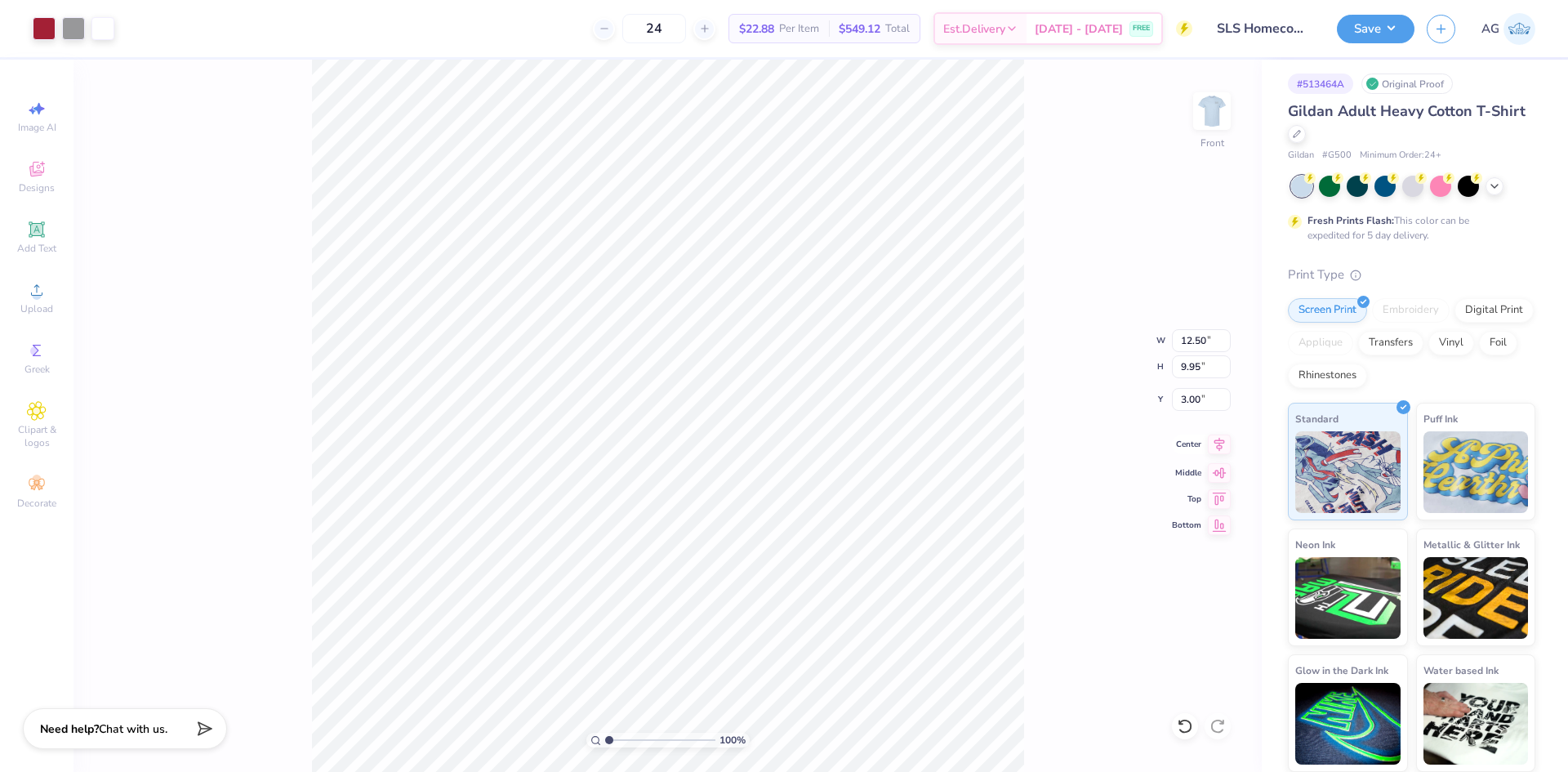
click at [1218, 442] on icon at bounding box center [1219, 445] width 23 height 20
click at [1060, 352] on div "100 % Front W 12.50 12.50 " H 9.95 9.95 " Y 3.00 3.00 " Center Middle Top Bottom" at bounding box center [668, 415] width 1189 height 712
click at [1368, 35] on button "Save" at bounding box center [1377, 27] width 78 height 29
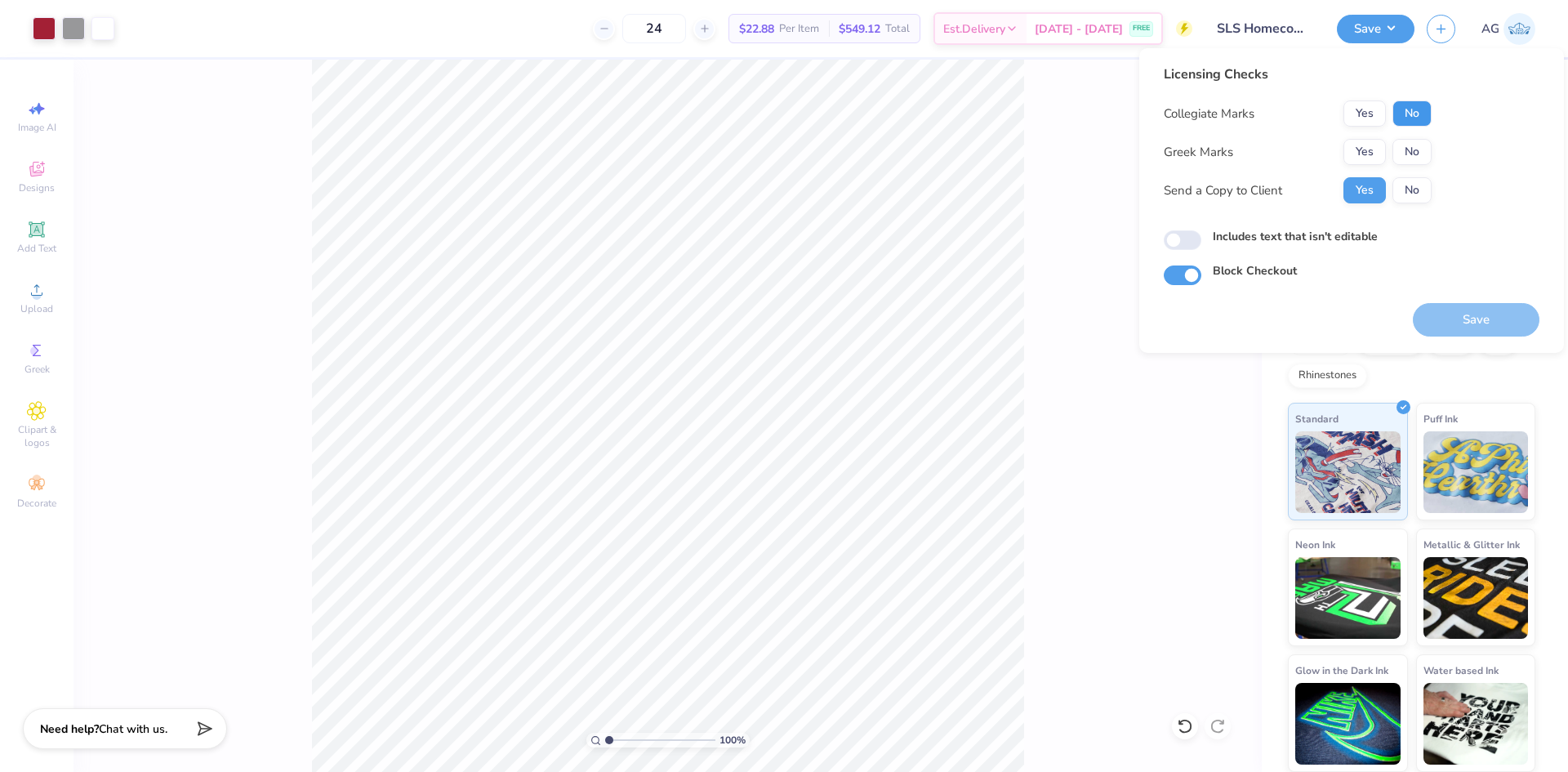
click at [1425, 107] on button "No" at bounding box center [1412, 113] width 39 height 26
click at [1368, 159] on button "Yes" at bounding box center [1365, 151] width 43 height 26
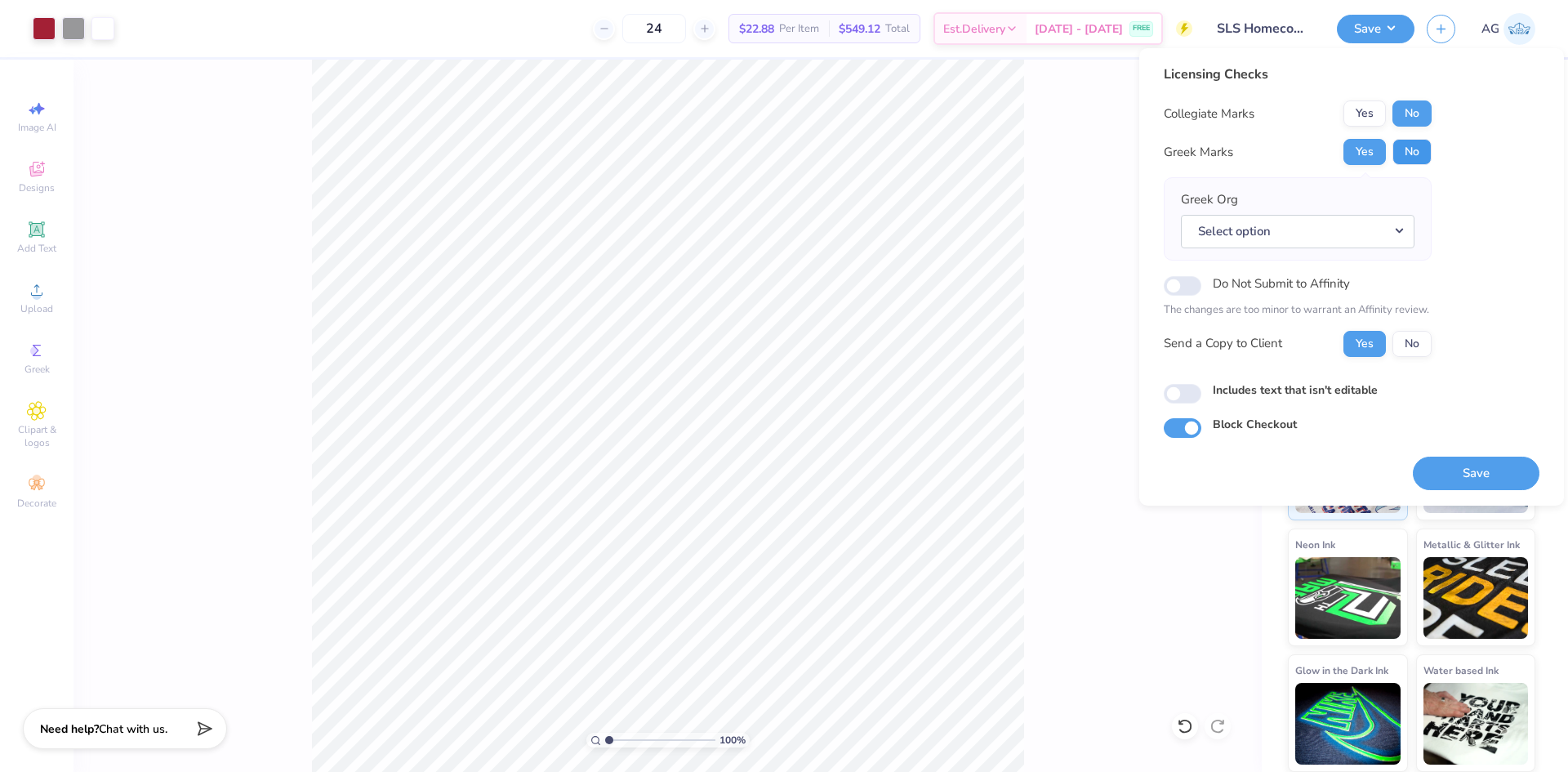
click at [1425, 145] on button "No" at bounding box center [1412, 151] width 39 height 26
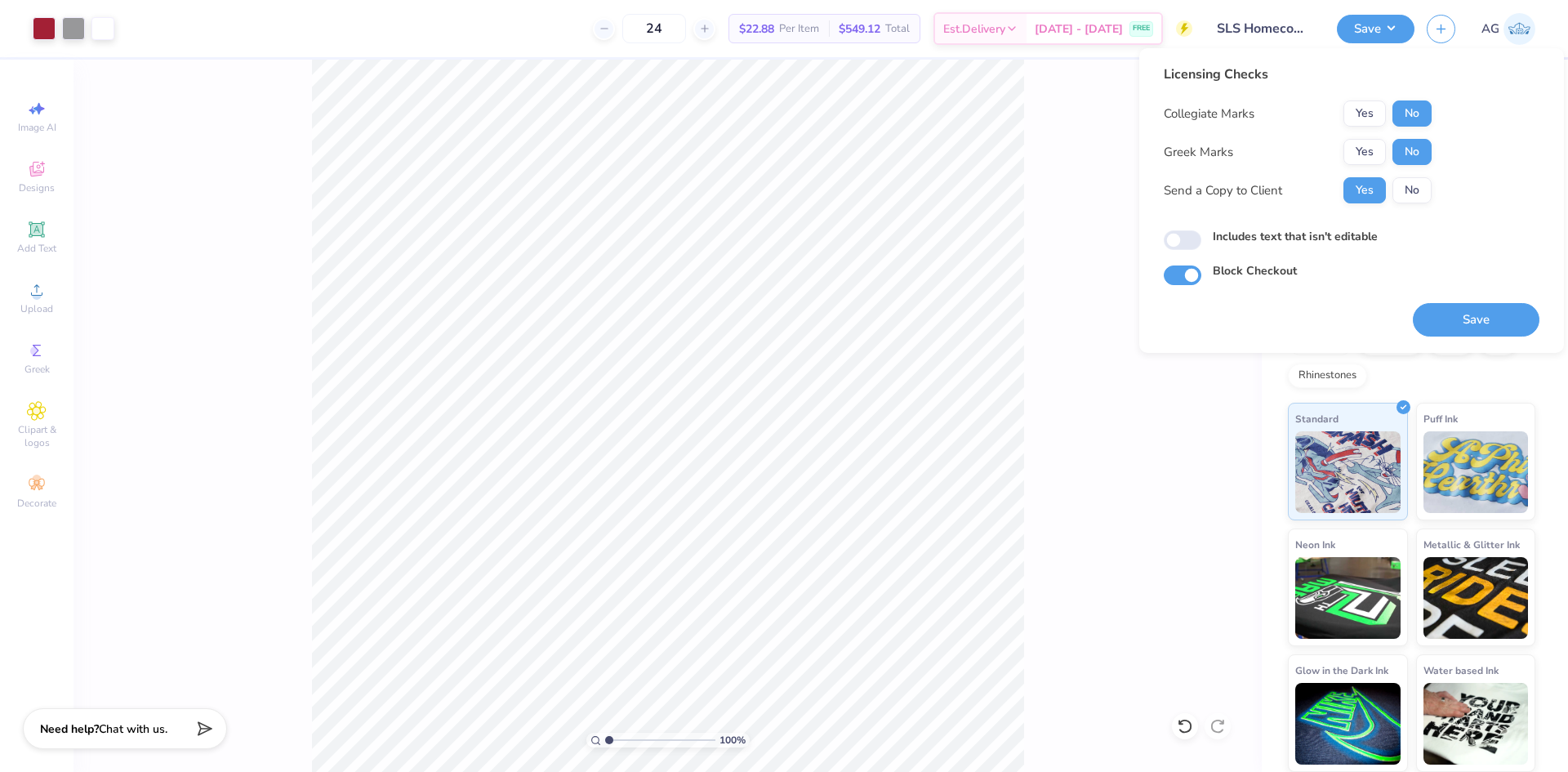
click at [1493, 333] on button "Save" at bounding box center [1476, 319] width 127 height 34
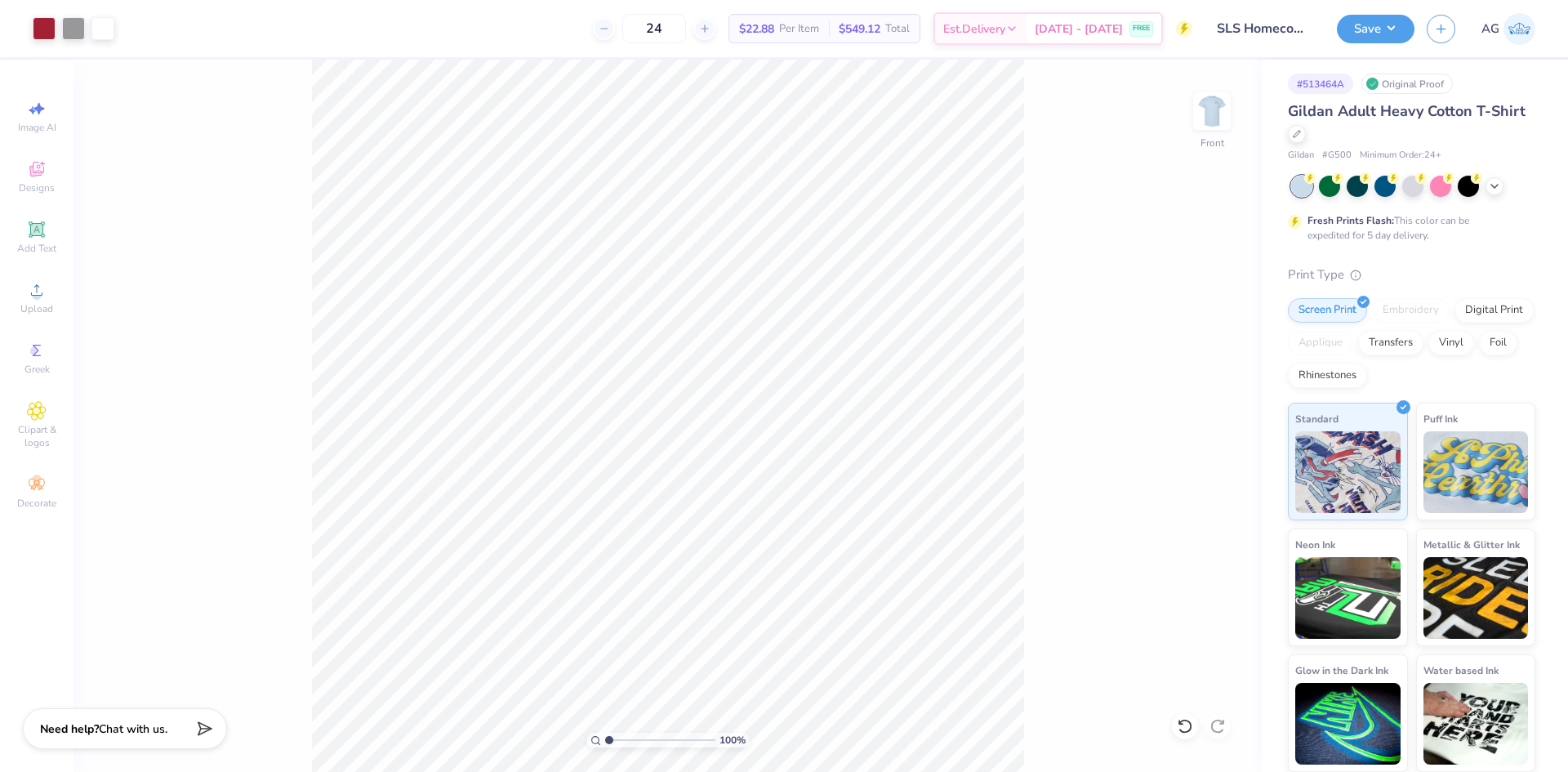
click at [1137, 309] on div "100 % Front" at bounding box center [668, 415] width 1189 height 712
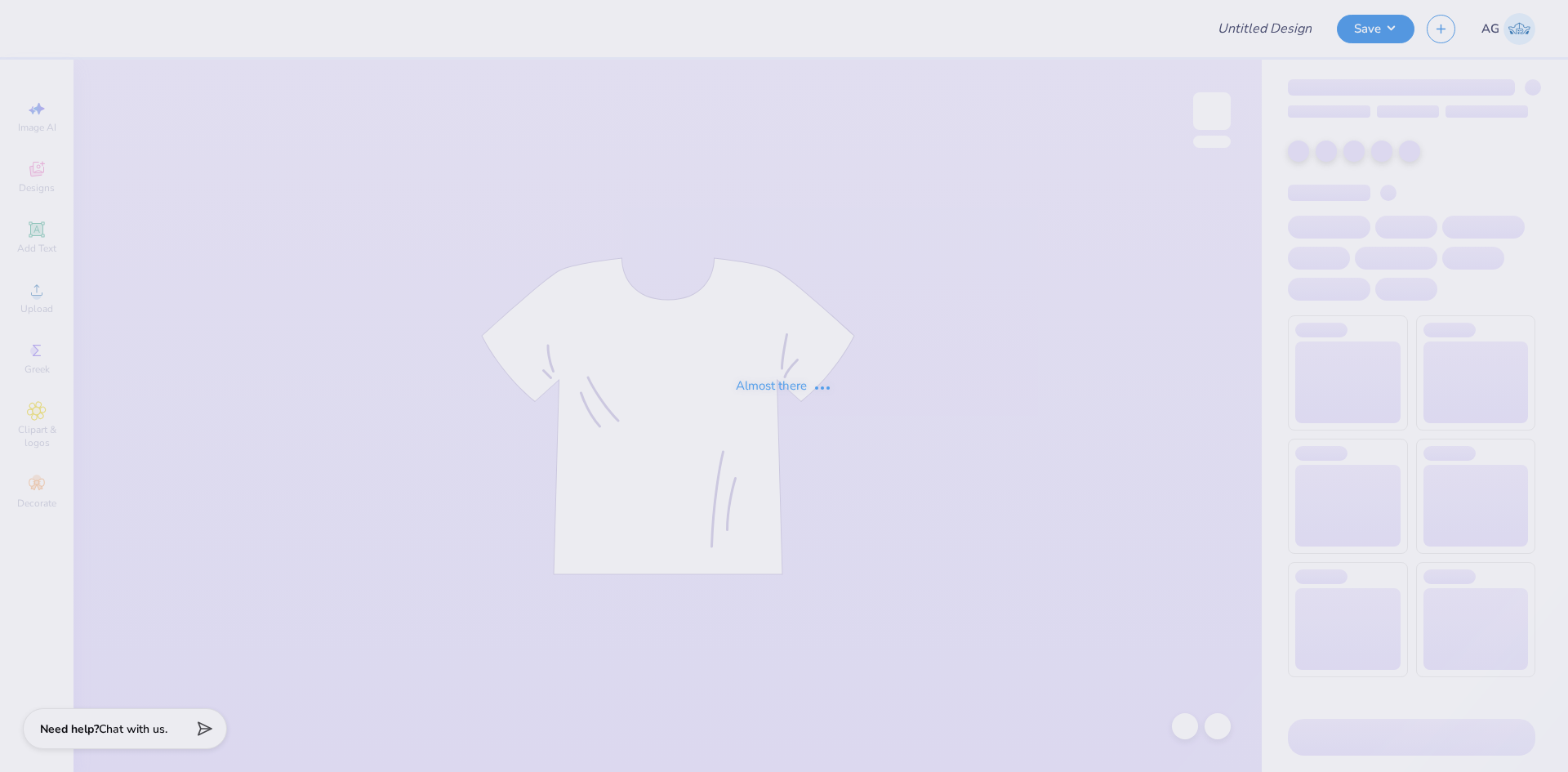
type input "soccer sweatshirt"
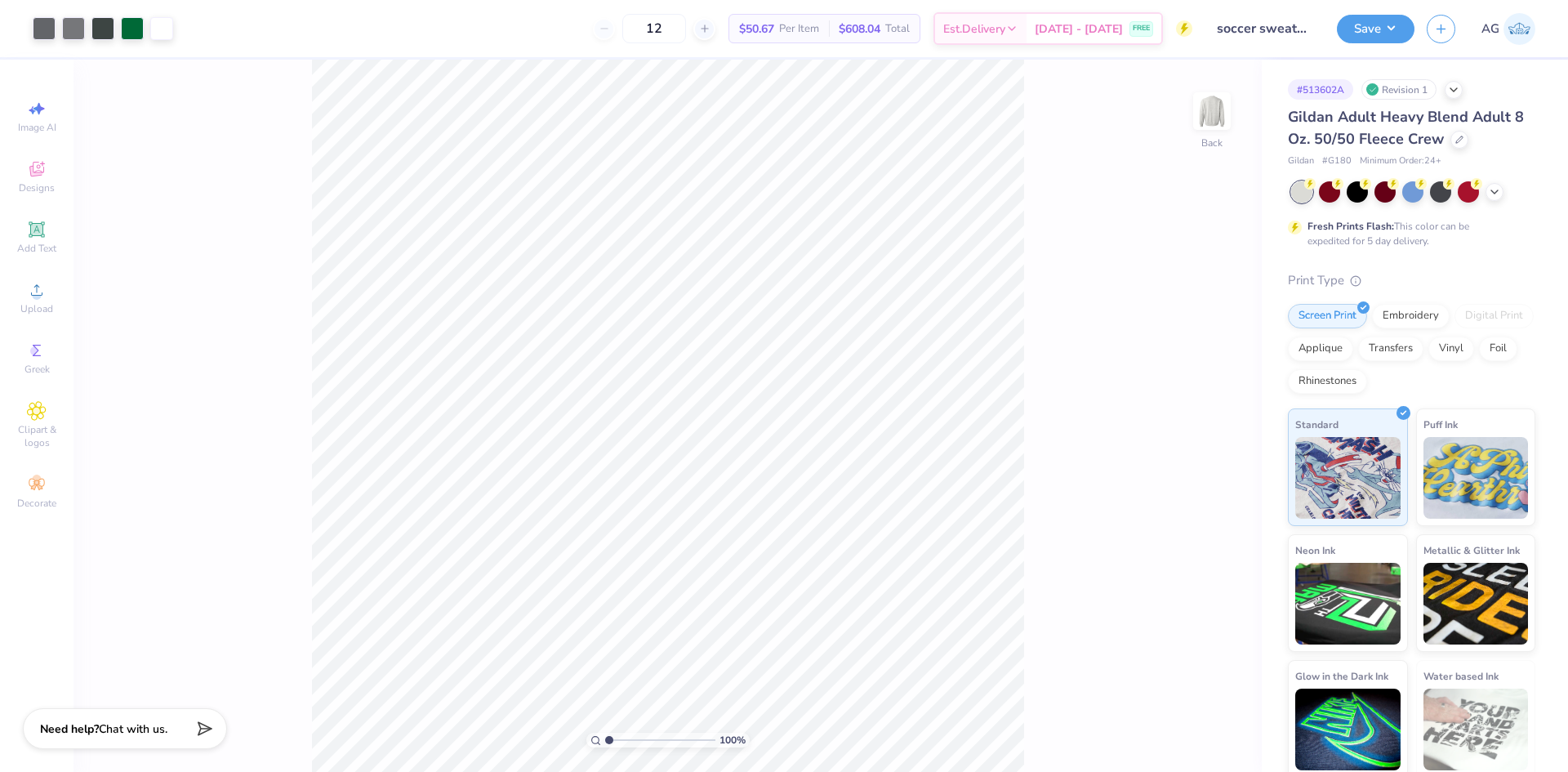
click at [721, 130] on div "100 % Back" at bounding box center [668, 415] width 1189 height 712
click at [52, 292] on div "Upload" at bounding box center [36, 298] width 57 height 48
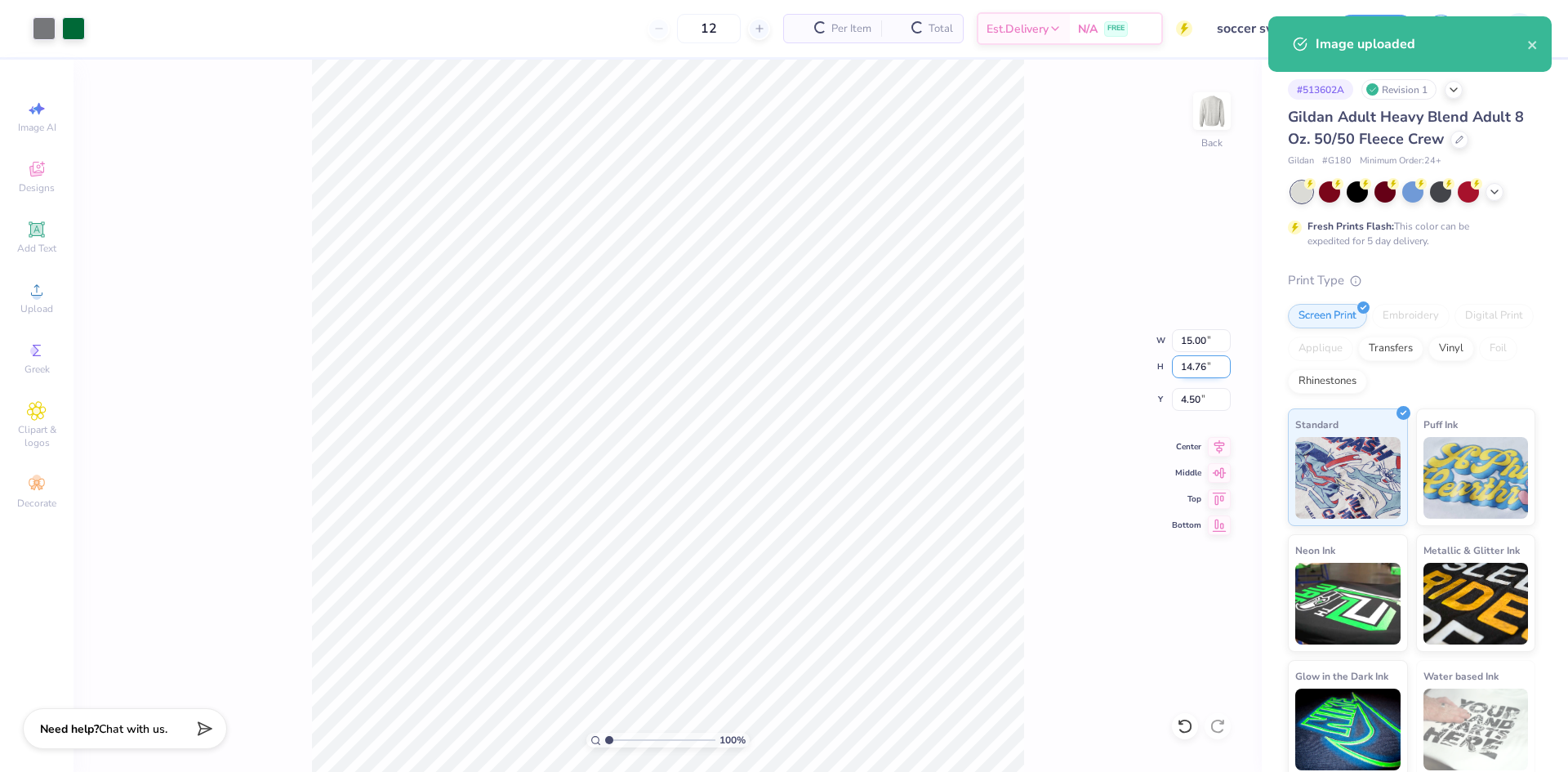
click at [1190, 366] on input "14.76" at bounding box center [1201, 366] width 59 height 23
type input "4"
type input "4.07"
type input "4.00"
click at [1184, 395] on input "4.58" at bounding box center [1201, 399] width 59 height 23
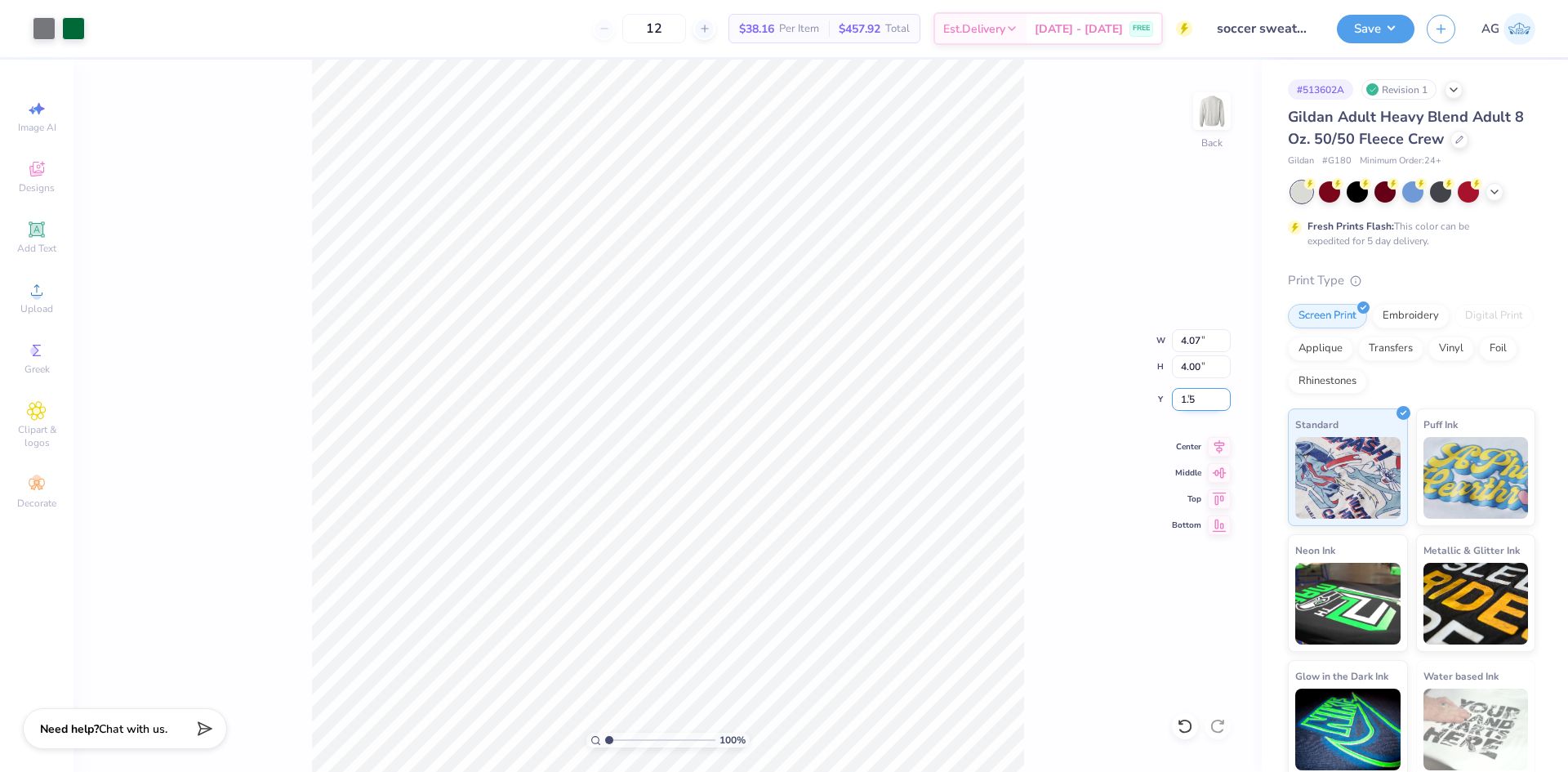
type input "1.50"
click at [1188, 364] on input "4.00" at bounding box center [1201, 366] width 59 height 23
type input "3.9"
type input "3.96"
type input "3.90"
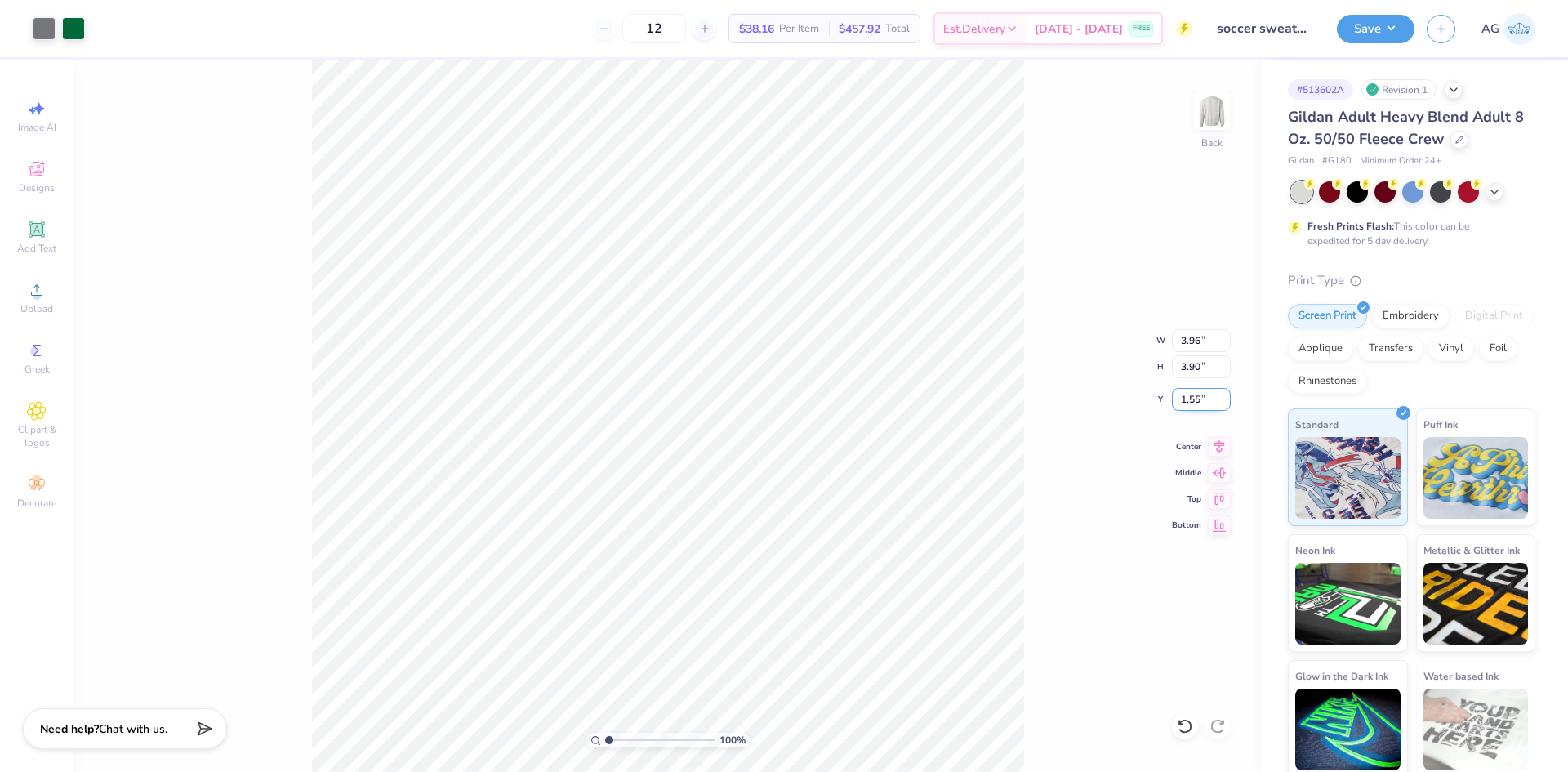
click at [1215, 402] on input "1.55" at bounding box center [1201, 399] width 59 height 23
type input "1.40"
click at [1121, 285] on div "100 % Back W 3.96 3.96 " H 3.90 3.90 " Y 1.40 1.40 " Center Middle Top Bottom" at bounding box center [668, 415] width 1189 height 712
click at [1379, 34] on button "Save" at bounding box center [1377, 27] width 78 height 29
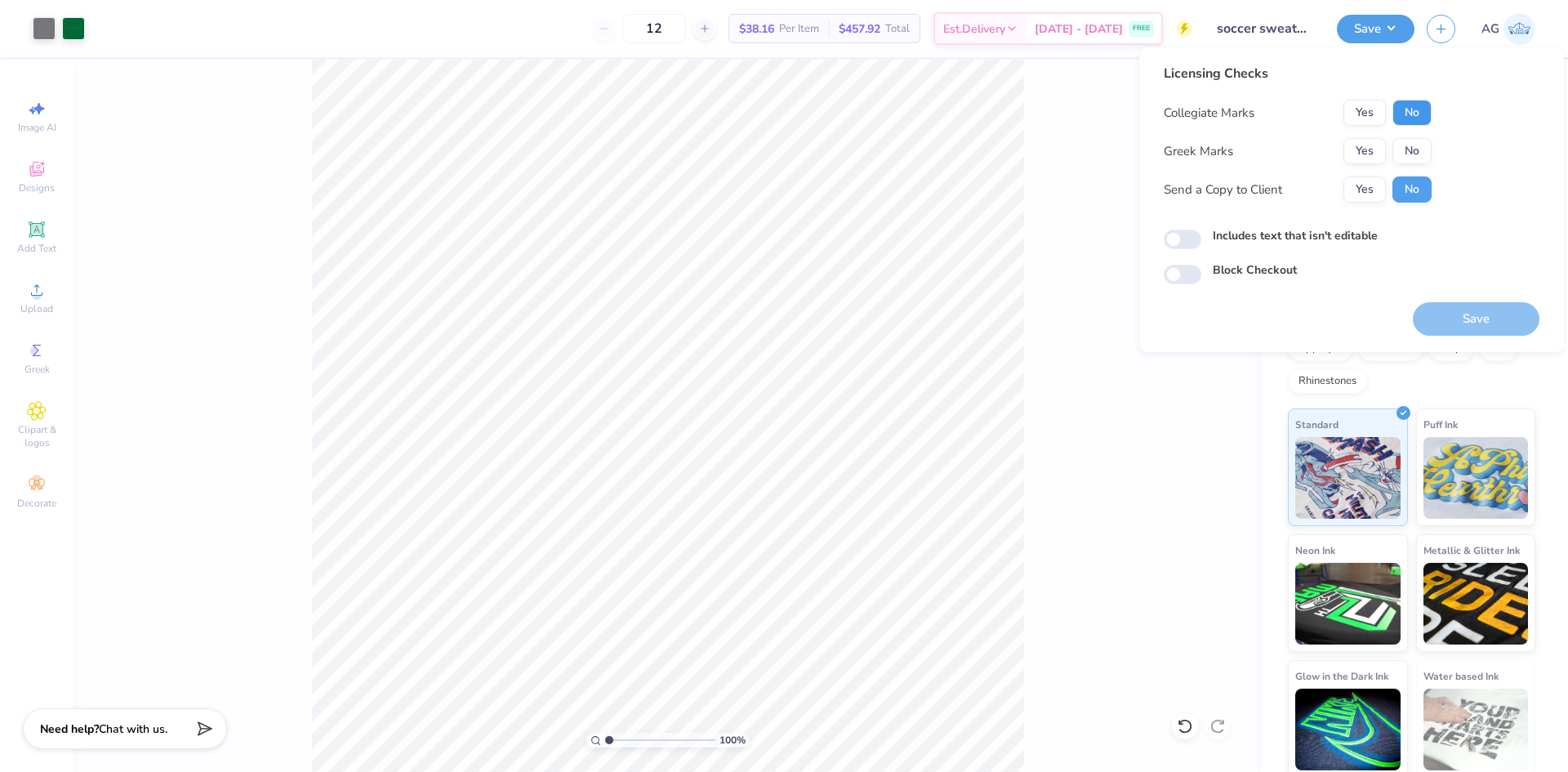
click at [1427, 108] on button "No" at bounding box center [1412, 112] width 39 height 26
click at [1424, 144] on button "No" at bounding box center [1412, 151] width 39 height 26
click at [1164, 256] on div "Licensing Checks Collegiate Marks Yes No Greek Marks Yes No Send a Copy to Clie…" at bounding box center [1352, 173] width 376 height 220
click at [1188, 256] on div "Licensing Checks Collegiate Marks Yes No Greek Marks Yes No Send a Copy to Clie…" at bounding box center [1352, 173] width 376 height 220
click at [1194, 237] on input "Includes text that isn't editable" at bounding box center [1182, 239] width 37 height 20
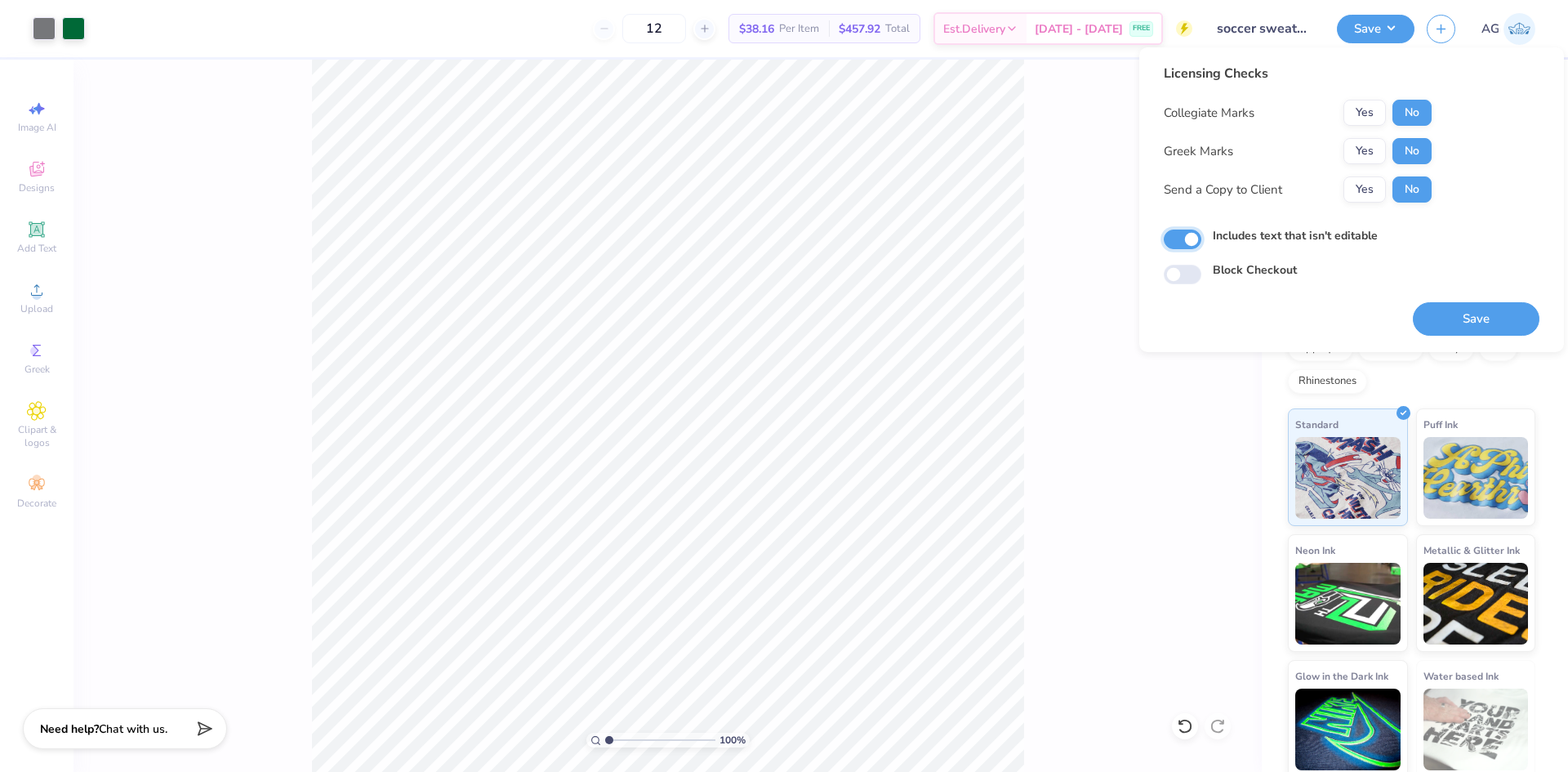
checkbox input "true"
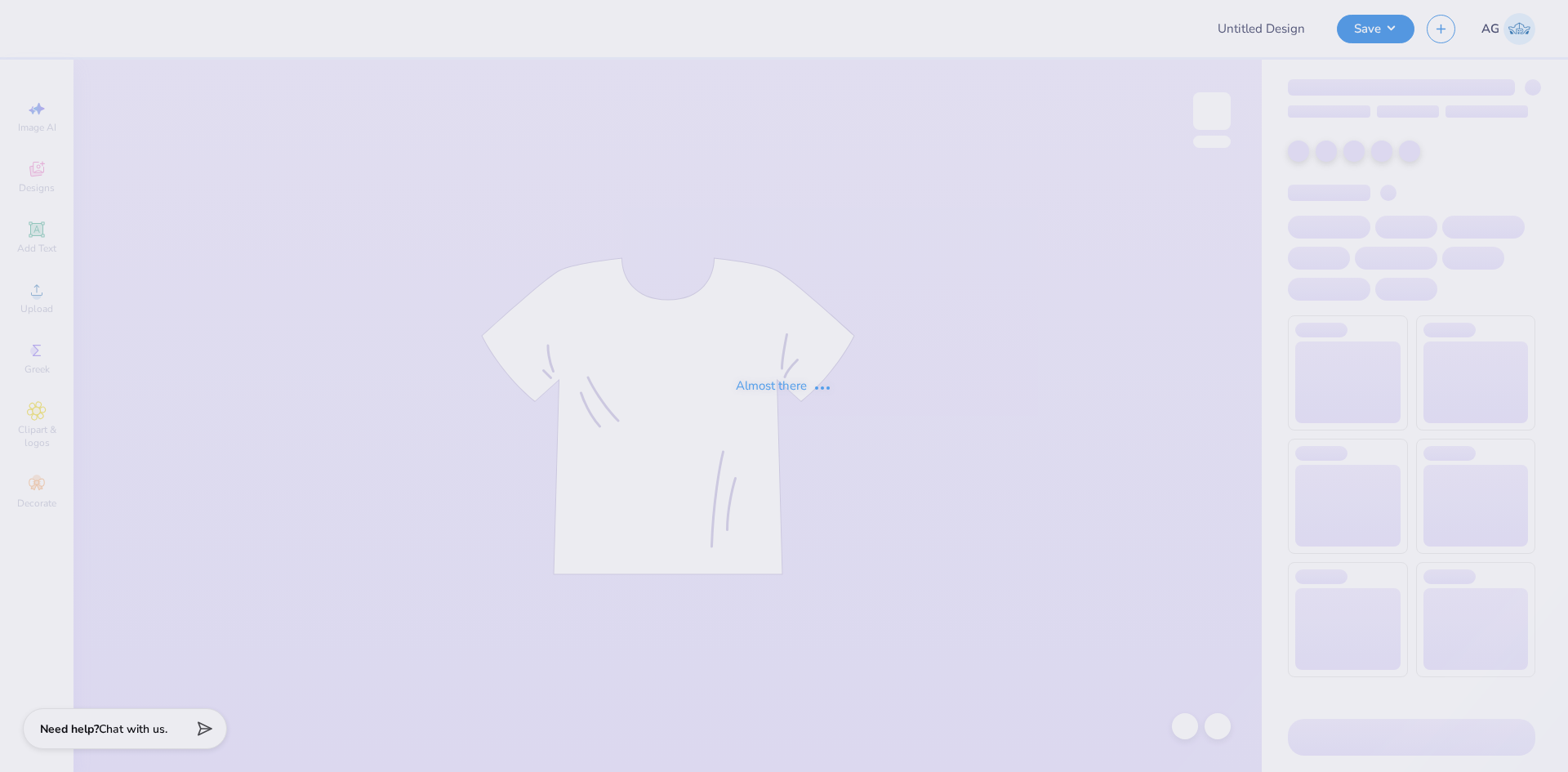
type input "G Phi Crescent Cakes"
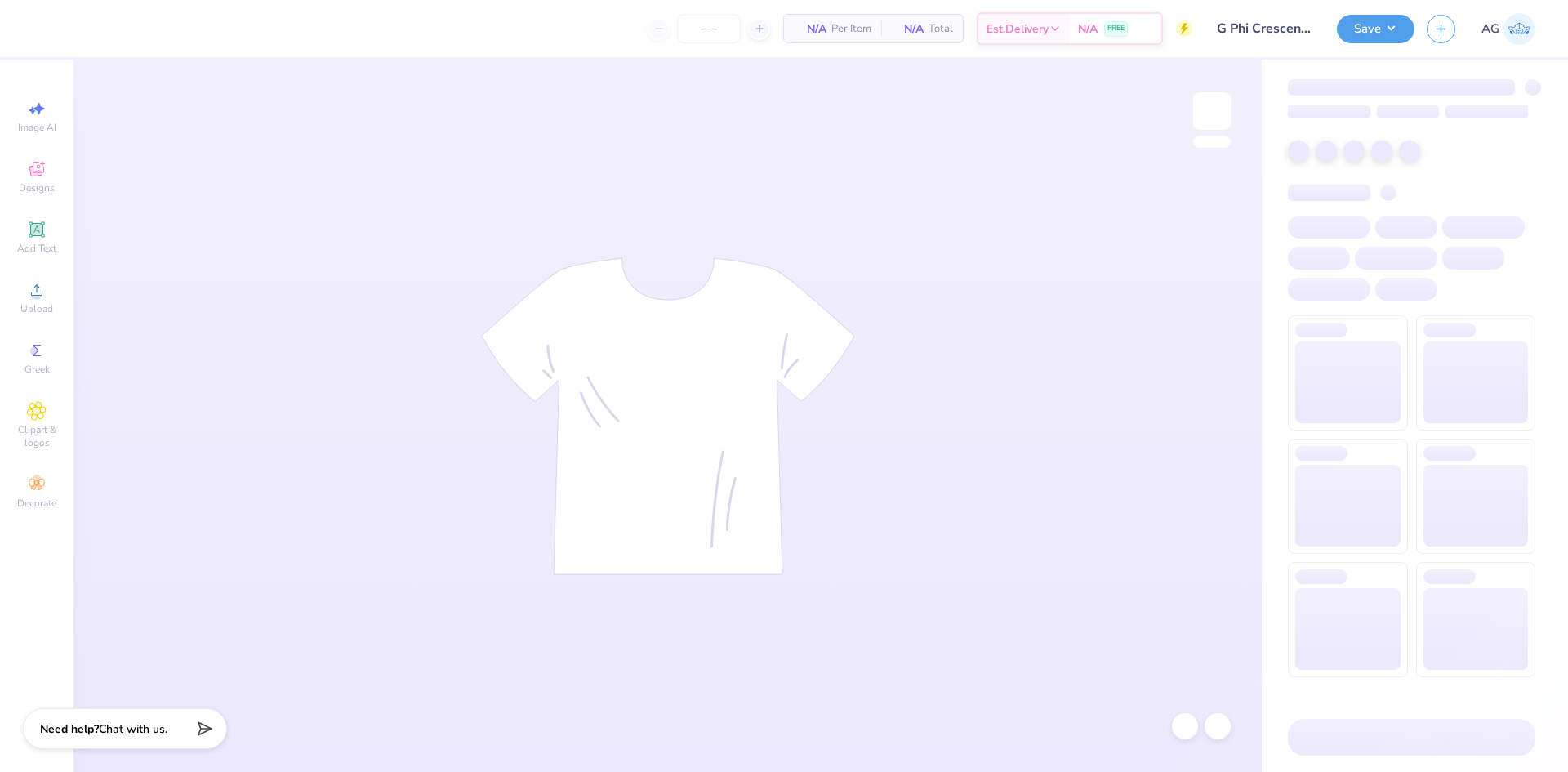
type input "126"
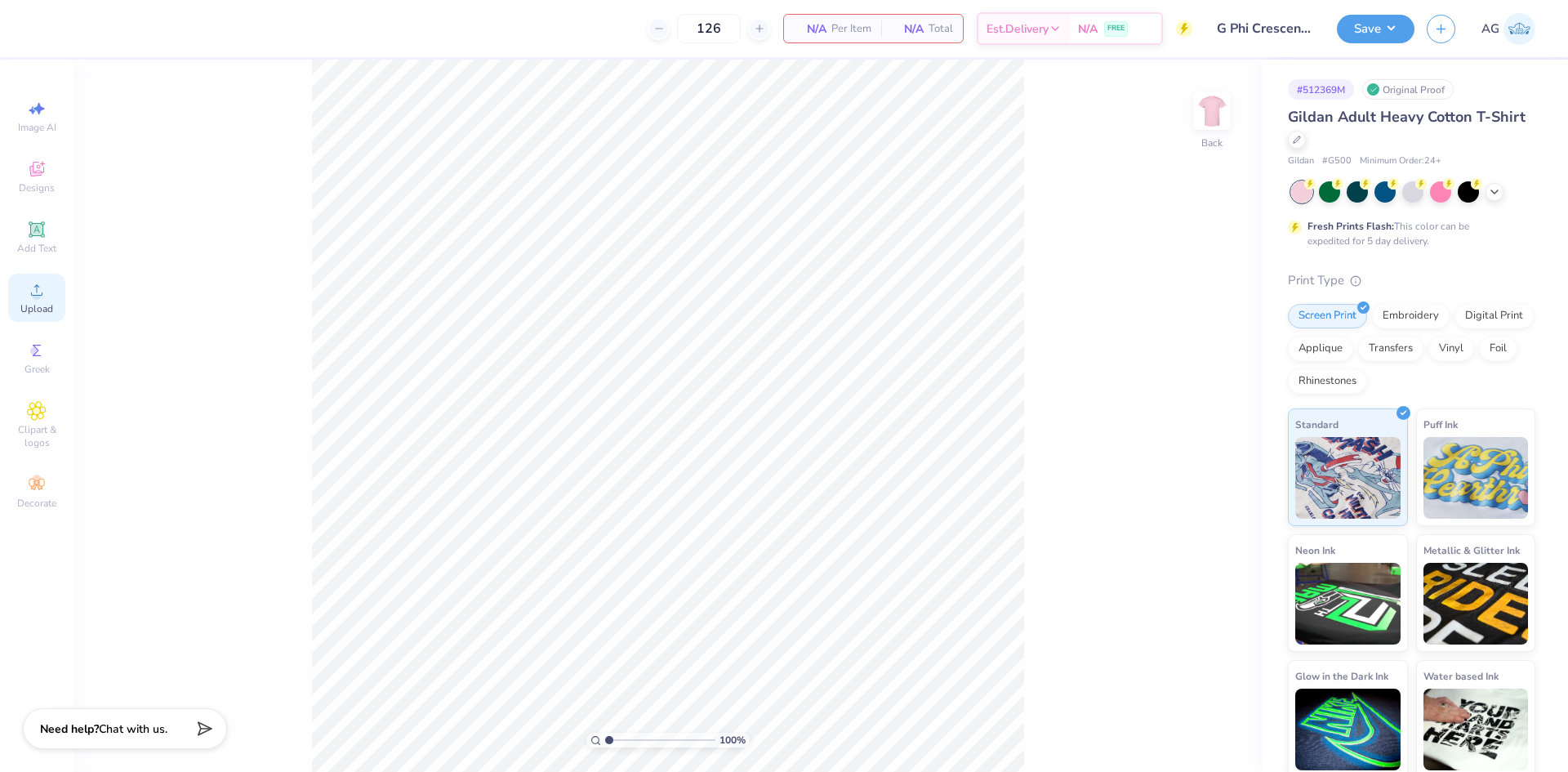
click at [26, 308] on span "Upload" at bounding box center [37, 308] width 33 height 13
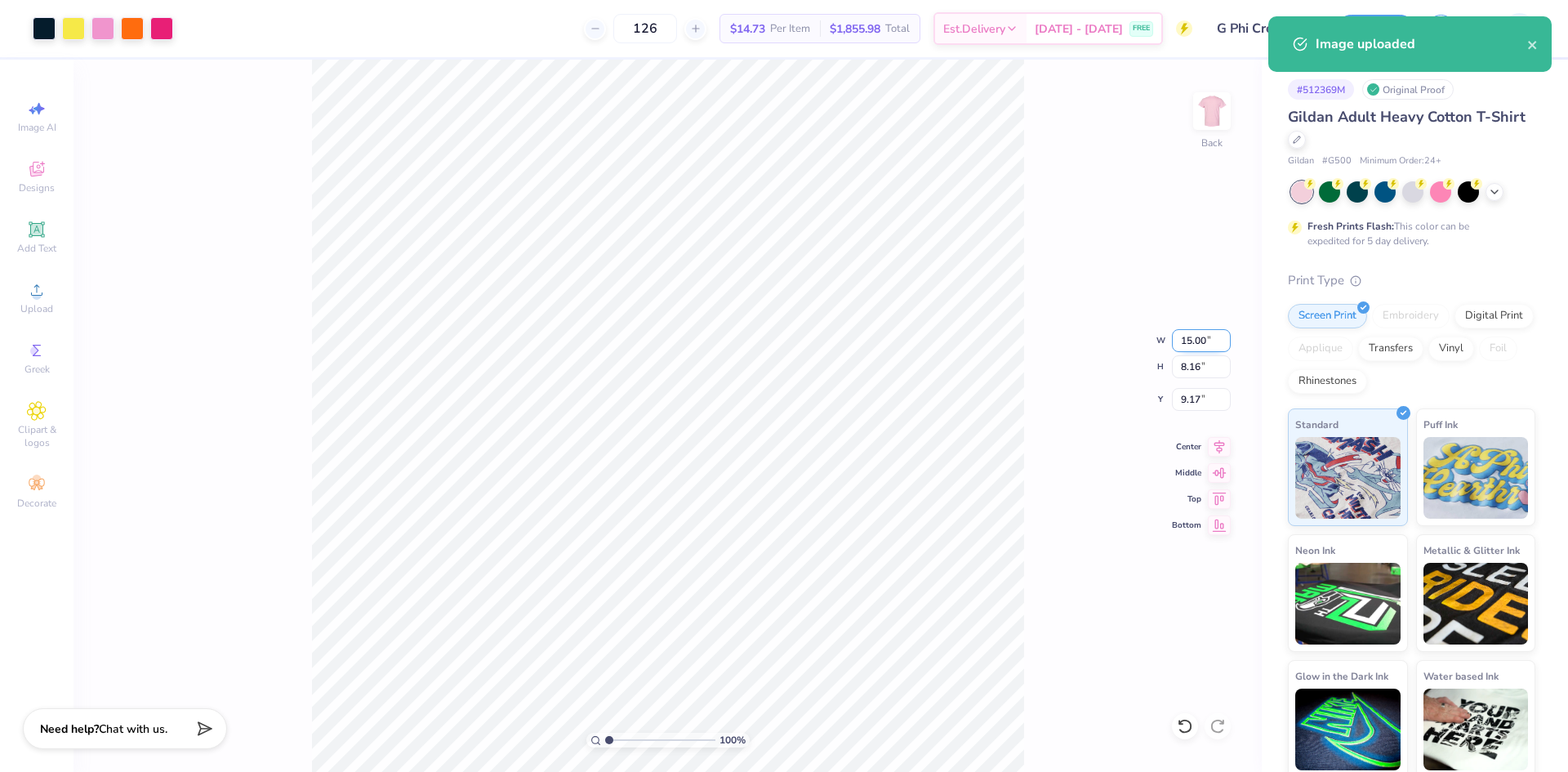
click at [1185, 344] on input "15.00" at bounding box center [1201, 340] width 59 height 23
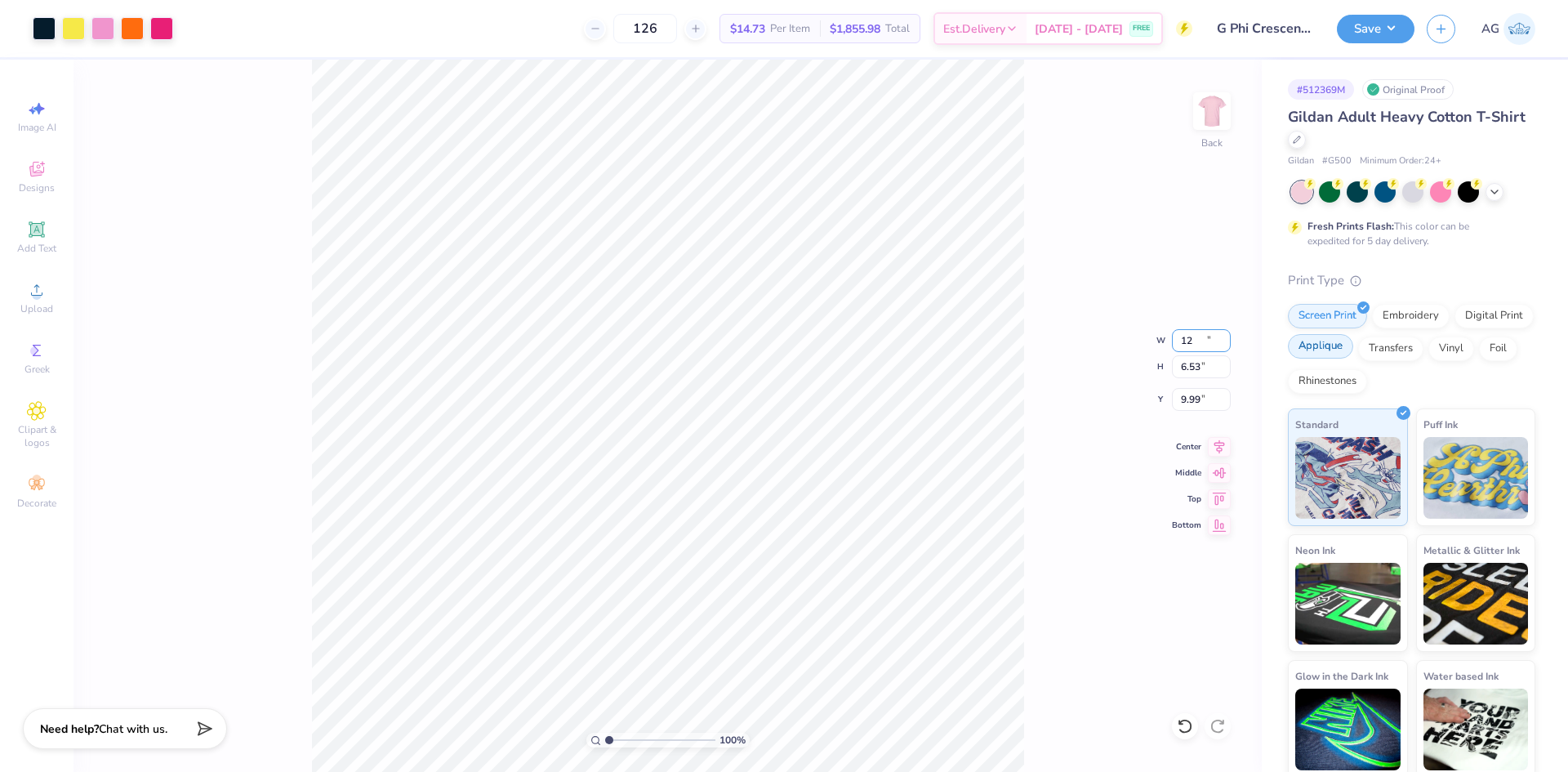
type input "12.00"
type input "6.53"
click at [1218, 396] on input "10" at bounding box center [1201, 399] width 59 height 23
type input "3.00"
click at [73, 21] on div at bounding box center [73, 26] width 23 height 23
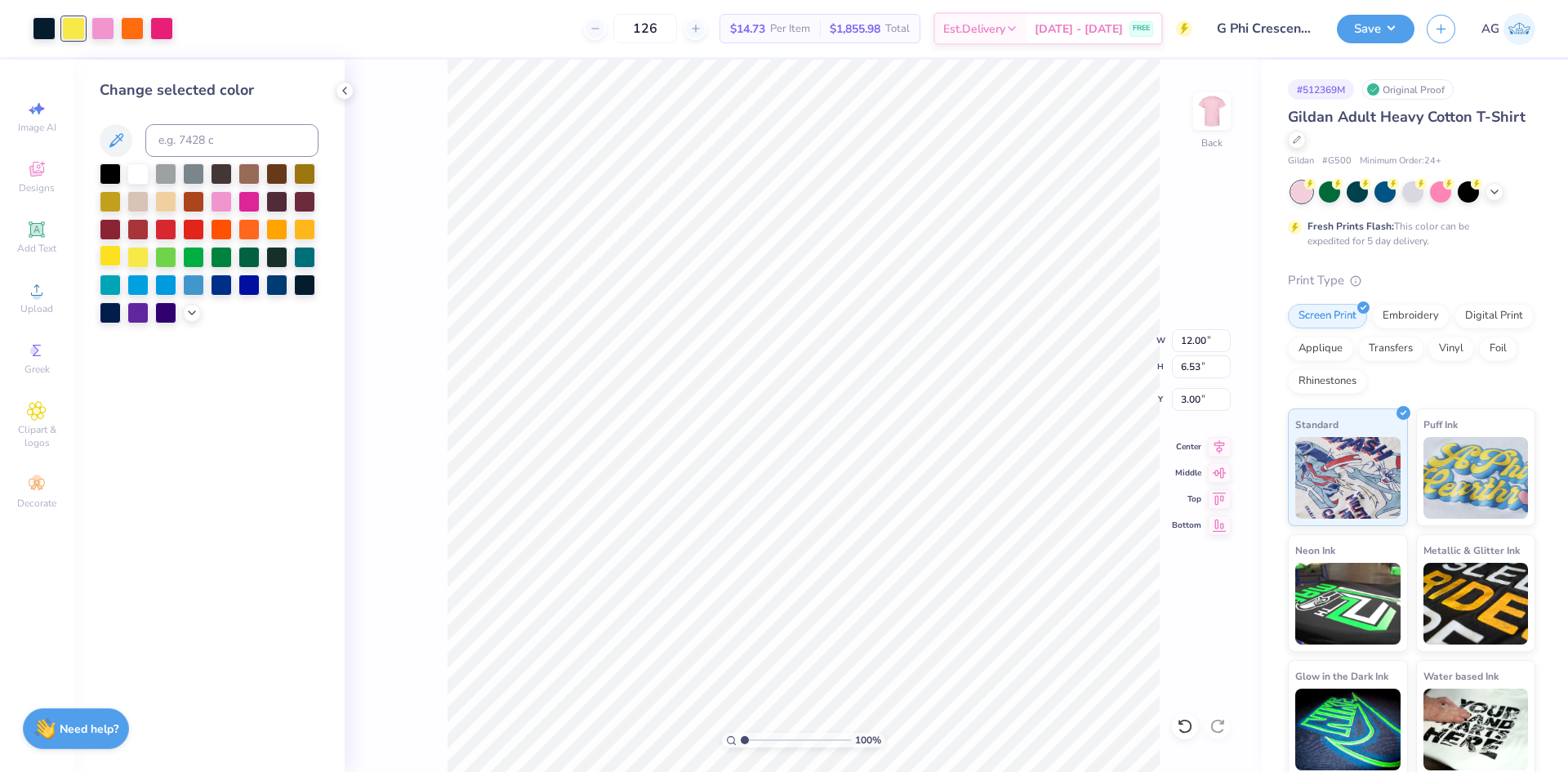
click at [116, 256] on div at bounding box center [110, 255] width 21 height 21
click at [138, 258] on div at bounding box center [137, 257] width 21 height 21
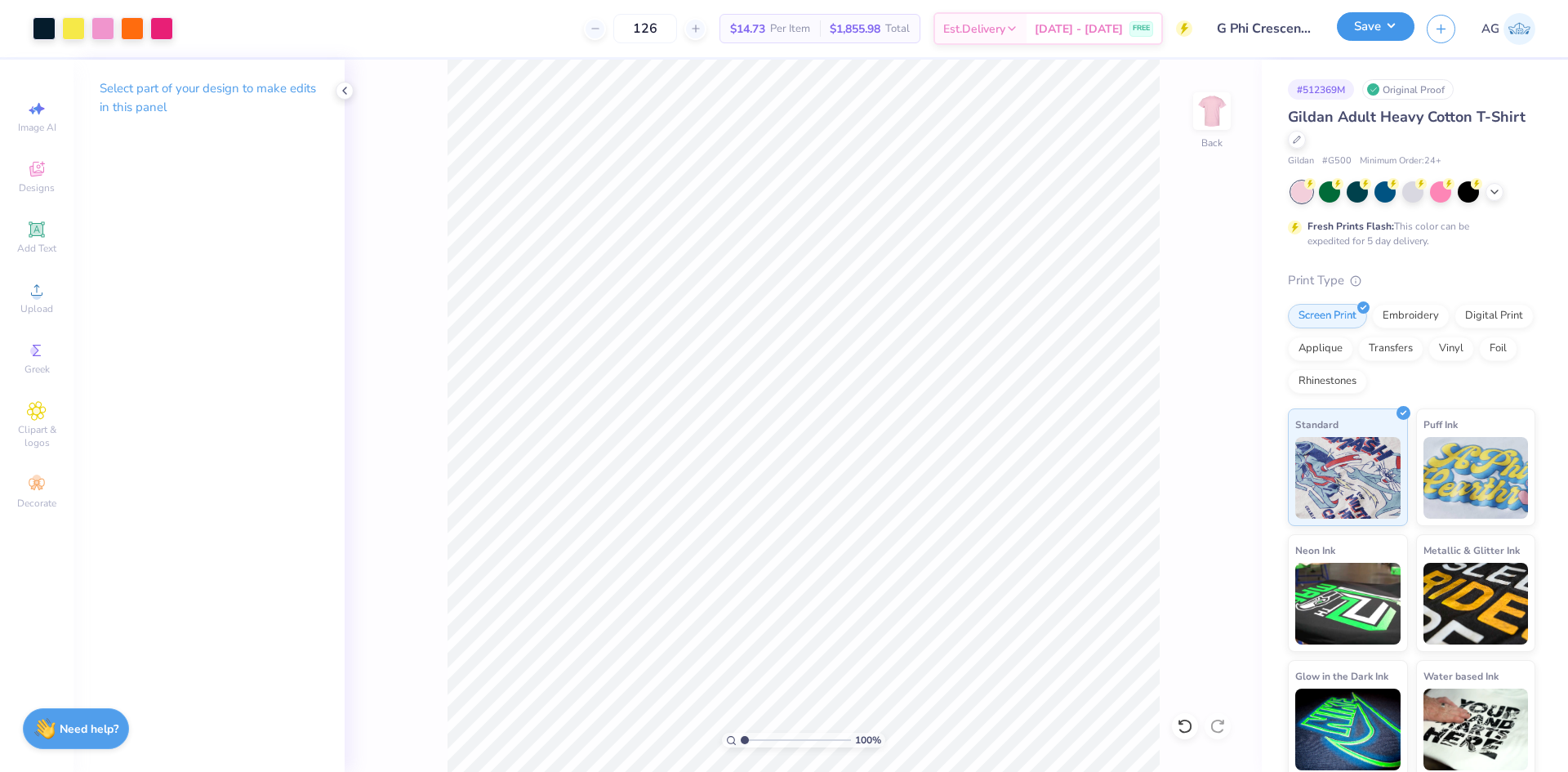
click at [1375, 24] on button "Save" at bounding box center [1377, 27] width 78 height 29
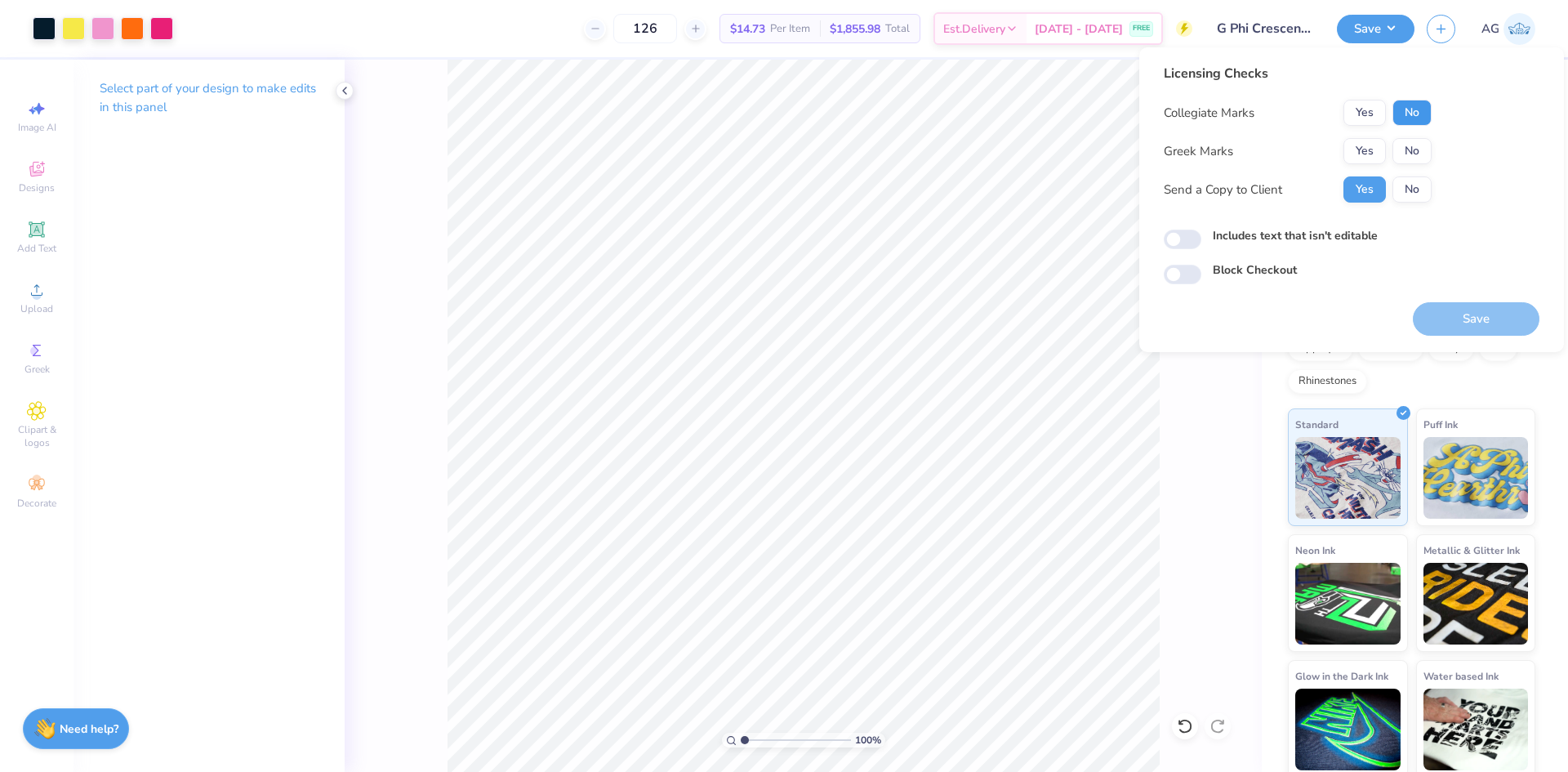
click at [1419, 113] on button "No" at bounding box center [1412, 112] width 39 height 26
click at [1363, 154] on button "Yes" at bounding box center [1365, 151] width 43 height 26
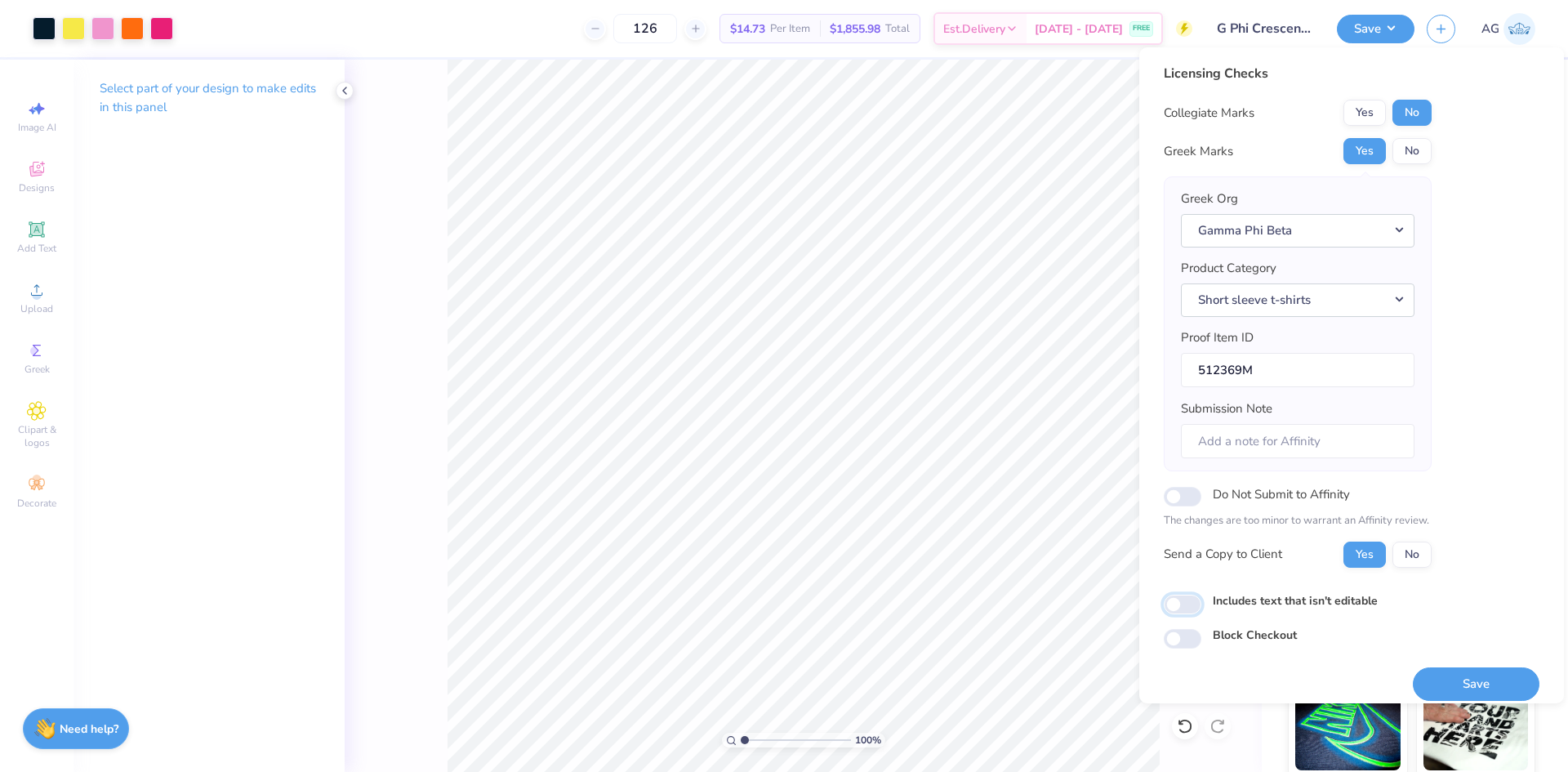
click at [1173, 610] on input "Includes text that isn't editable" at bounding box center [1182, 604] width 37 height 20
checkbox input "true"
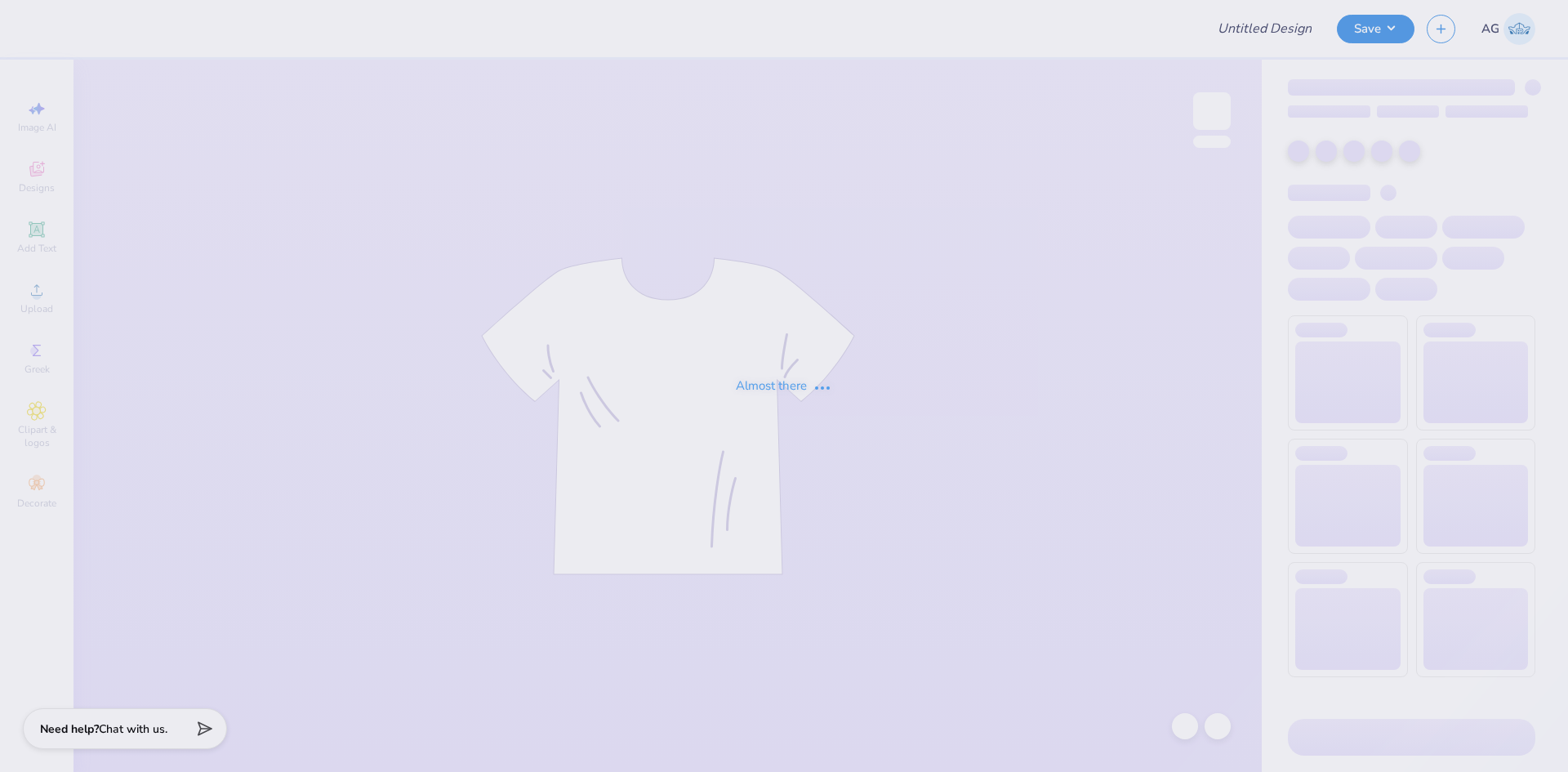
type input "Kappa Sigma GS Parents Weekend Tee"
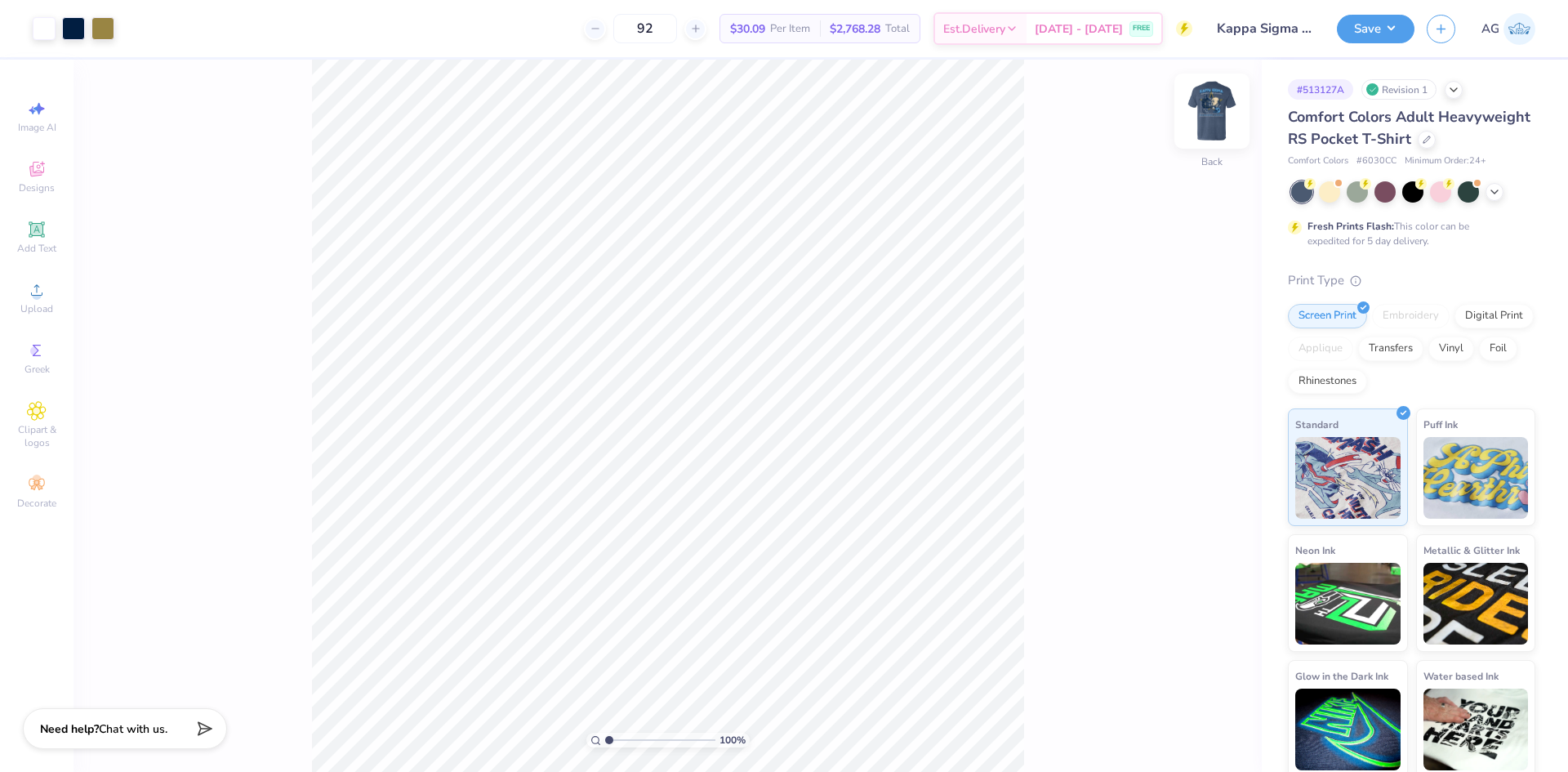
click at [1223, 111] on img at bounding box center [1212, 111] width 65 height 65
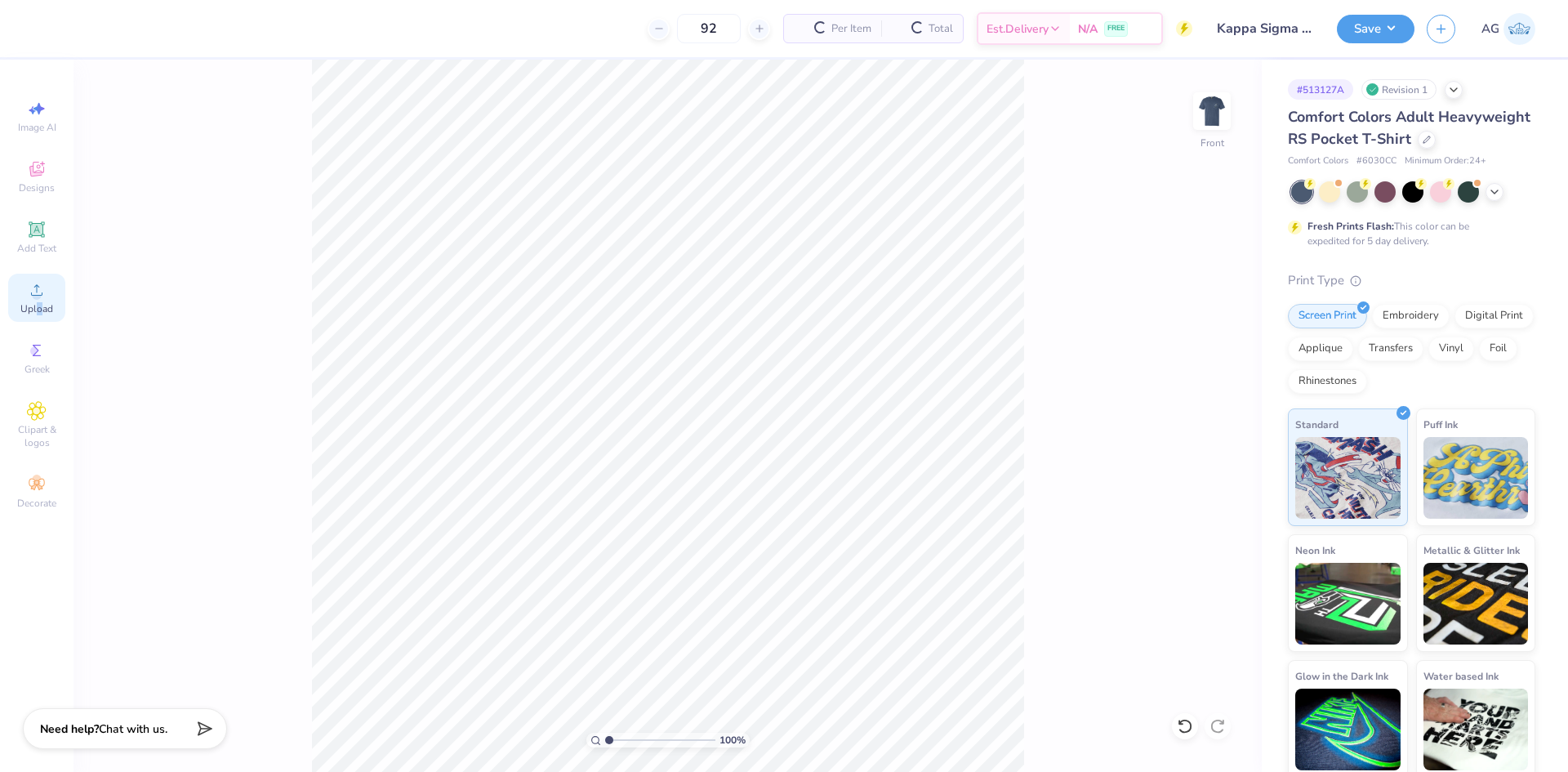
click at [39, 305] on span "Upload" at bounding box center [37, 308] width 33 height 13
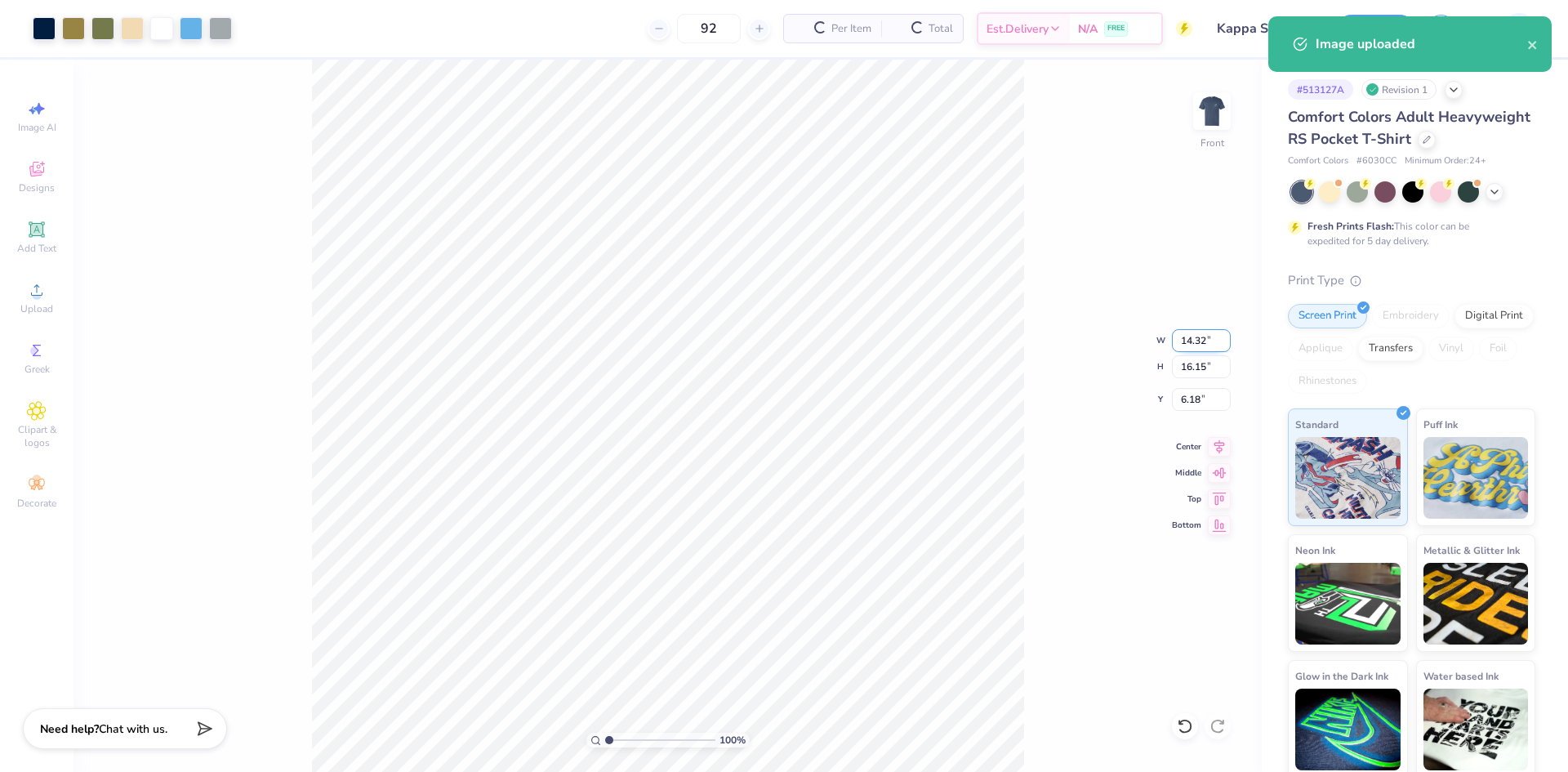
click at [1216, 331] on input "14.32" at bounding box center [1201, 340] width 59 height 23
type input "12.50"
type input "14.09"
click at [1193, 401] on input "7.20" at bounding box center [1201, 399] width 59 height 23
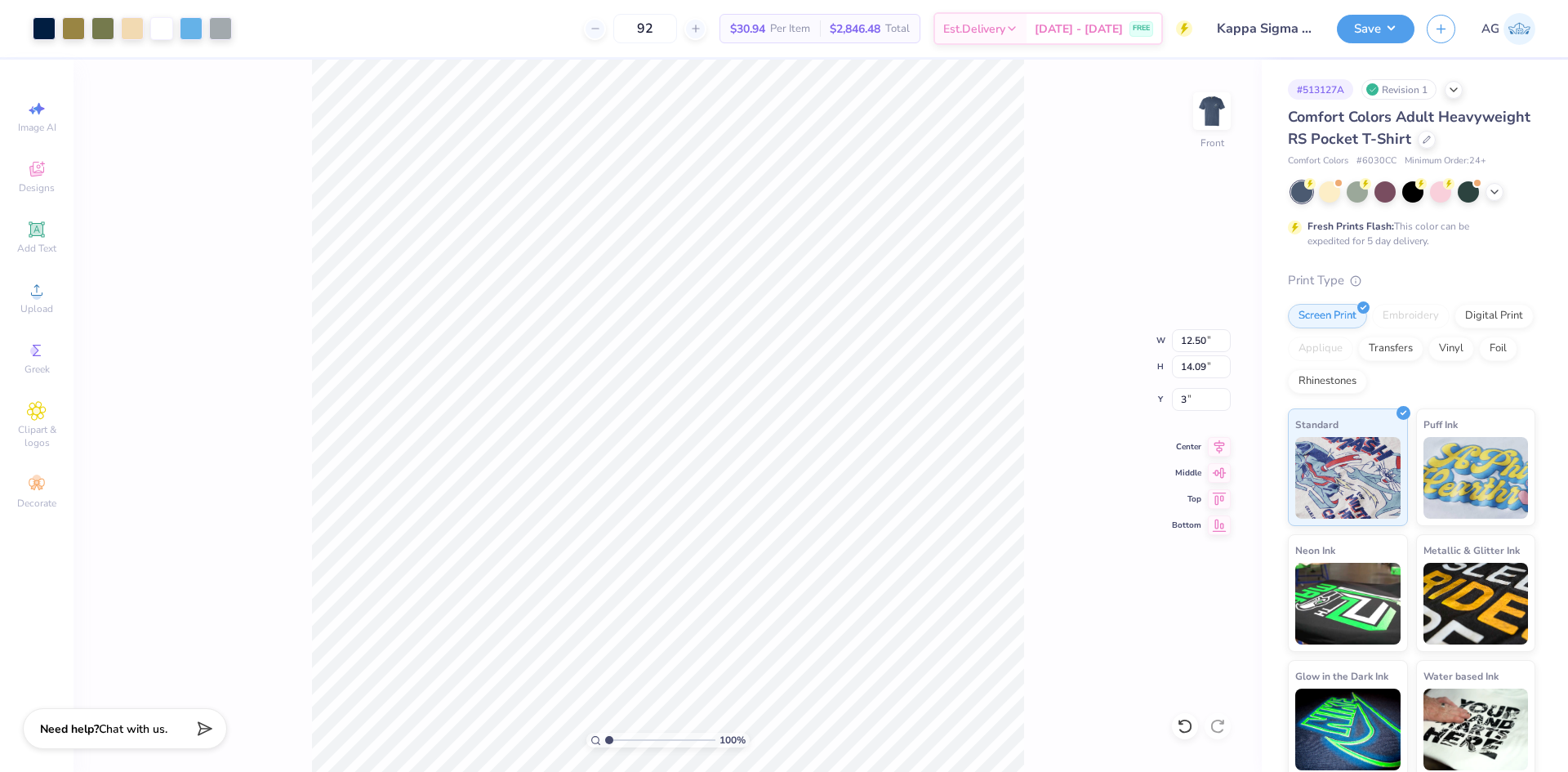
click at [1224, 448] on icon at bounding box center [1219, 447] width 23 height 20
type input "3.00"
click at [1387, 45] on div "Save AG" at bounding box center [1453, 28] width 231 height 57
click at [1387, 34] on button "Save" at bounding box center [1377, 27] width 78 height 29
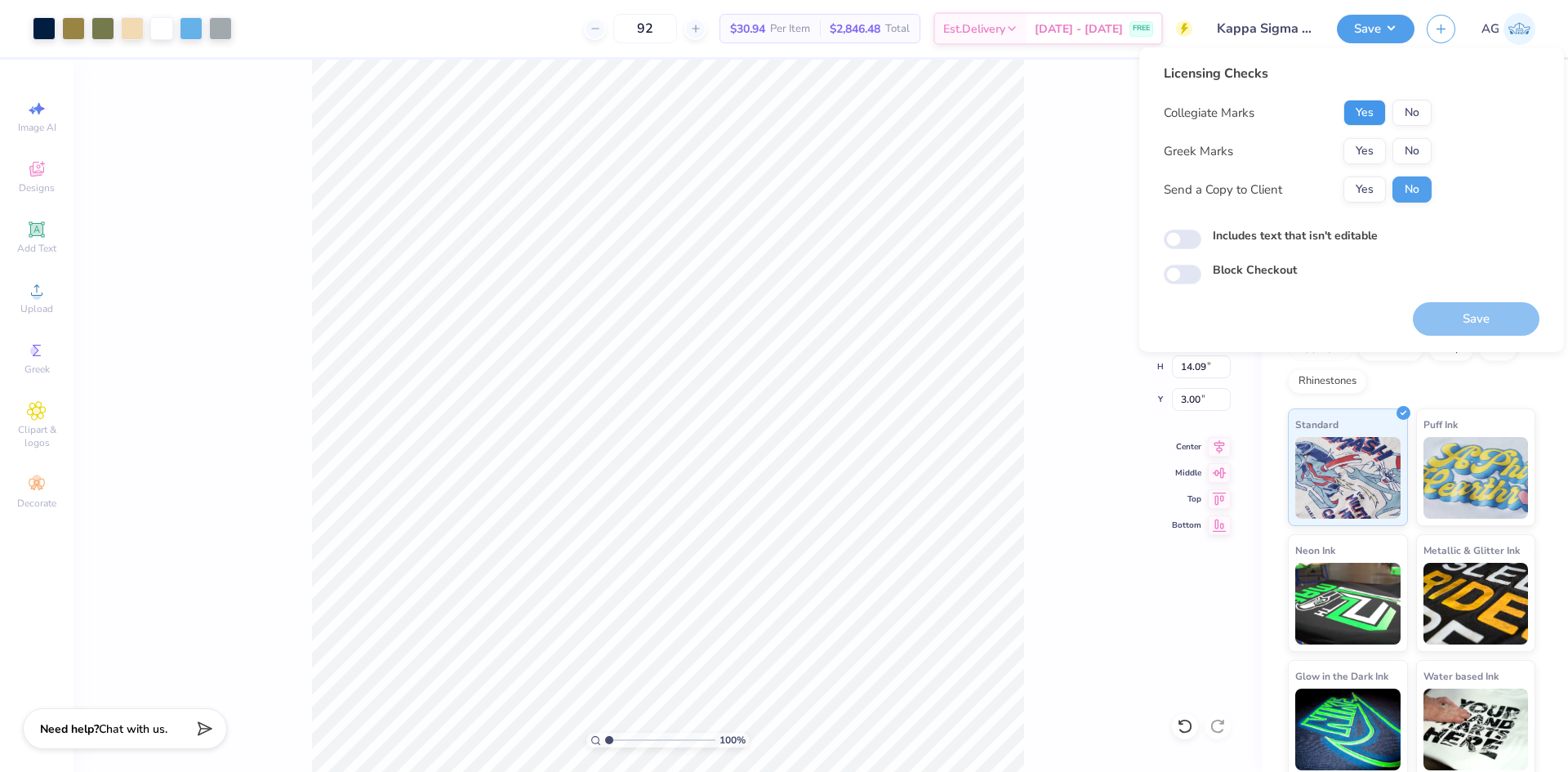
click at [1351, 105] on button "Yes" at bounding box center [1365, 112] width 43 height 26
click at [1361, 149] on button "Yes" at bounding box center [1365, 151] width 43 height 26
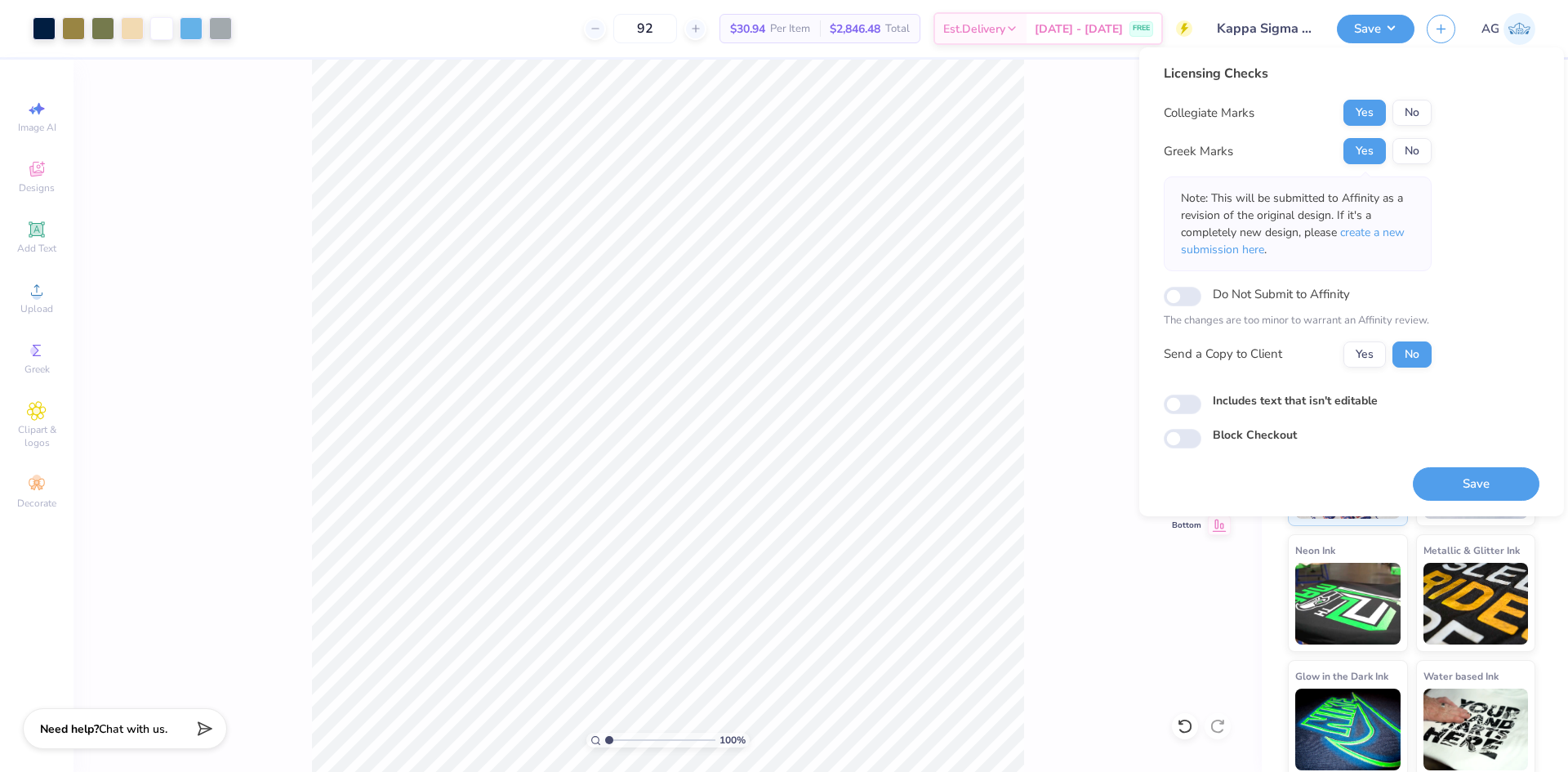
click at [1467, 498] on button "Save" at bounding box center [1476, 484] width 127 height 34
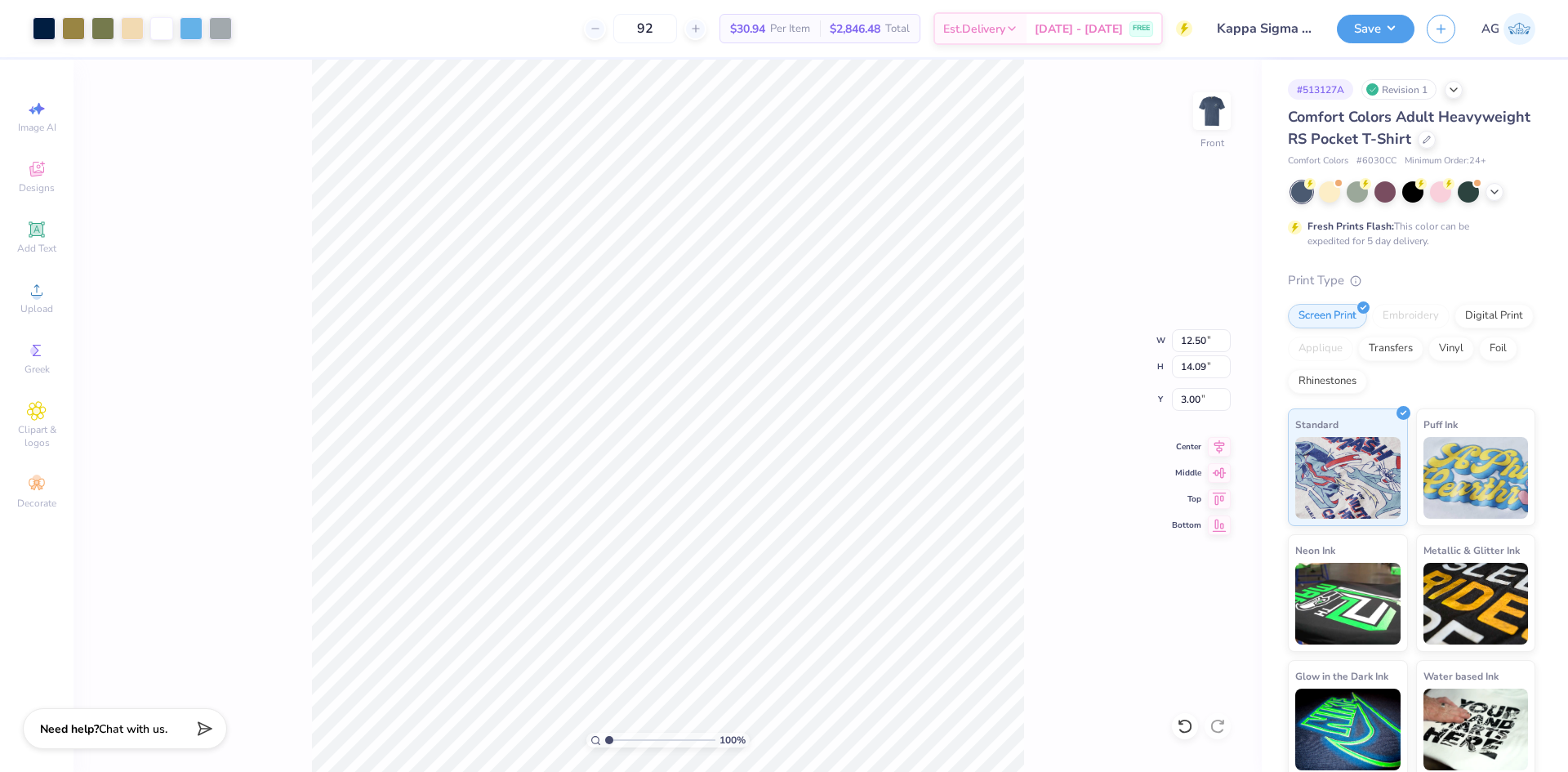
click at [1059, 206] on div "100 % Front W 12.50 12.50 " H 14.09 14.09 " Y 3.00 3.00 " Center Middle Top Bot…" at bounding box center [668, 415] width 1189 height 712
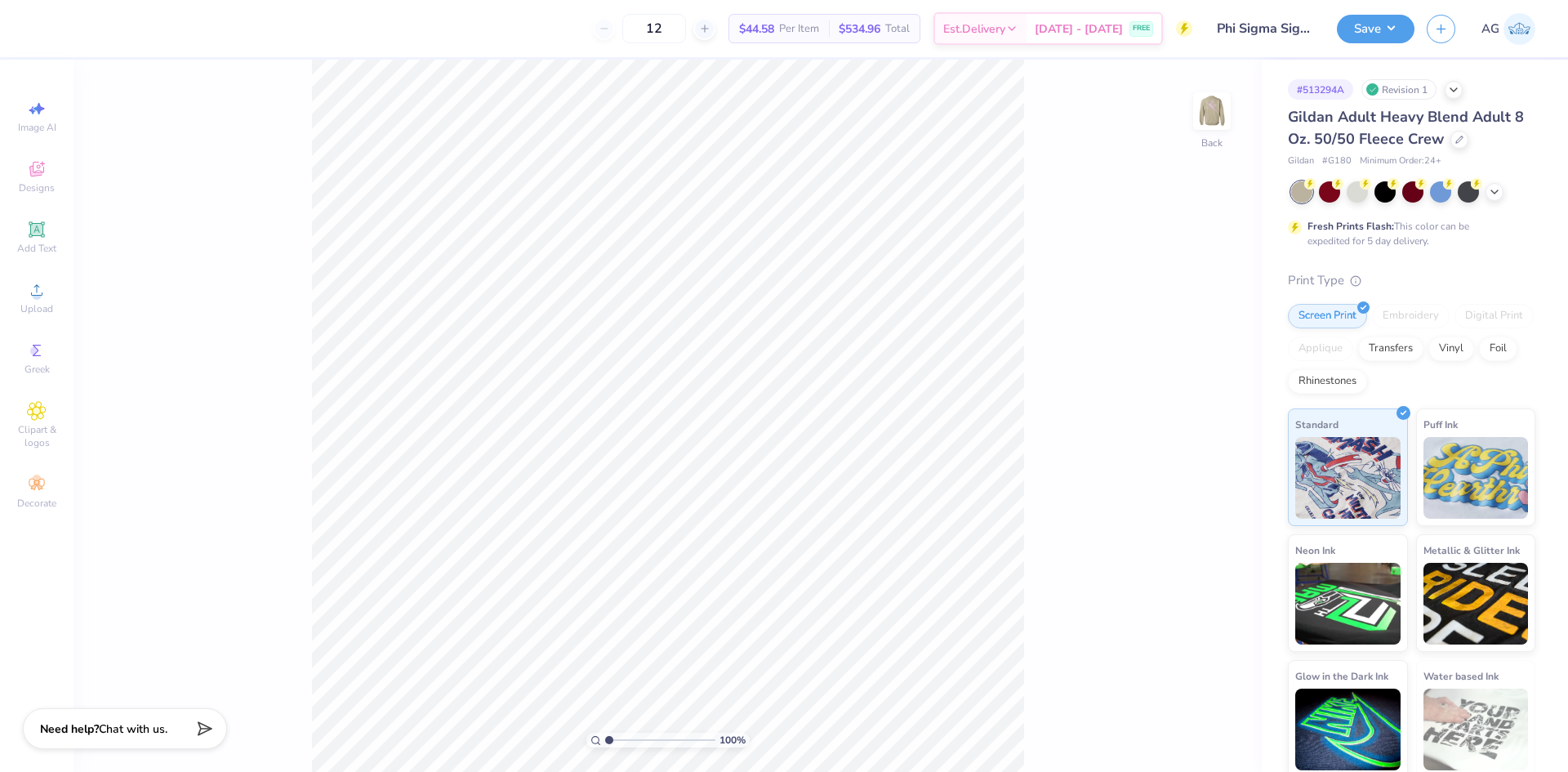
click at [1252, 108] on div "100 % Back" at bounding box center [668, 415] width 1189 height 712
click at [1188, 96] on div "100 % Back" at bounding box center [668, 415] width 1189 height 712
click at [1225, 103] on img at bounding box center [1212, 111] width 65 height 65
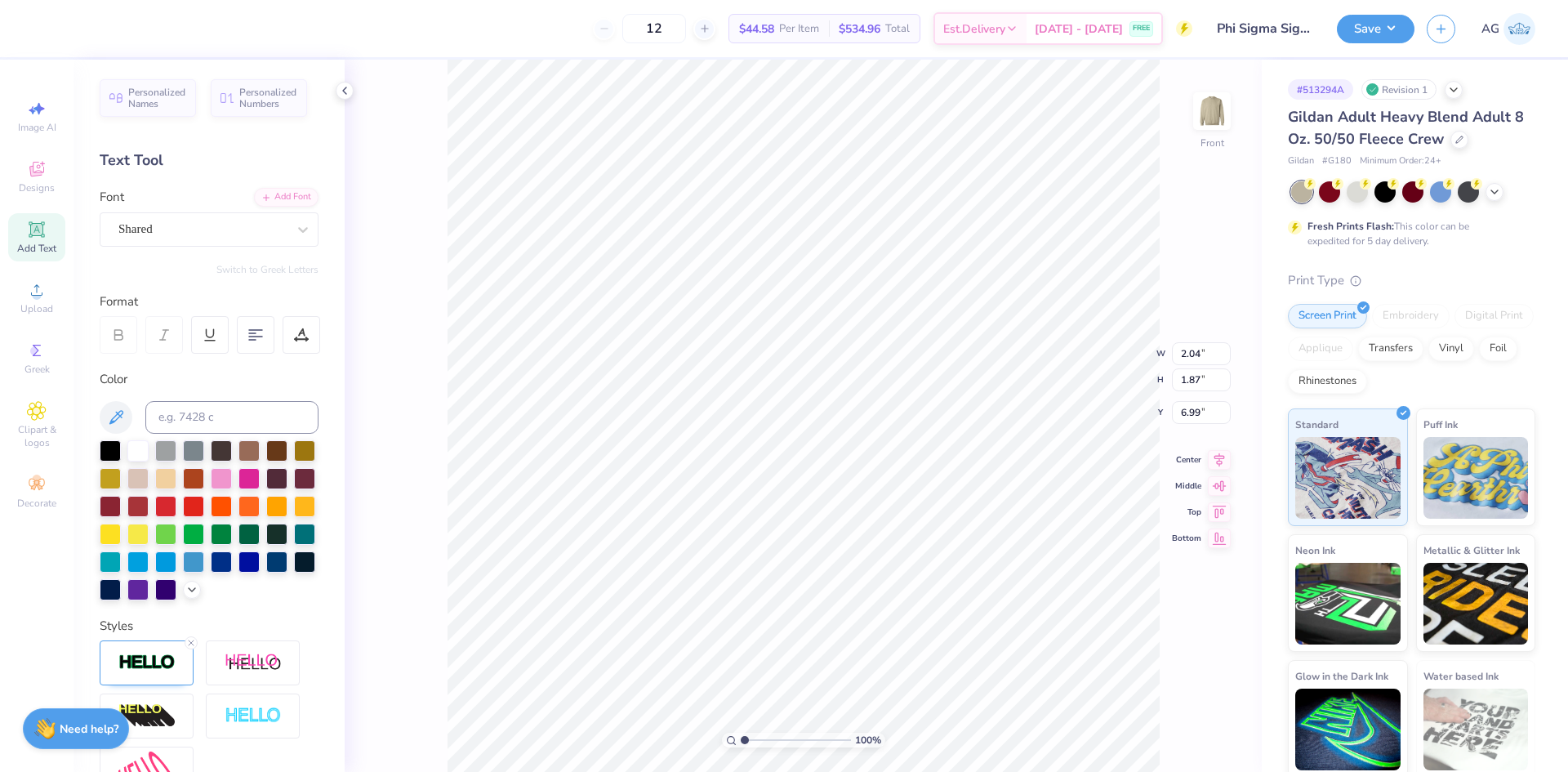
scroll to position [14, 4]
type textarea "ph i sig"
drag, startPoint x: 742, startPoint y: 738, endPoint x: 766, endPoint y: 735, distance: 24.2
type input "3.2"
click at [769, 740] on input "range" at bounding box center [796, 739] width 111 height 15
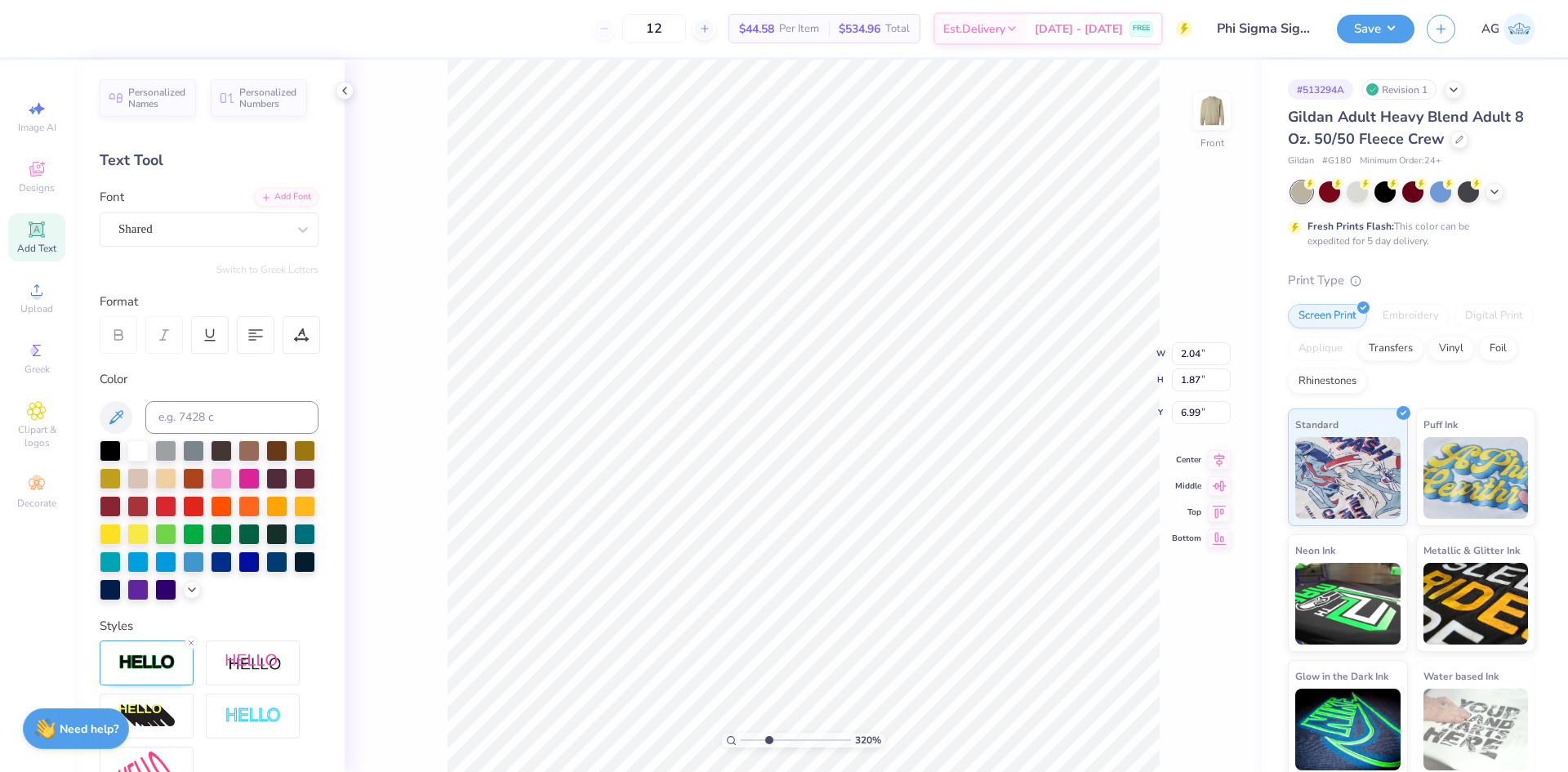
type textarea "phi sig"
type input "12.50"
type input "13.26"
type input "3.00"
click at [1380, 20] on button "Save" at bounding box center [1377, 29] width 78 height 29
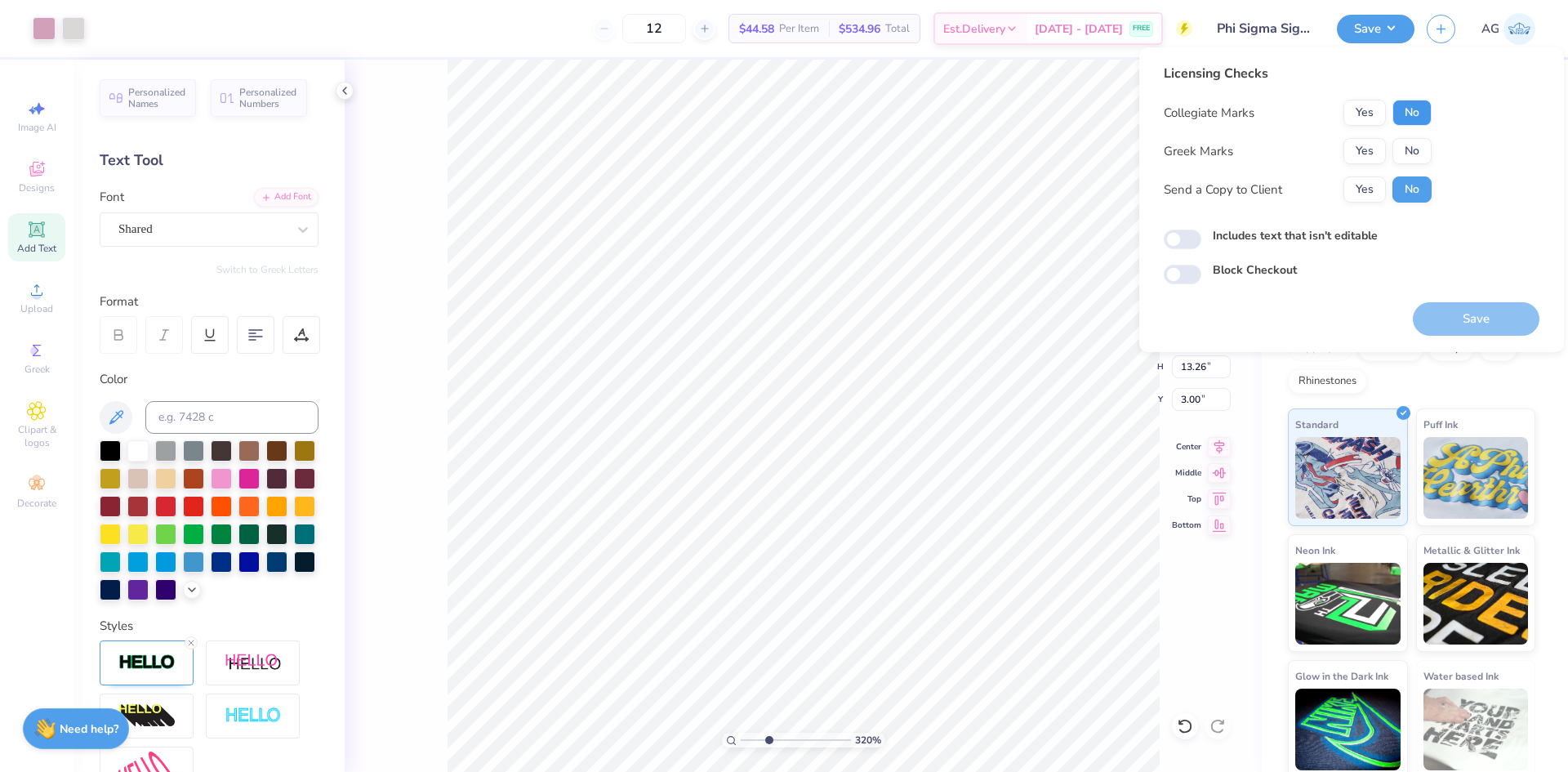
click at [1409, 108] on button "No" at bounding box center [1412, 112] width 39 height 26
drag, startPoint x: 1363, startPoint y: 143, endPoint x: 1458, endPoint y: 290, distance: 175.0
click at [1363, 144] on button "Yes" at bounding box center [1365, 151] width 43 height 26
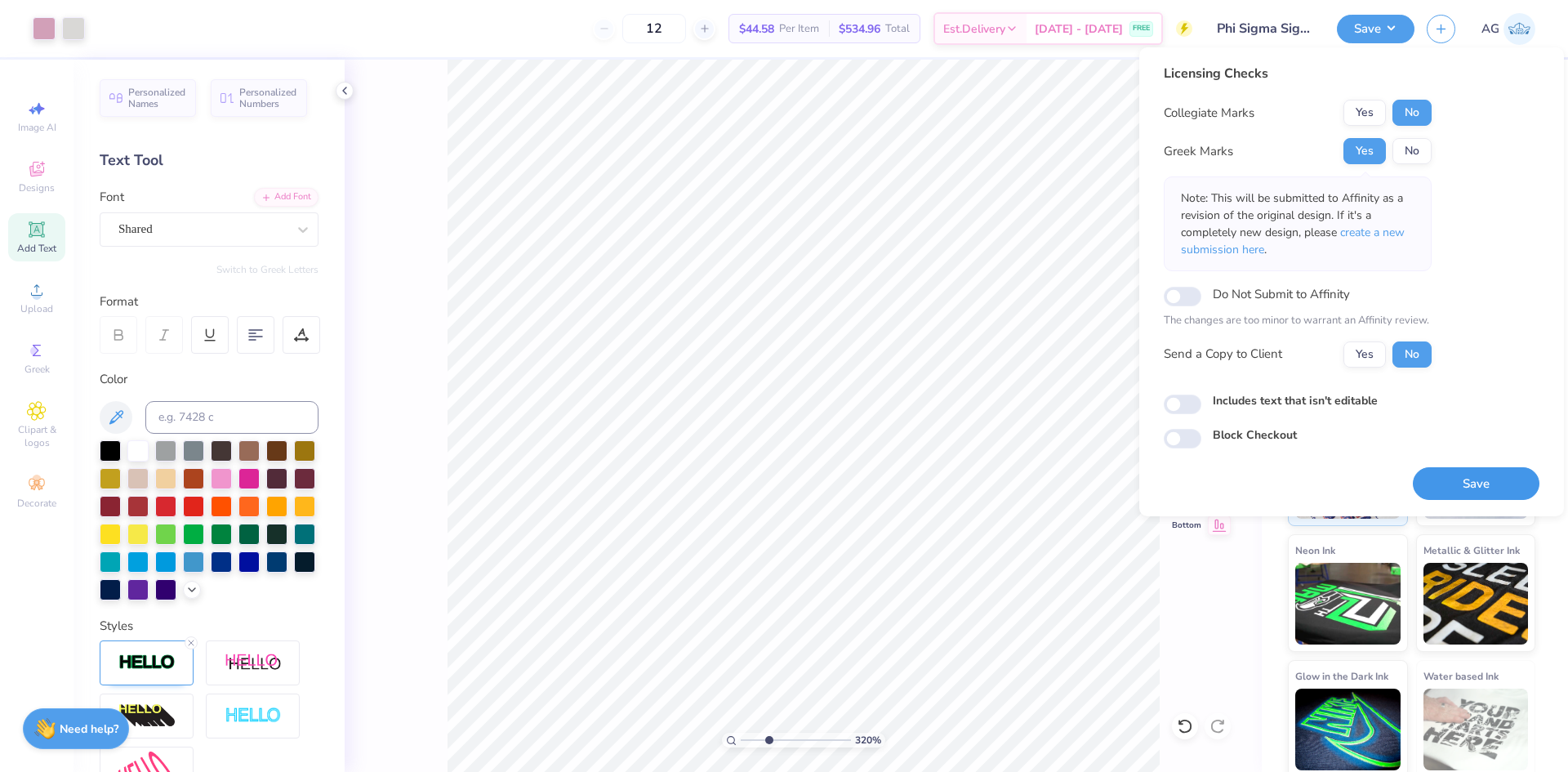
click at [1445, 474] on button "Save" at bounding box center [1476, 484] width 127 height 34
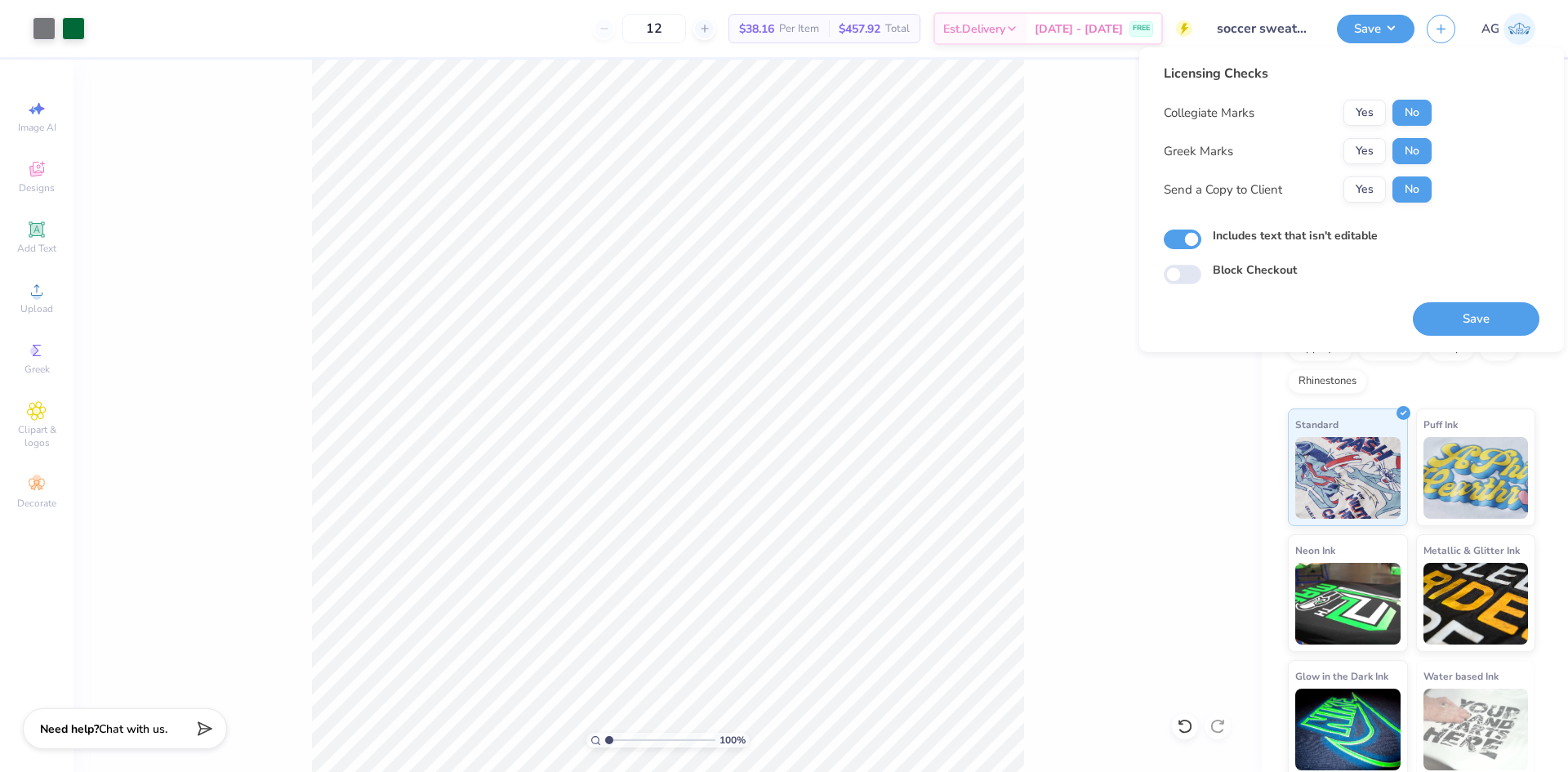
click at [1106, 142] on div "100 % Back" at bounding box center [668, 415] width 1189 height 712
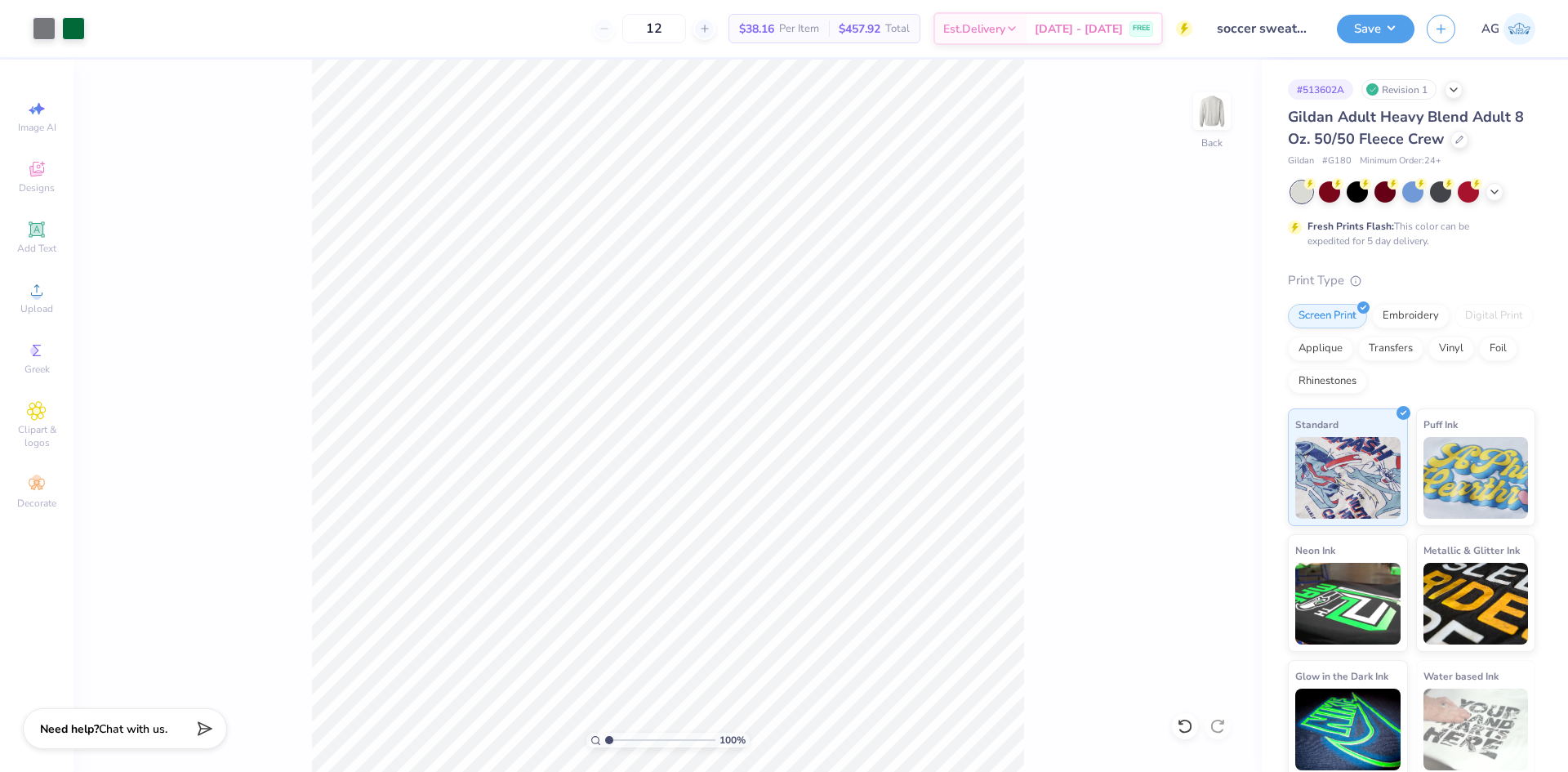
click at [1368, 44] on div "Save AG" at bounding box center [1453, 28] width 231 height 57
click at [1382, 39] on button "Save" at bounding box center [1377, 27] width 78 height 29
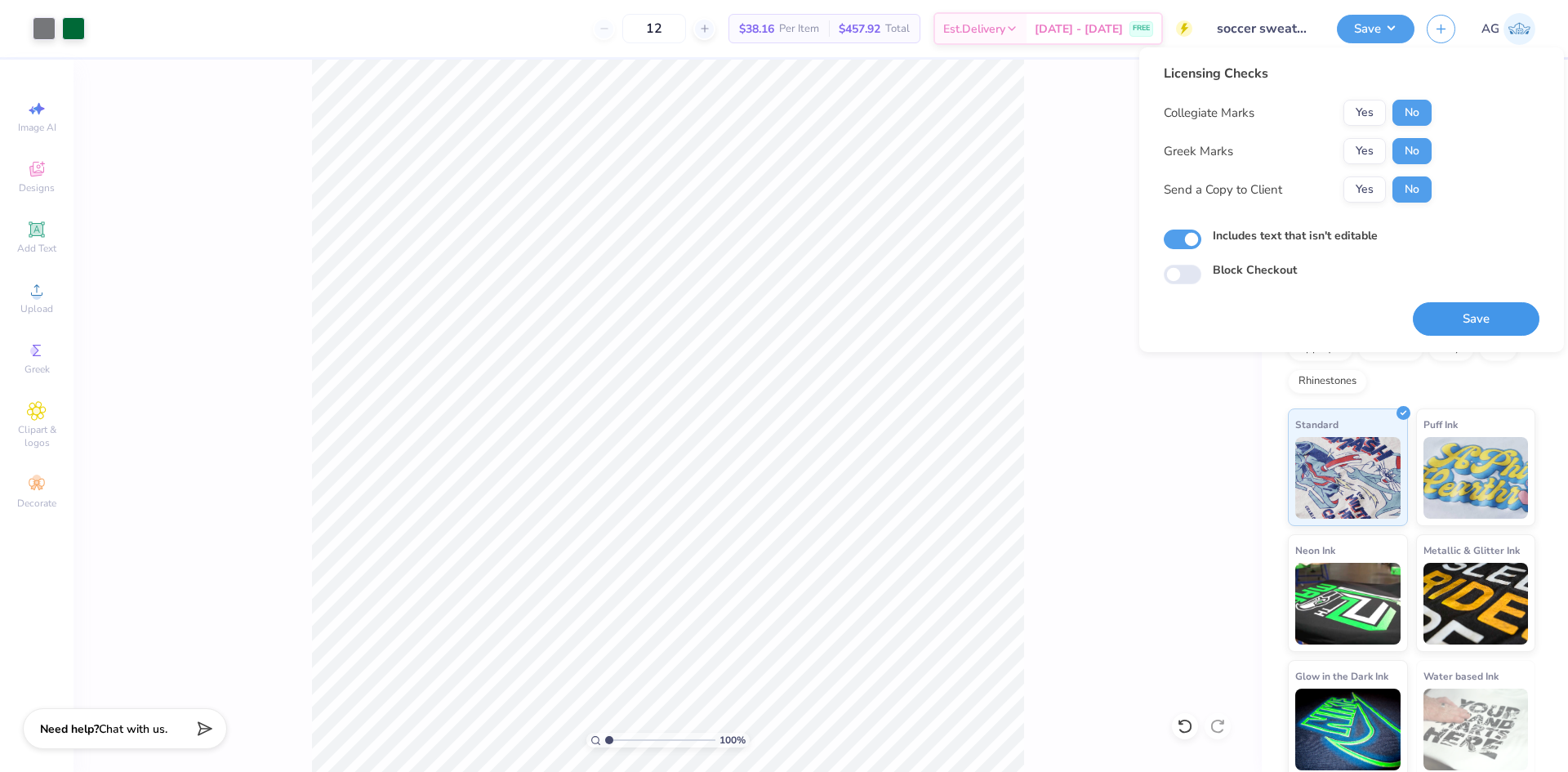
click at [1489, 318] on button "Save" at bounding box center [1476, 318] width 127 height 34
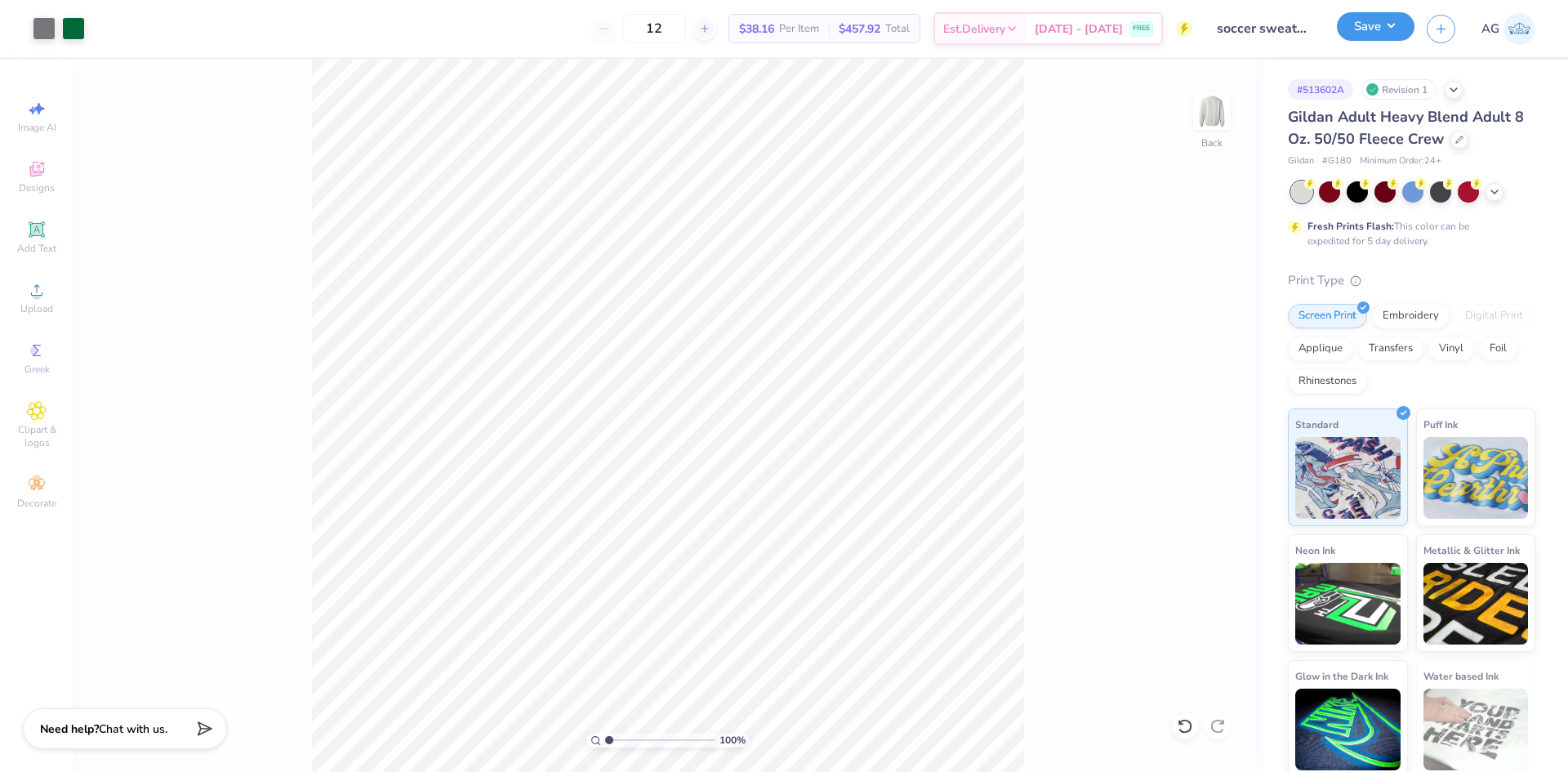
click at [1386, 37] on button "Save" at bounding box center [1377, 27] width 78 height 29
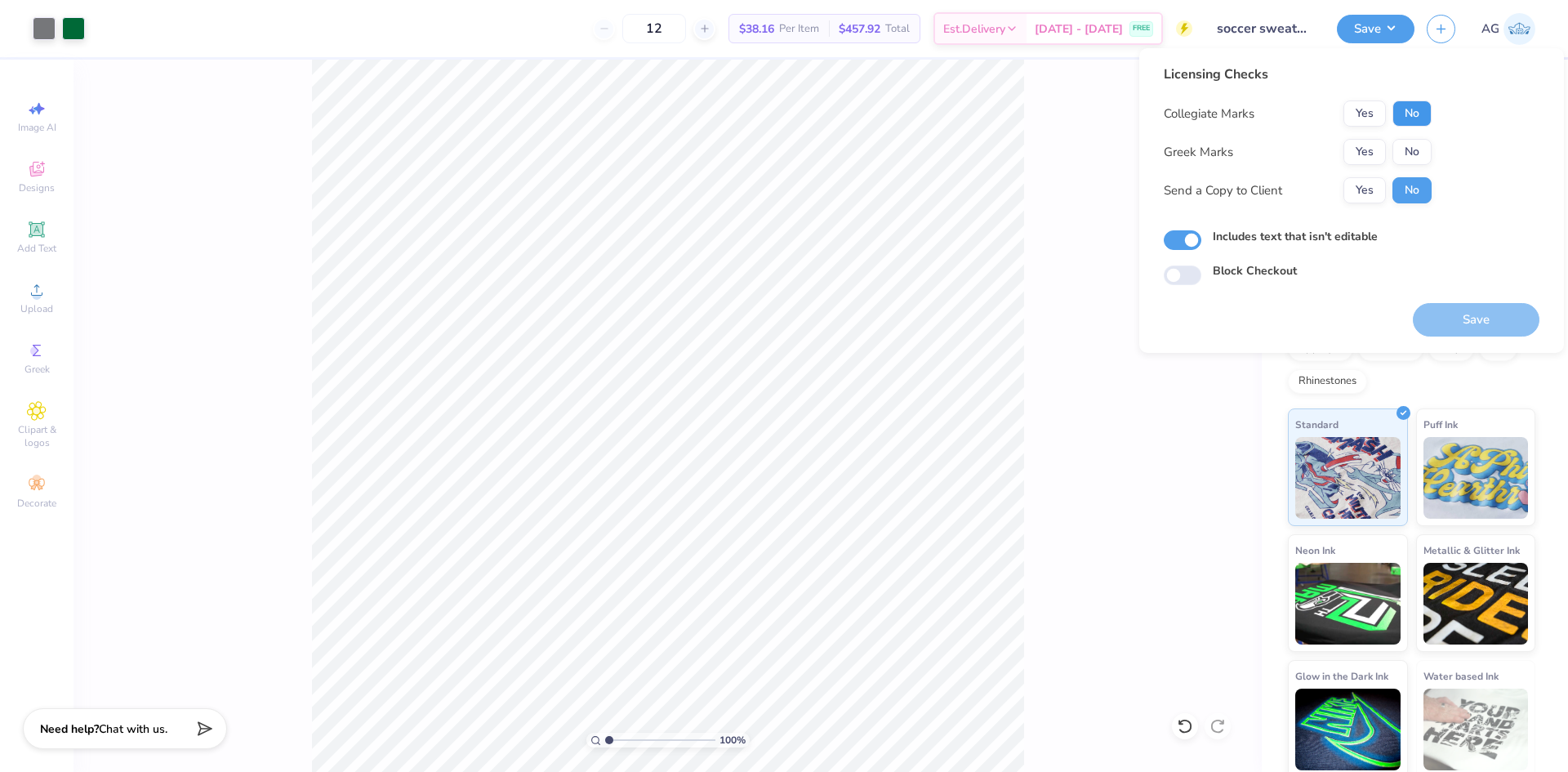
click at [1417, 112] on button "No" at bounding box center [1412, 113] width 39 height 26
click at [1412, 163] on button "No" at bounding box center [1412, 151] width 39 height 26
click at [1496, 325] on button "Save" at bounding box center [1476, 319] width 127 height 34
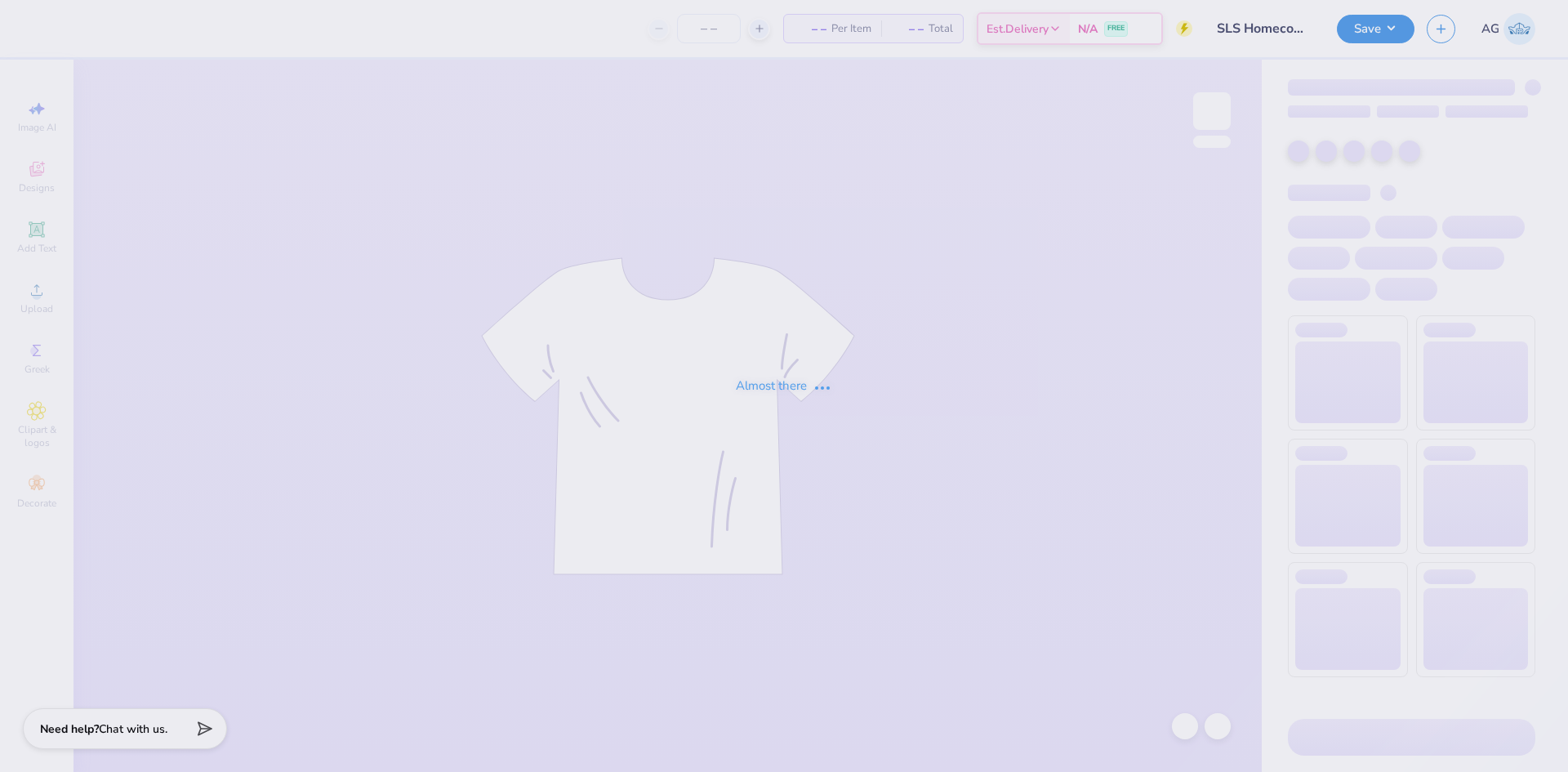
type input "SLS Homecoming Shirts"
type input "24"
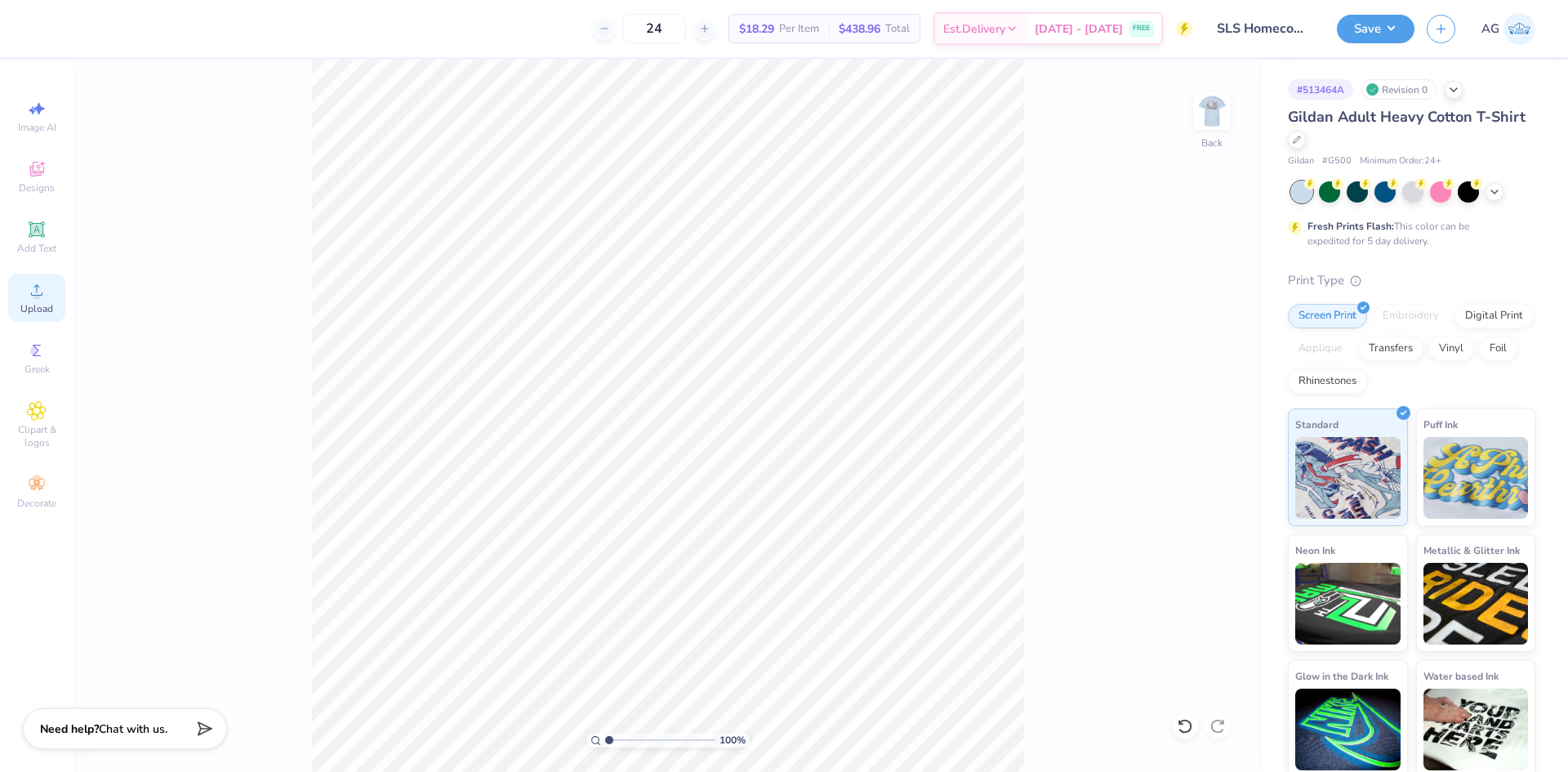
click at [34, 300] on div "Upload" at bounding box center [36, 298] width 57 height 48
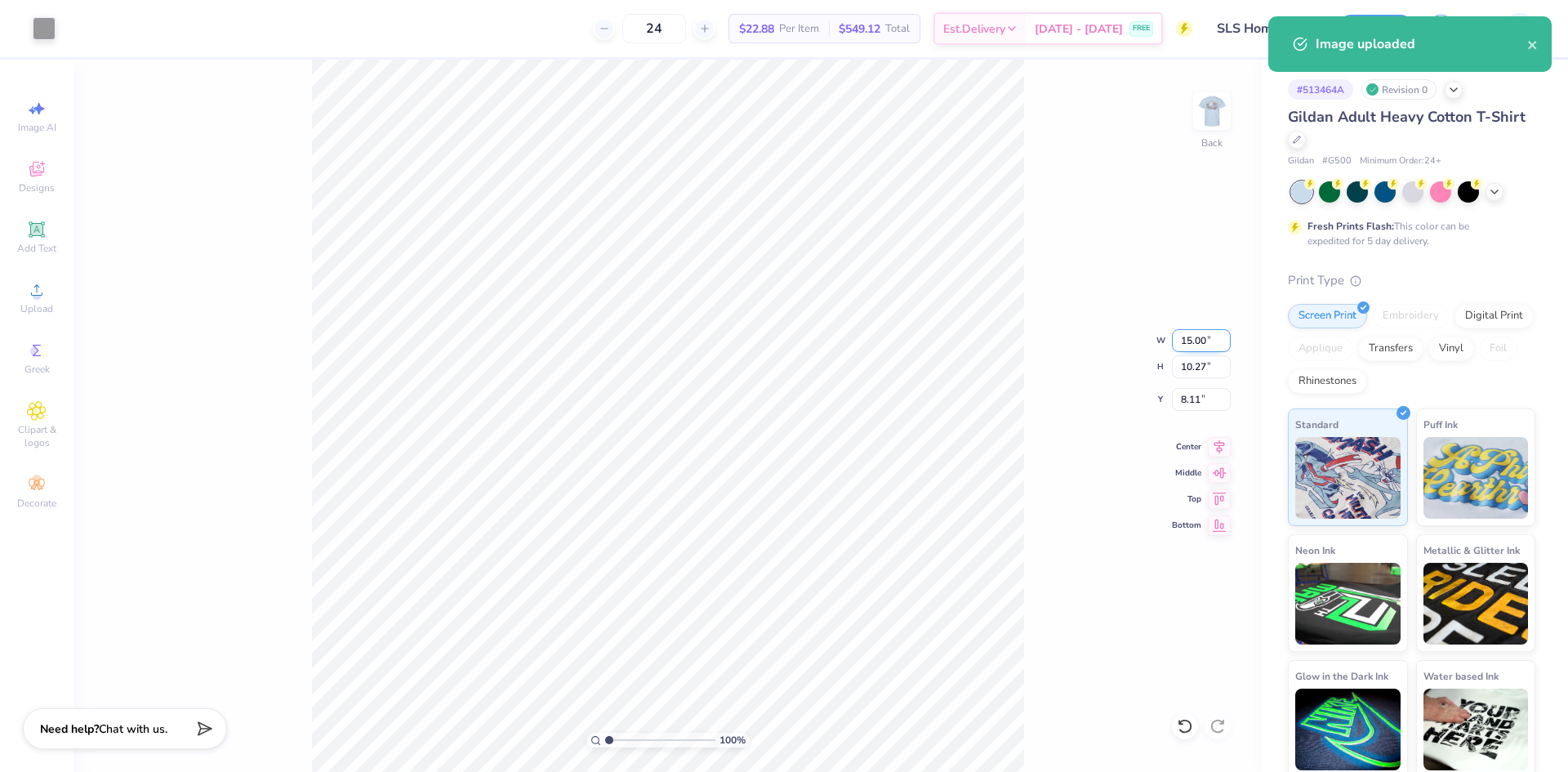
click at [1181, 332] on input "15.00" at bounding box center [1201, 340] width 59 height 23
type input "3.50"
type input "2.40"
click at [1193, 406] on input "8.01" at bounding box center [1201, 399] width 59 height 23
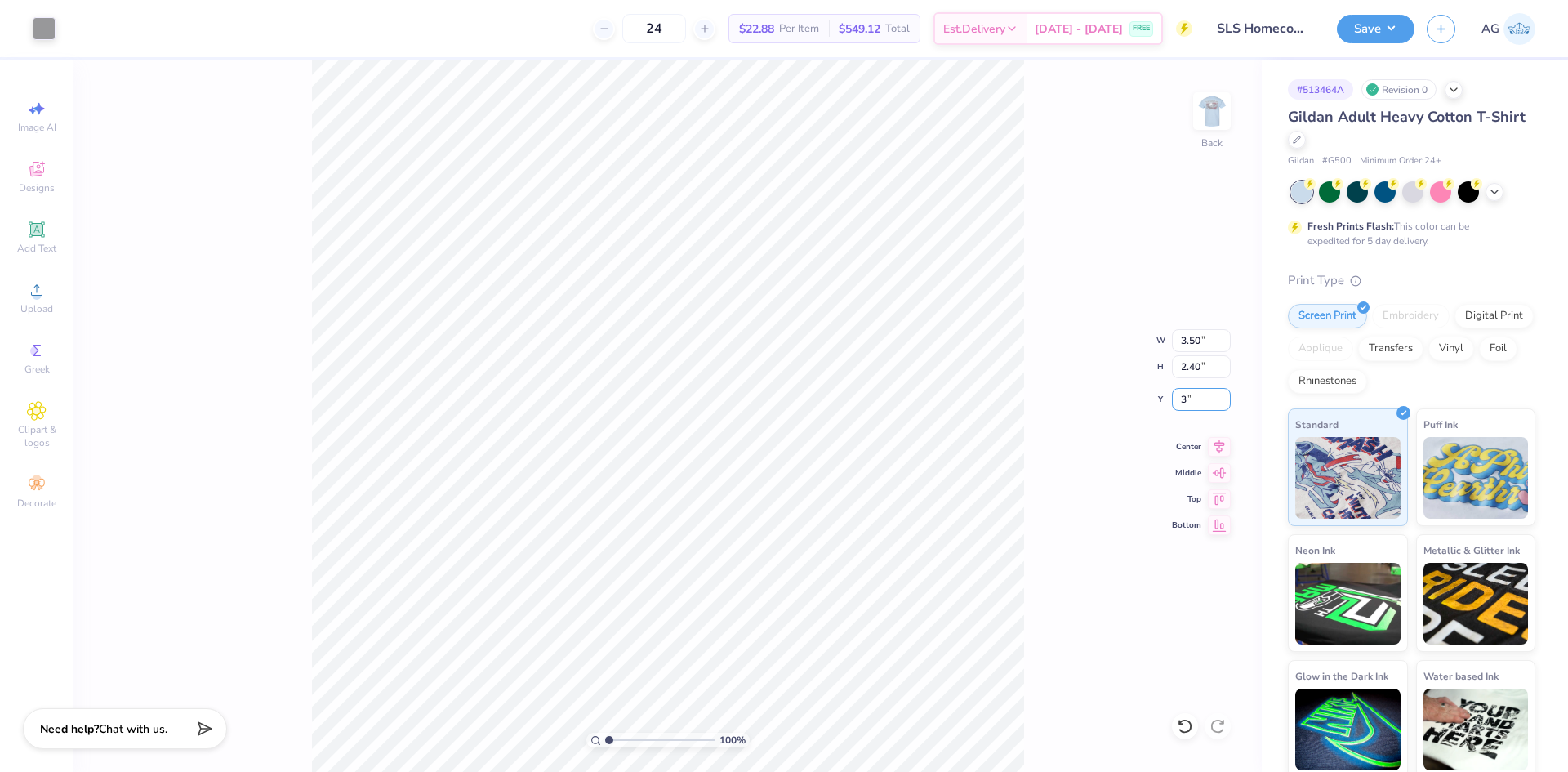
type input "3.00"
click at [1118, 266] on div "100 % Back W 3.50 3.50 " H 2.40 2.40 " Y 3.00 3 " Center Middle Top Bottom" at bounding box center [668, 415] width 1189 height 712
click at [1183, 142] on div "100 % Back" at bounding box center [668, 415] width 1189 height 712
click at [1226, 132] on div "Back" at bounding box center [1211, 122] width 37 height 58
click at [29, 304] on span "Upload" at bounding box center [37, 308] width 33 height 13
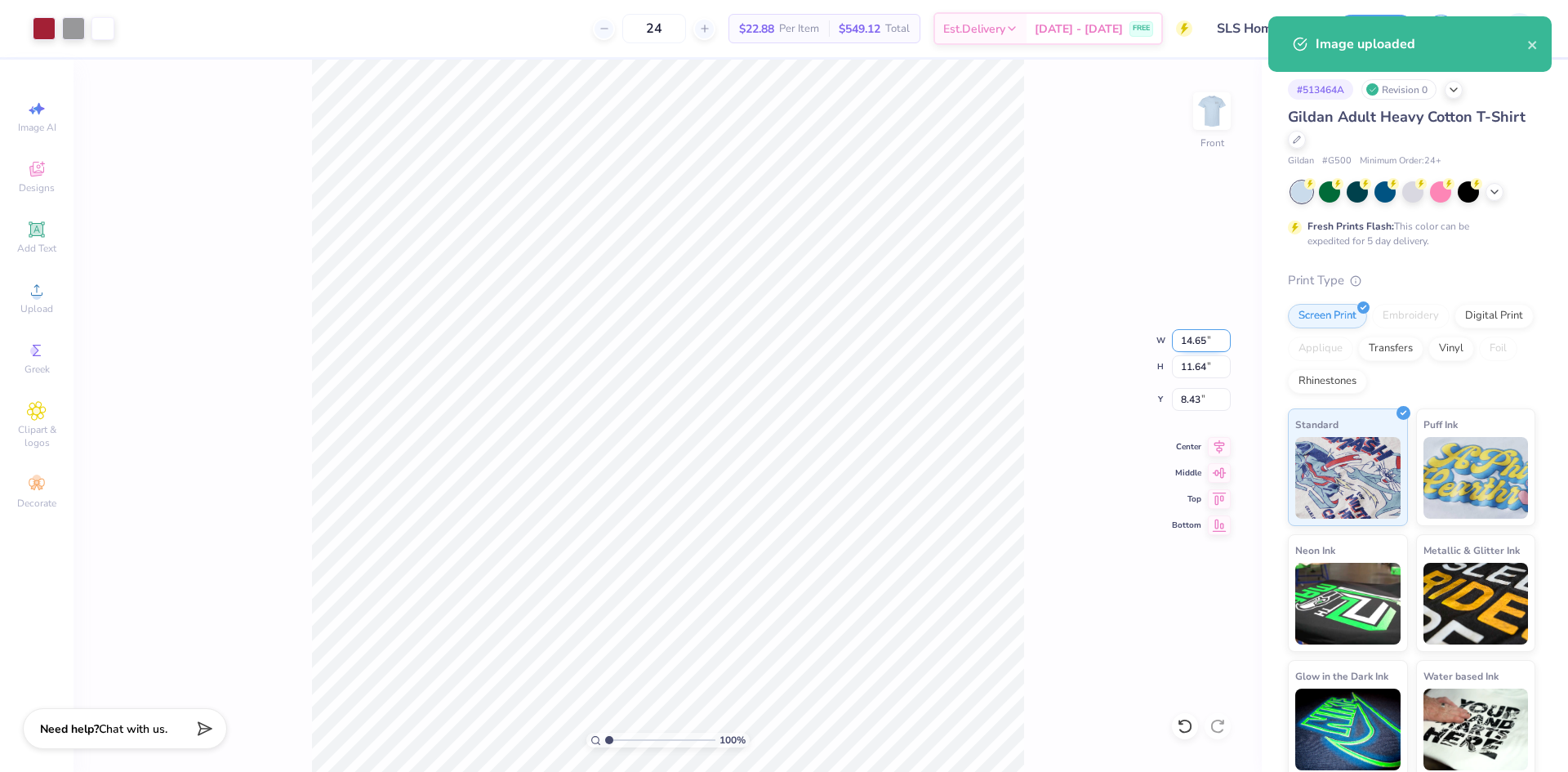
click at [1202, 335] on input "14.65" at bounding box center [1201, 340] width 59 height 23
click at [1193, 401] on input "8.43" at bounding box center [1201, 399] width 59 height 23
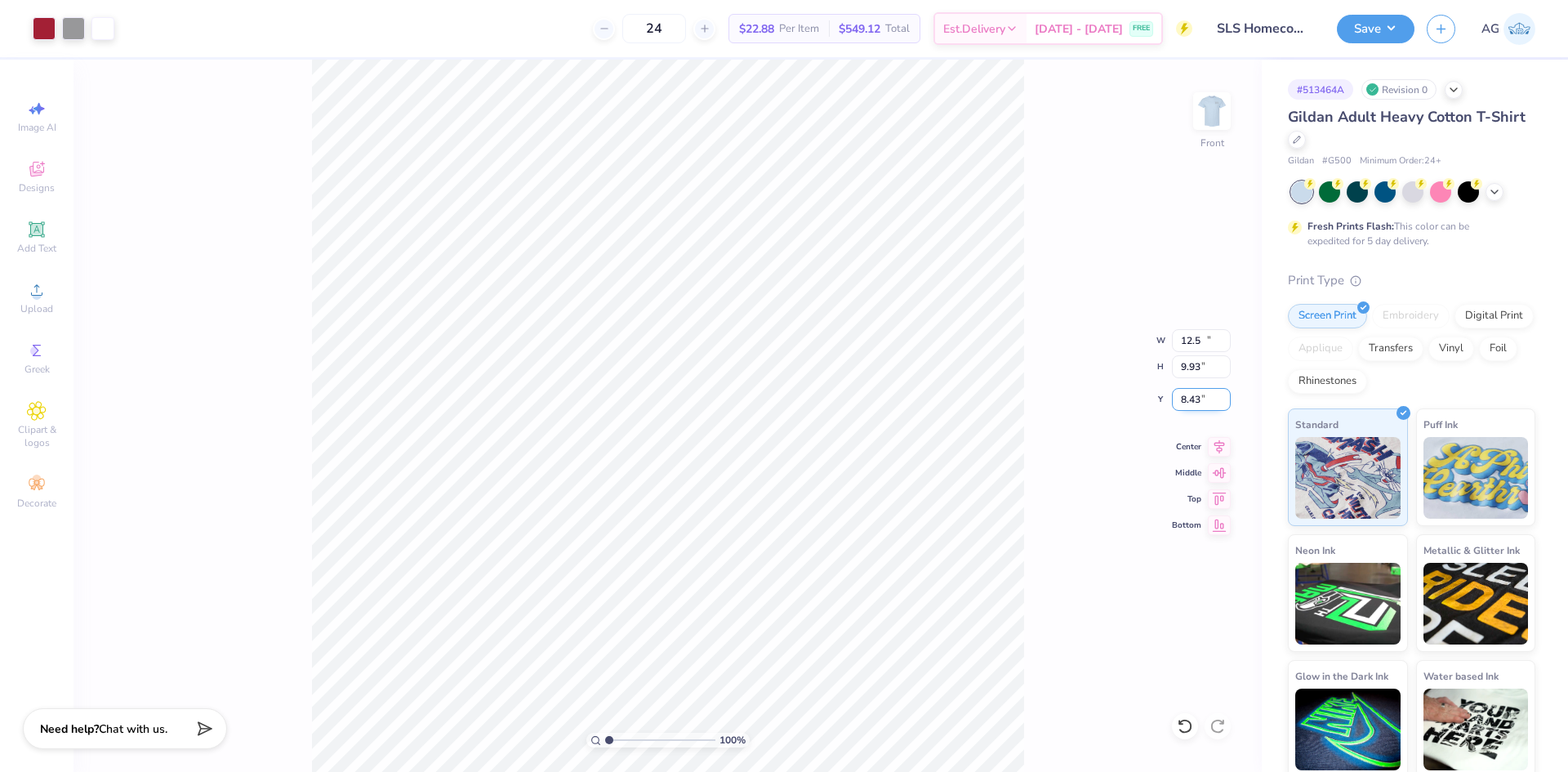
type input "12.50"
type input "9.93"
type input "3.00"
drag, startPoint x: 609, startPoint y: 739, endPoint x: 638, endPoint y: 732, distance: 29.8
click at [640, 737] on input "range" at bounding box center [661, 739] width 111 height 15
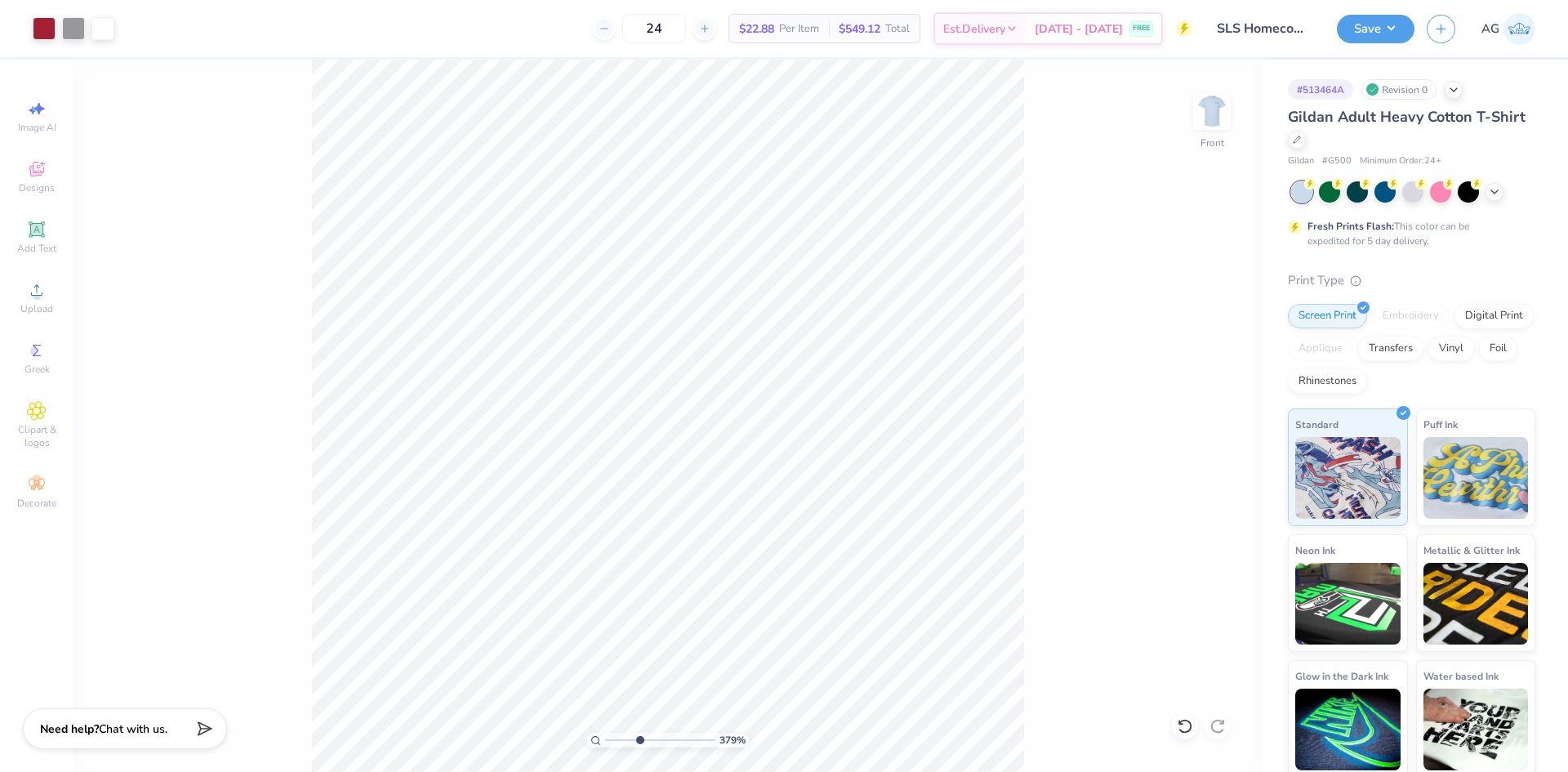
click at [755, 771] on html "Art colors 24 $22.88 Per Item $549.12 Total Est. Delivery [DATE] - [DATE] FREE …" at bounding box center [784, 386] width 1568 height 772
drag, startPoint x: 635, startPoint y: 740, endPoint x: 626, endPoint y: 740, distance: 9.0
click at [626, 741] on input "range" at bounding box center [661, 739] width 111 height 15
type input "1.78"
click at [618, 739] on input "range" at bounding box center [661, 739] width 111 height 15
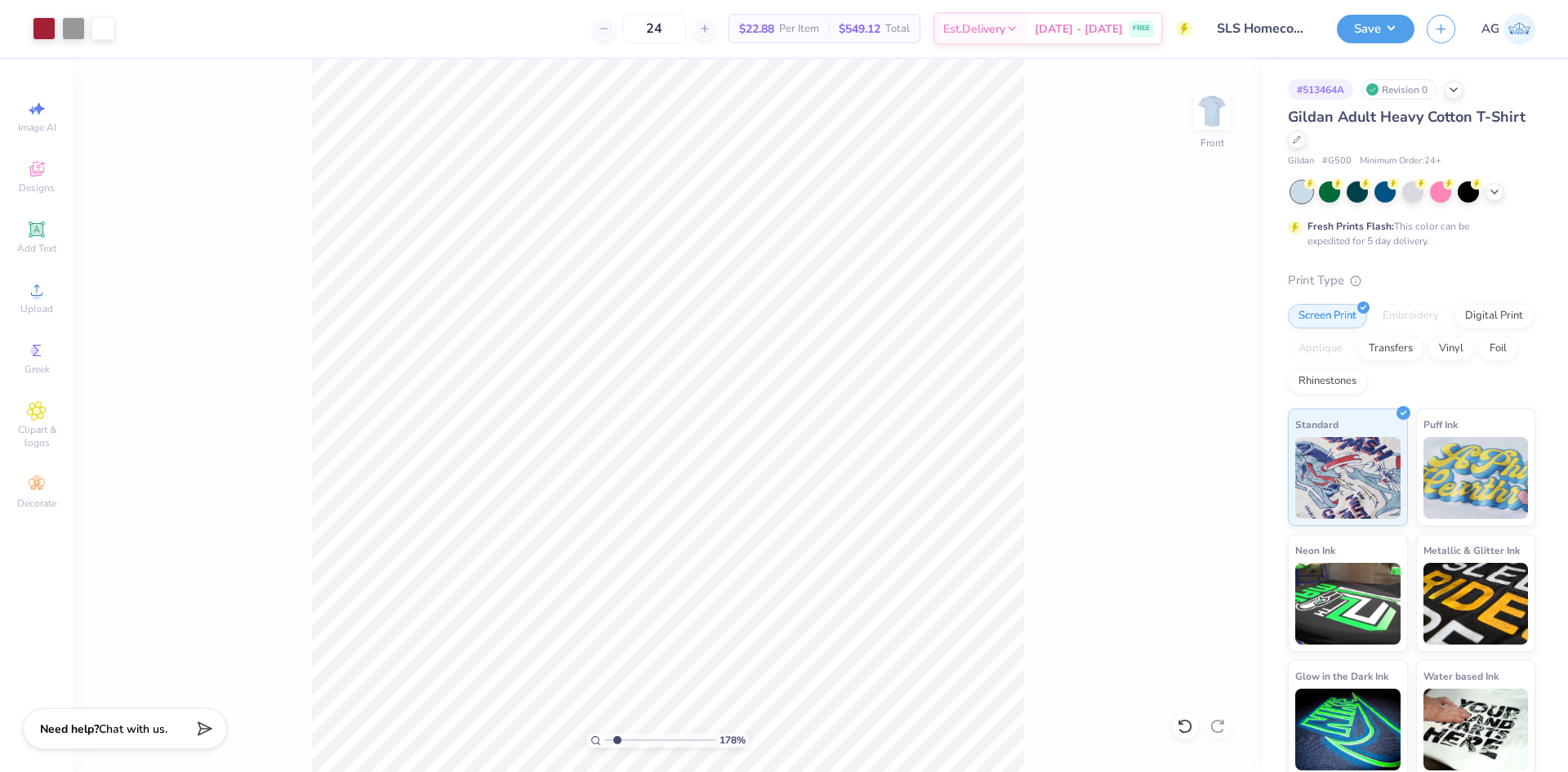
click at [1386, 37] on button "Save" at bounding box center [1377, 29] width 78 height 29
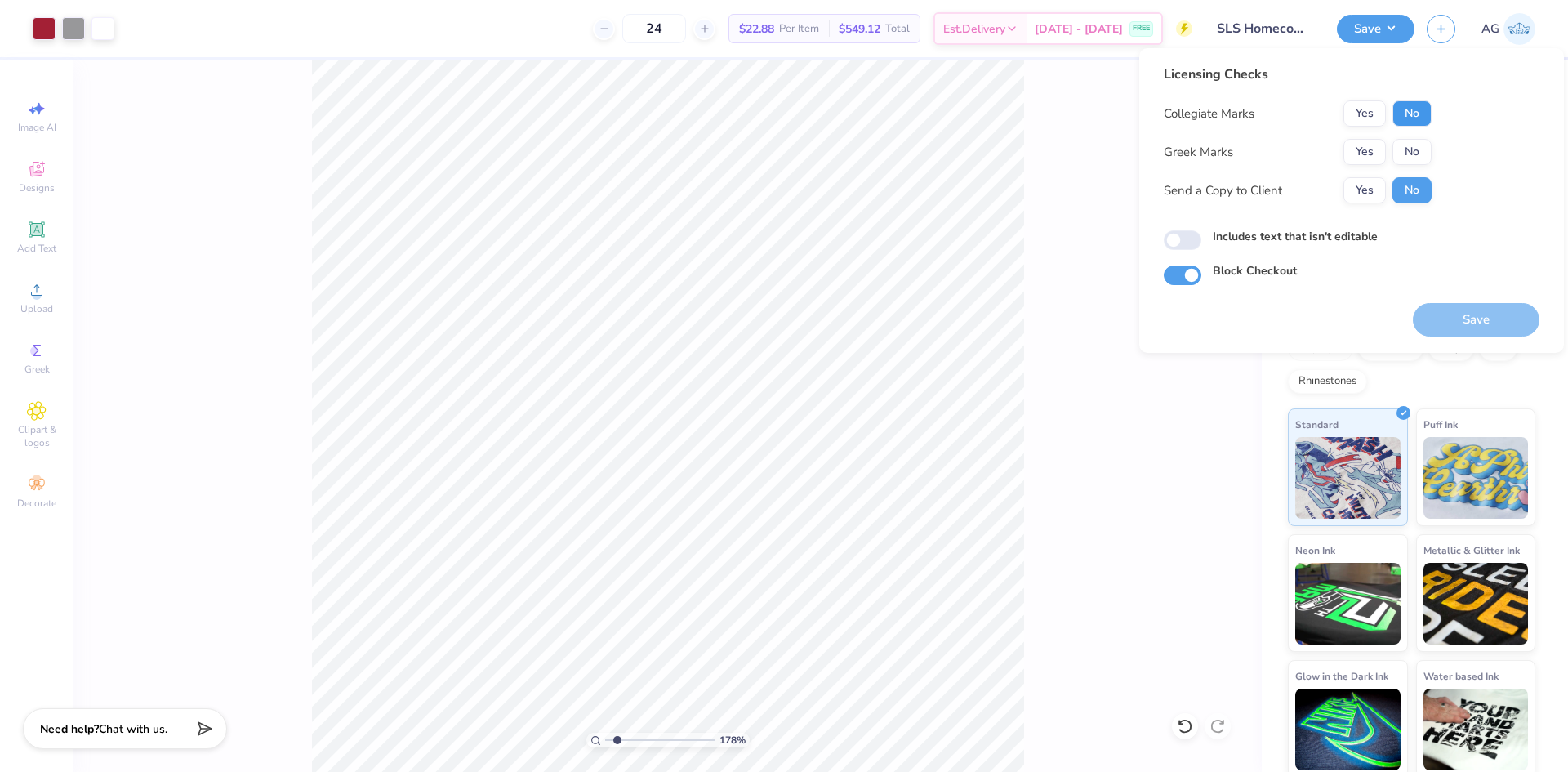
click at [1428, 113] on button "No" at bounding box center [1412, 113] width 39 height 26
click at [1371, 161] on button "Yes" at bounding box center [1365, 151] width 43 height 26
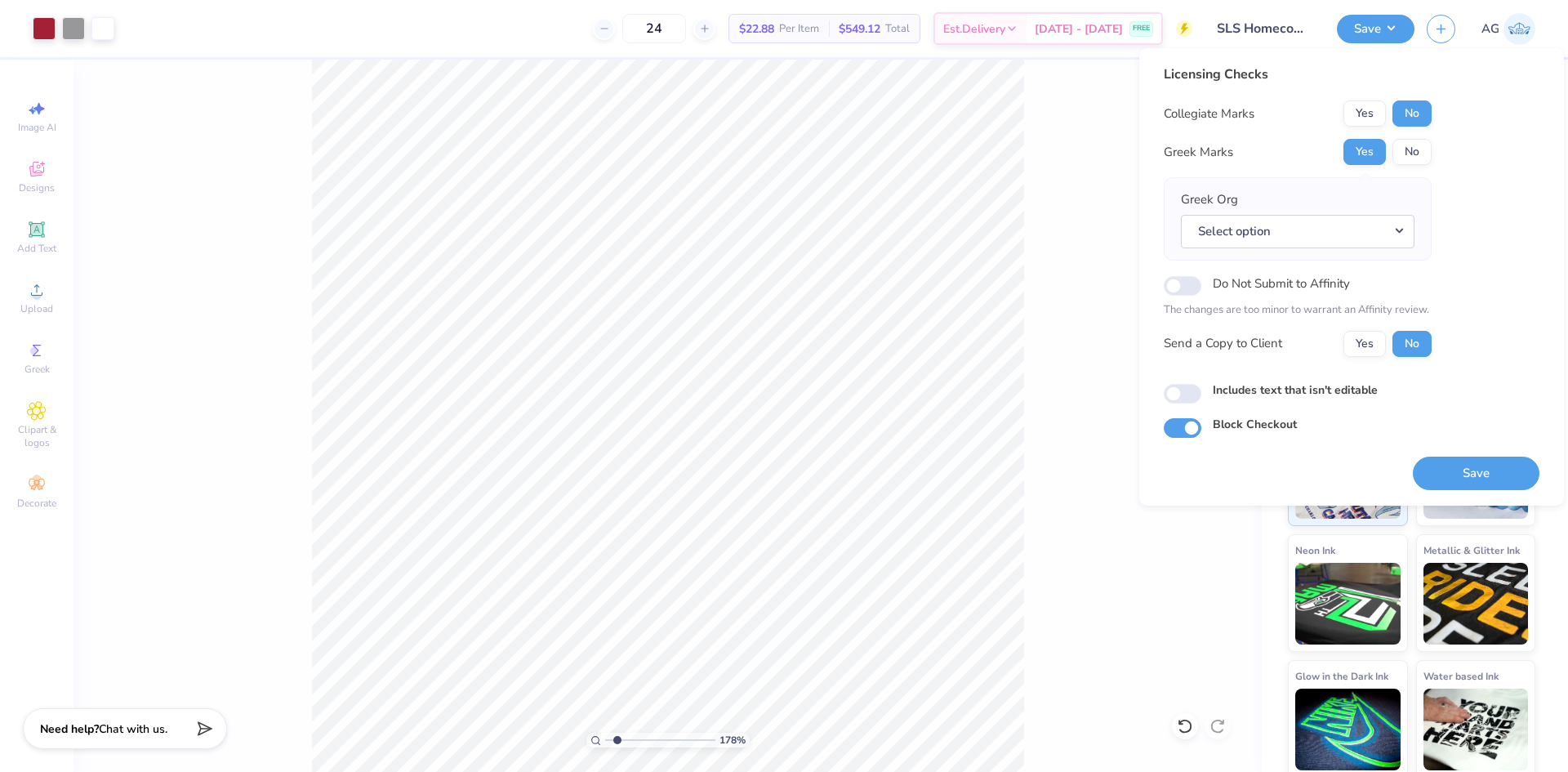
click at [1455, 456] on div "Save" at bounding box center [1476, 473] width 127 height 34
click at [1403, 151] on button "No" at bounding box center [1412, 151] width 39 height 26
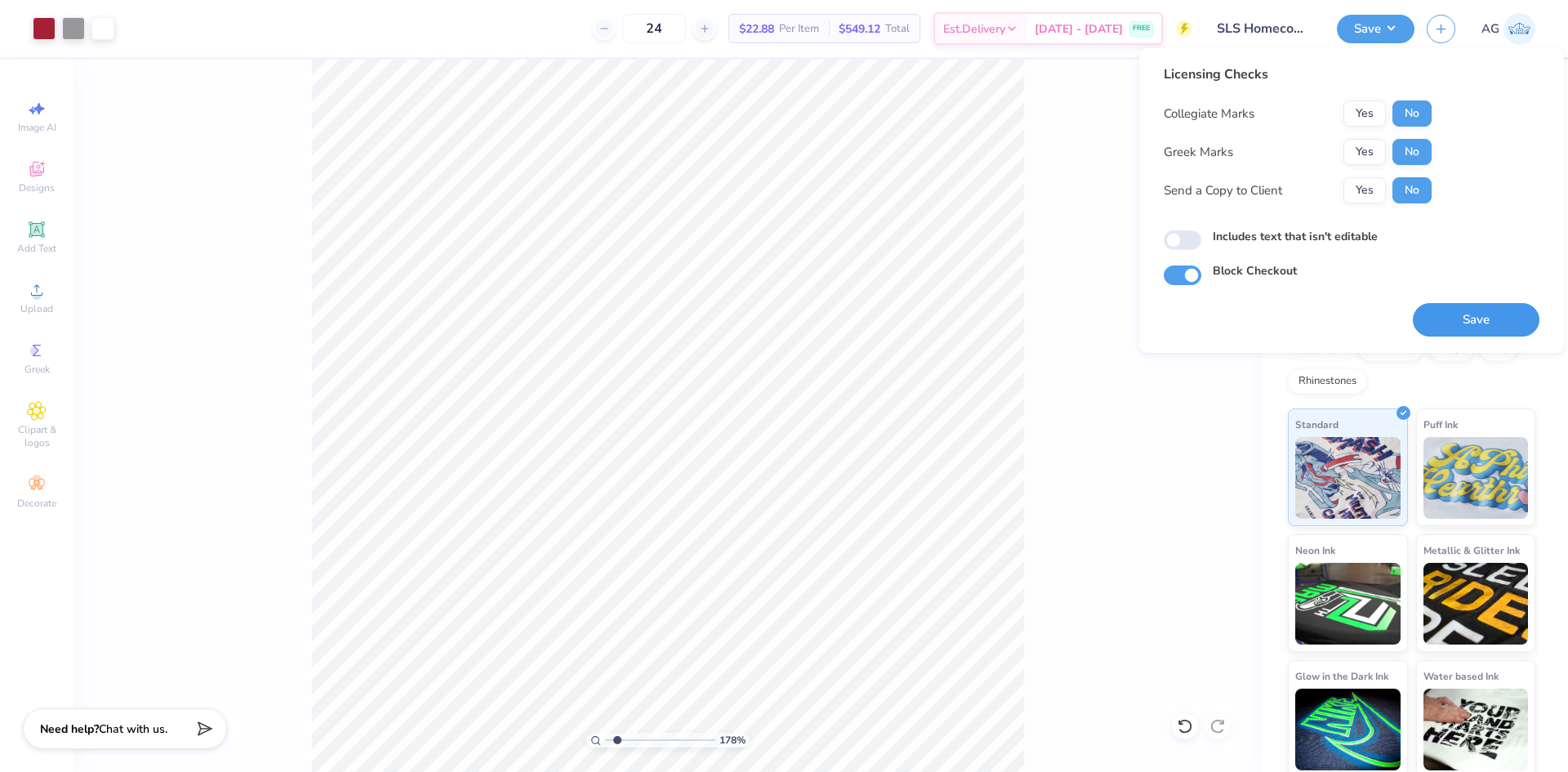
click at [1483, 327] on button "Save" at bounding box center [1476, 319] width 127 height 34
